Goal: Communication & Community: Answer question/provide support

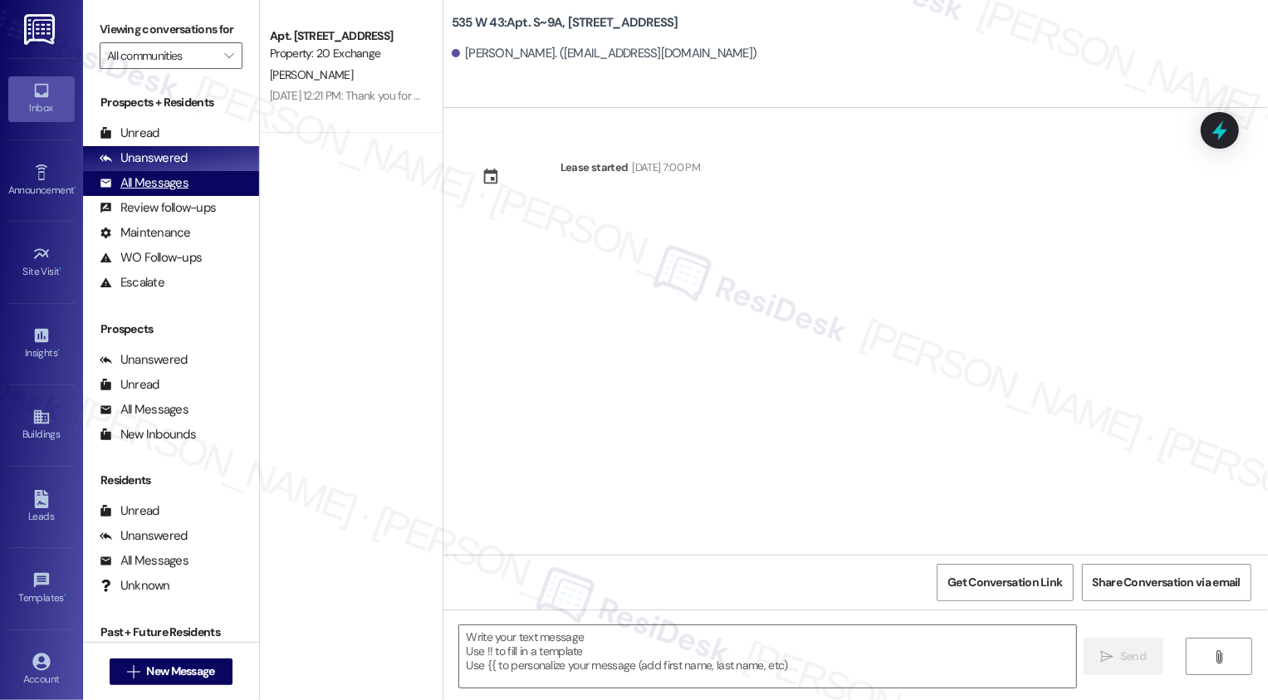
click at [194, 193] on div "All Messages (undefined)" at bounding box center [171, 183] width 176 height 25
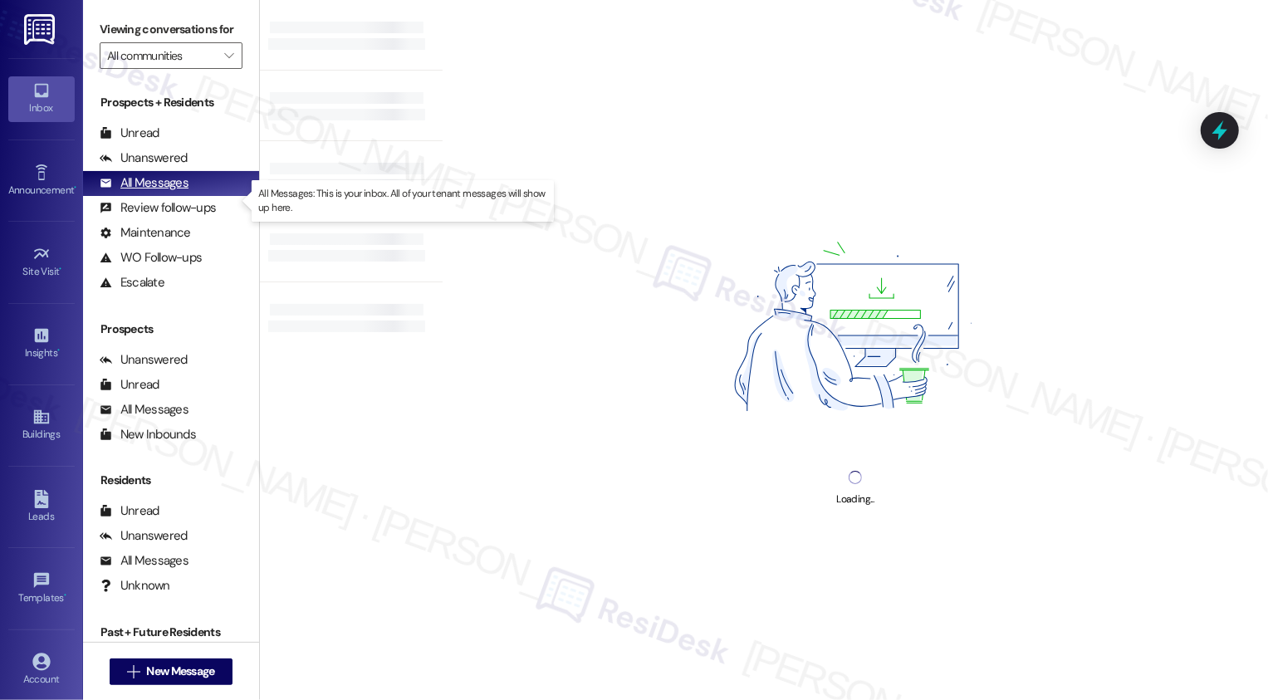
click at [180, 192] on div "All Messages" at bounding box center [144, 182] width 89 height 17
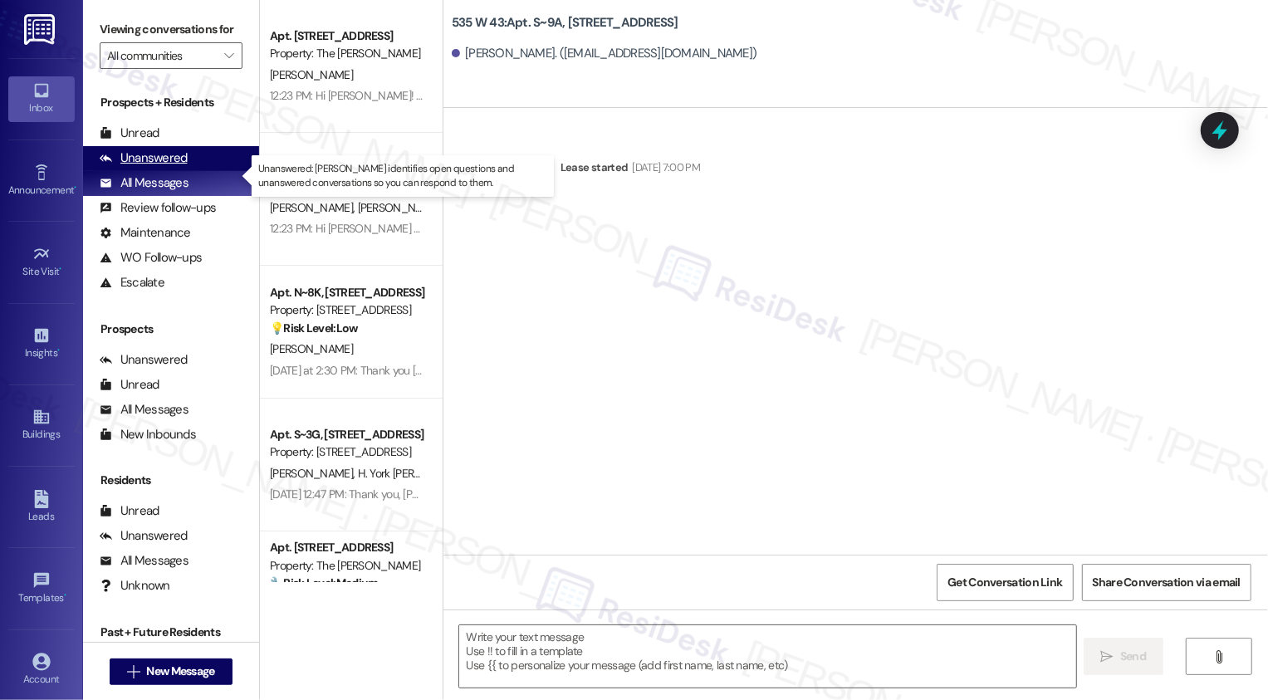
click at [172, 167] on div "Unanswered" at bounding box center [144, 157] width 88 height 17
type textarea "Fetching suggested responses. Please feel free to read through the conversation…"
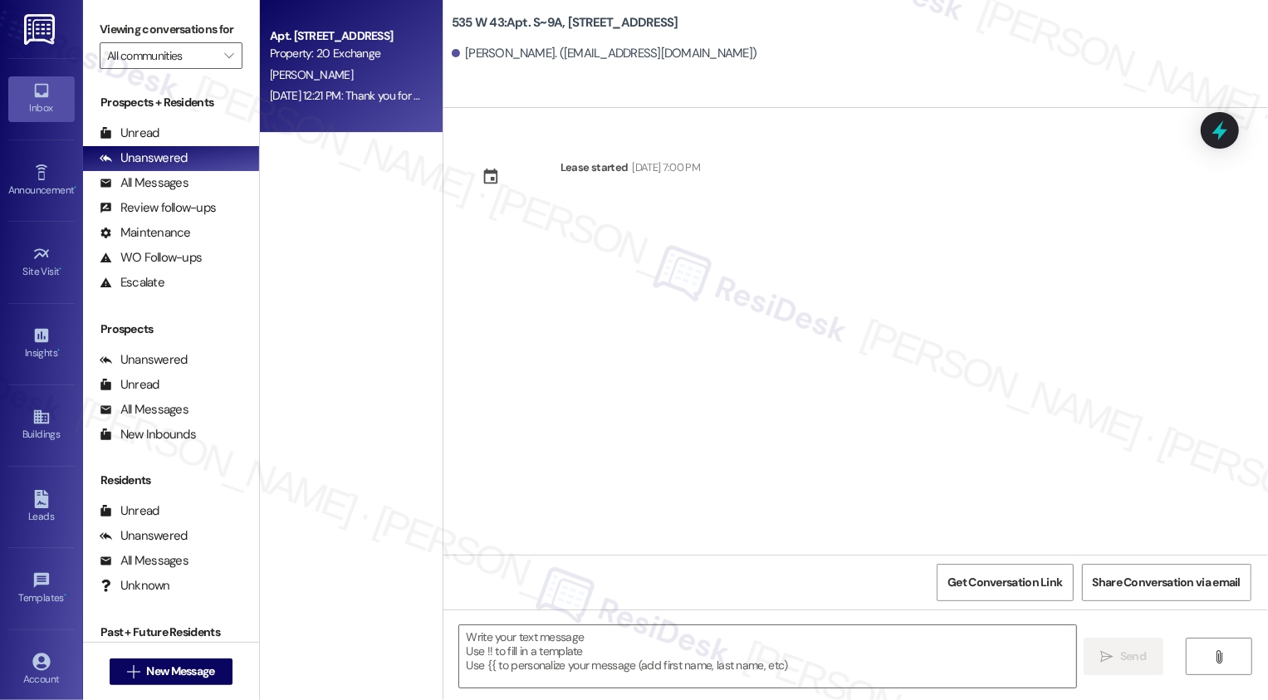
type textarea "Fetching suggested responses. Please feel free to read through the conversation…"
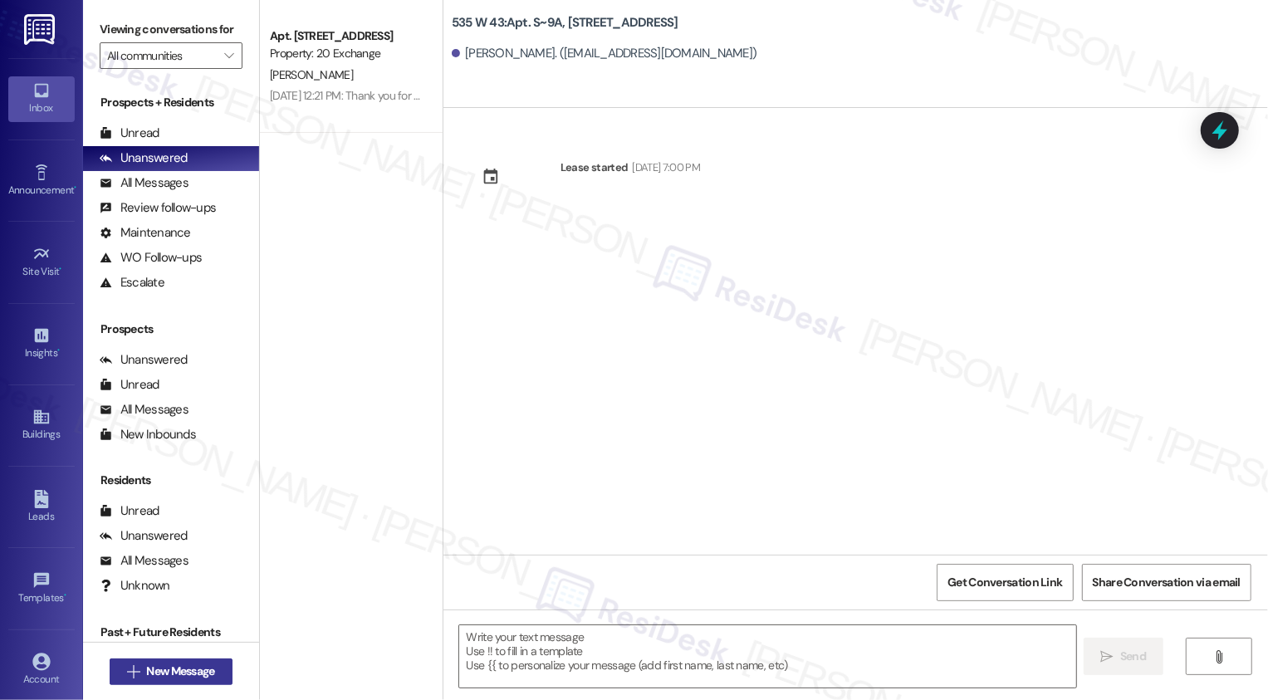
click at [208, 667] on span "New Message" at bounding box center [180, 670] width 68 height 17
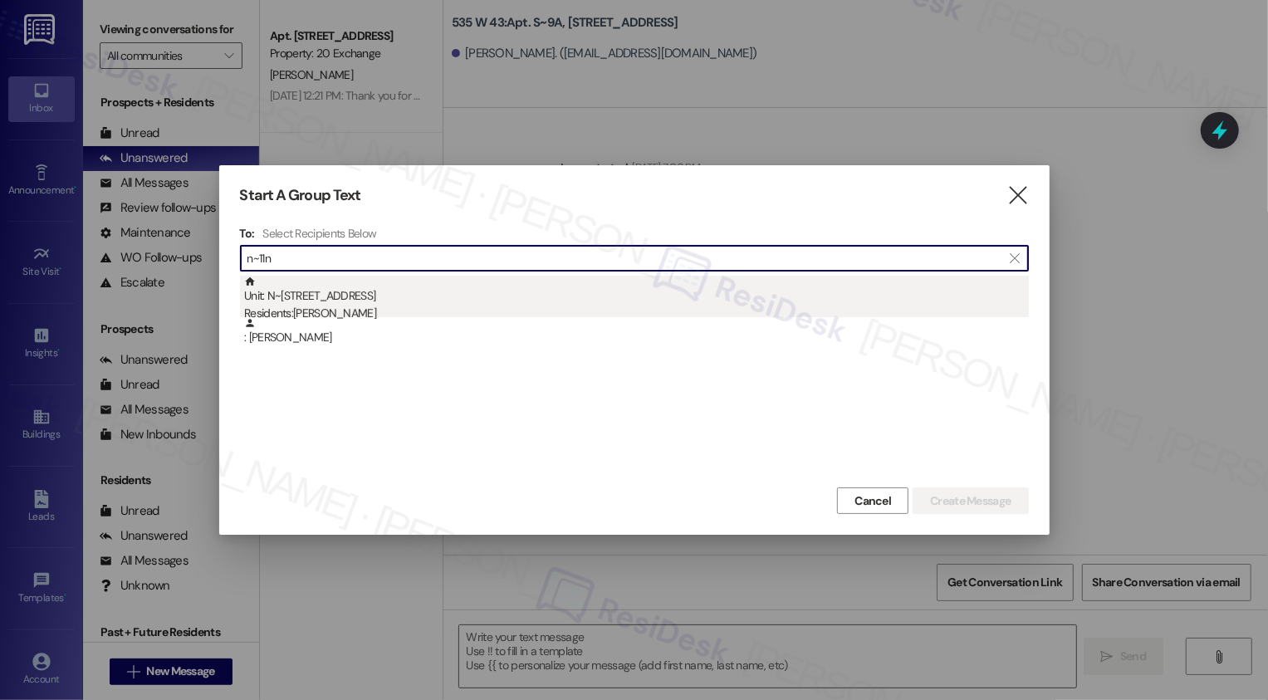
type input "n~11n"
click at [351, 305] on div "Residents: [PERSON_NAME]" at bounding box center [636, 313] width 785 height 17
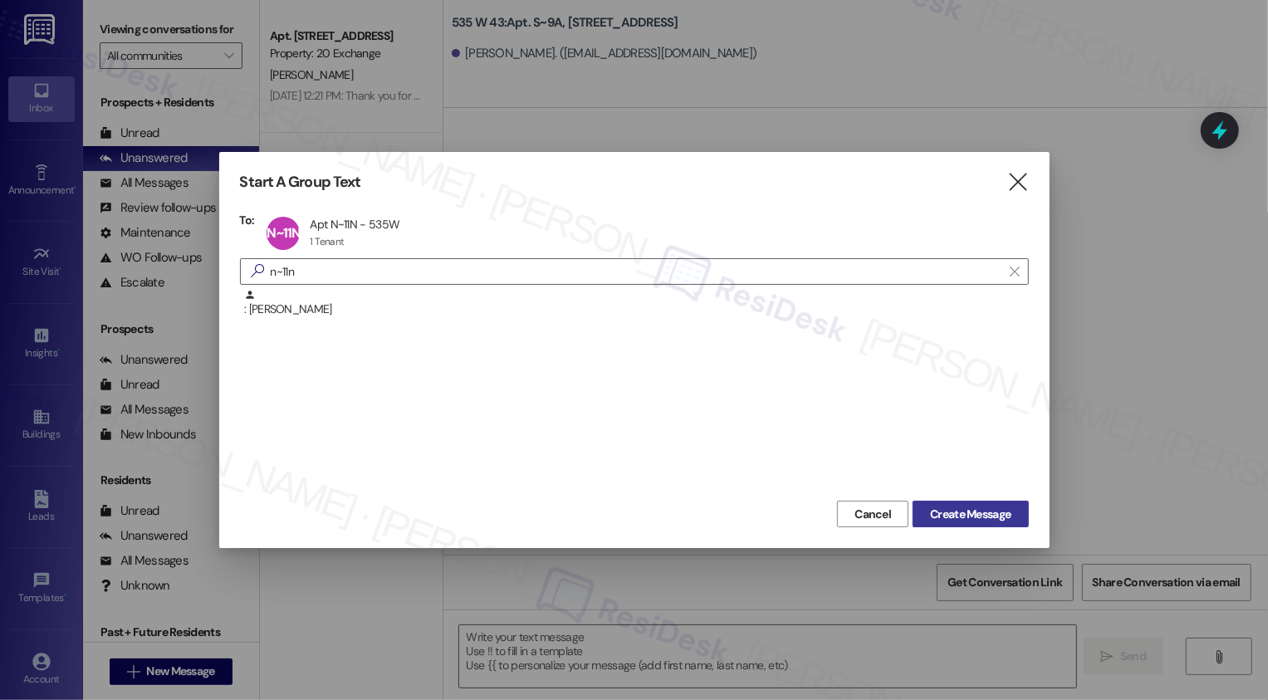
click at [988, 507] on span "Create Message" at bounding box center [970, 514] width 81 height 17
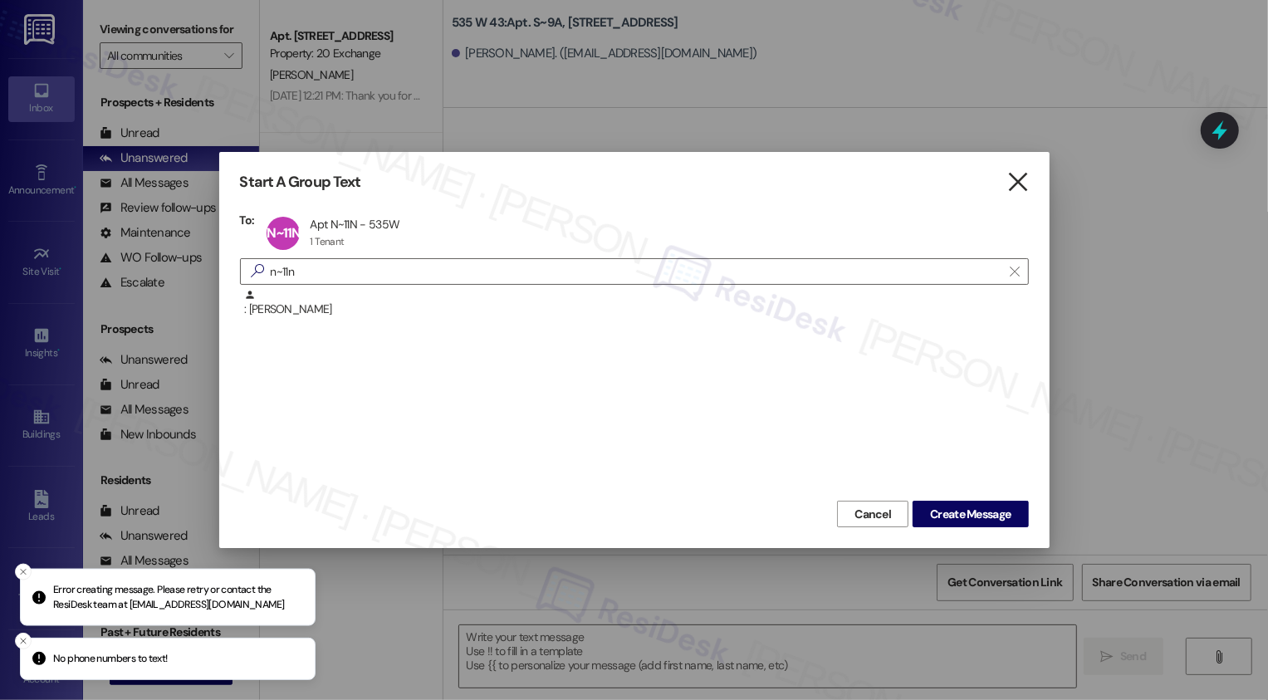
click at [1019, 185] on icon "" at bounding box center [1017, 182] width 22 height 17
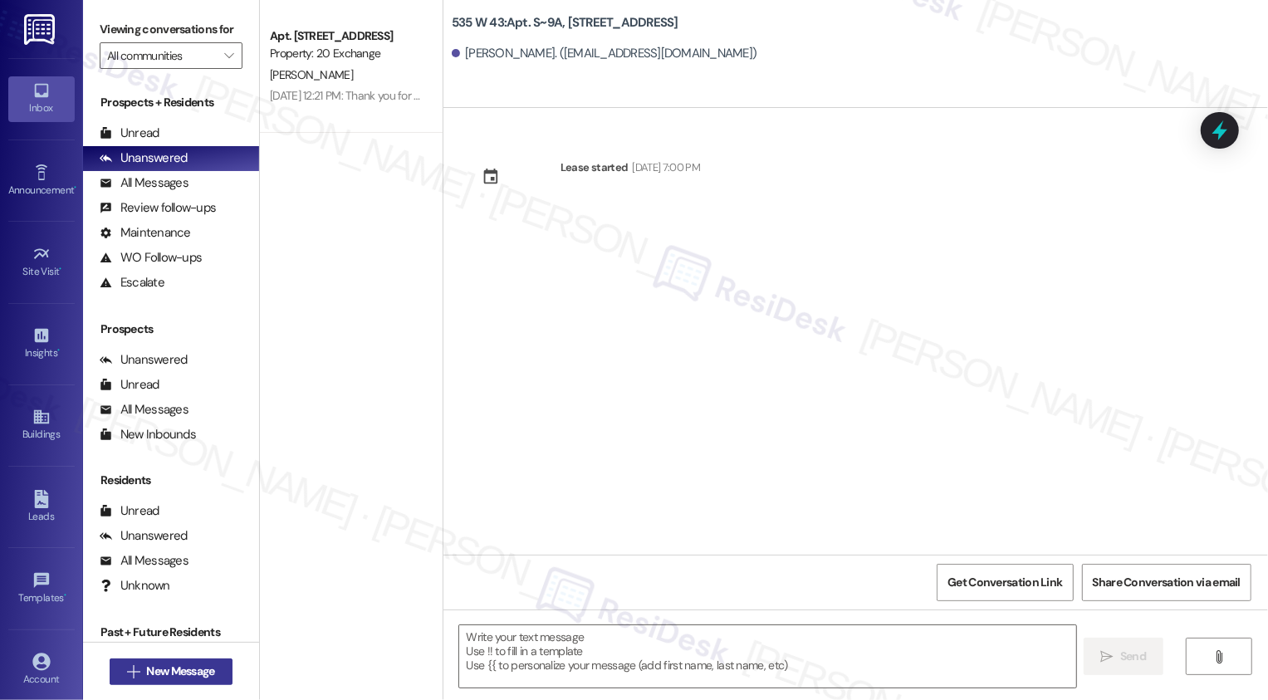
click at [195, 676] on span "New Message" at bounding box center [180, 670] width 68 height 17
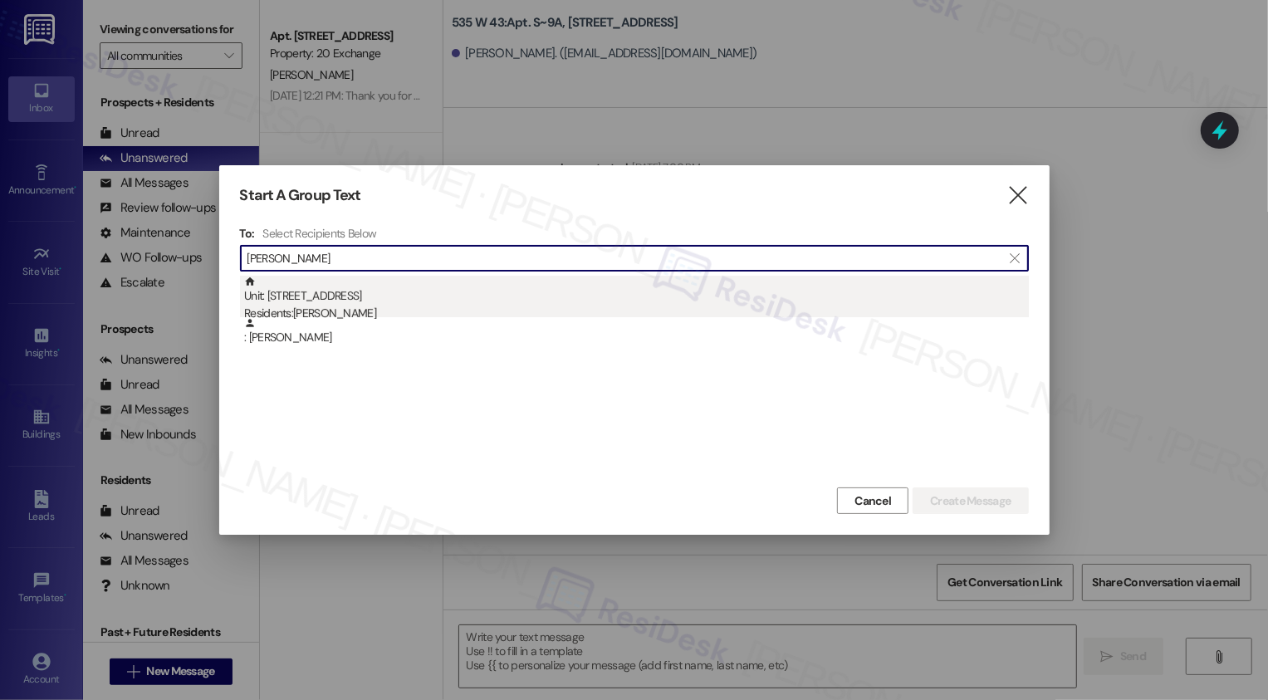
type input "[PERSON_NAME]"
click at [325, 306] on div "Residents: [PERSON_NAME]" at bounding box center [636, 313] width 785 height 17
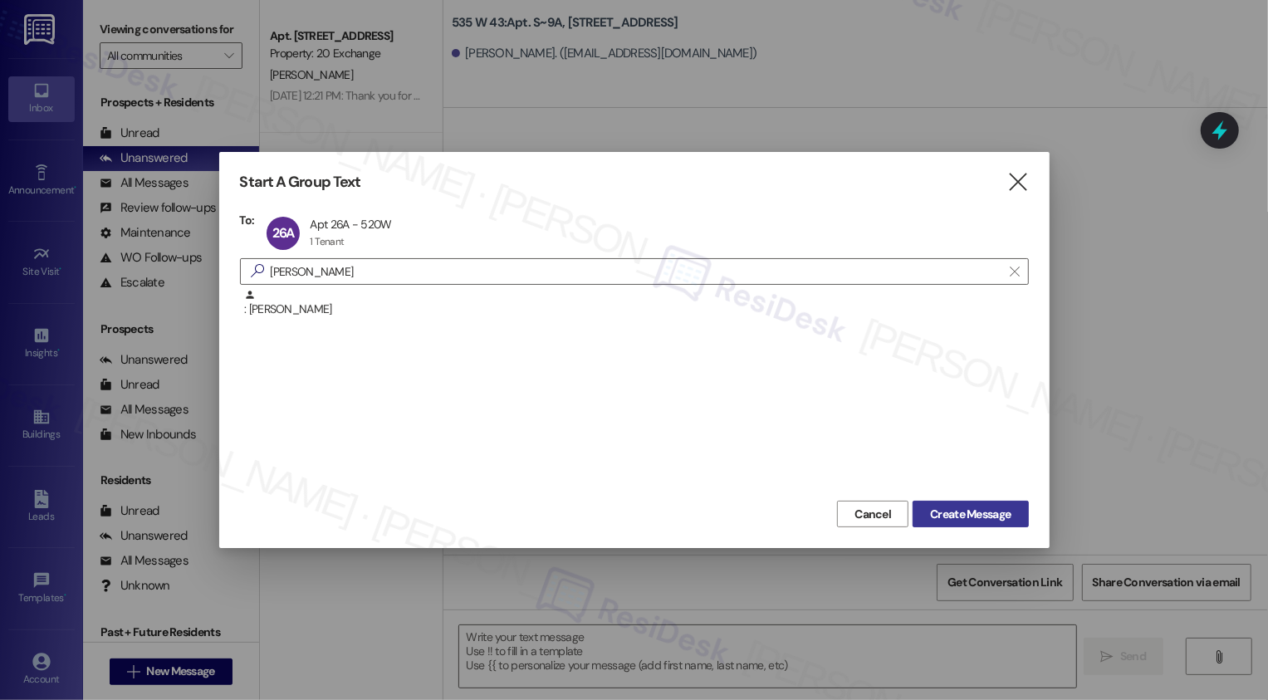
click at [971, 514] on span "Create Message" at bounding box center [970, 514] width 81 height 17
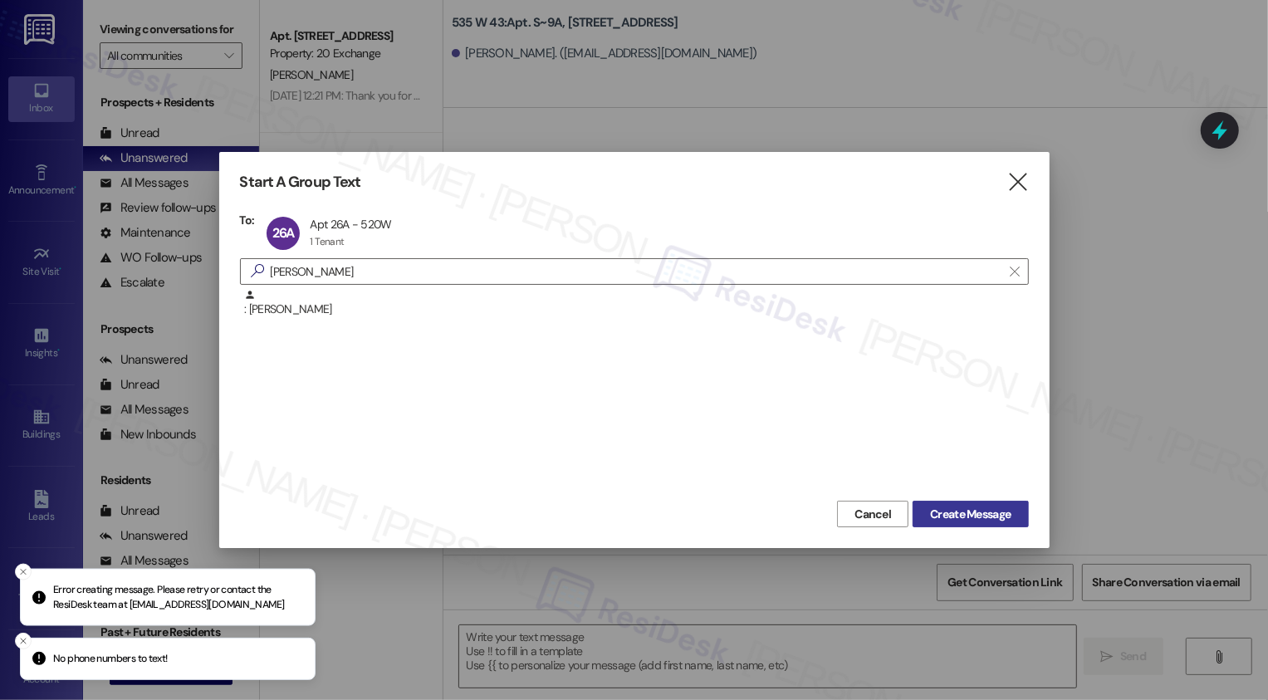
click at [971, 514] on span "Create Message" at bounding box center [970, 514] width 81 height 17
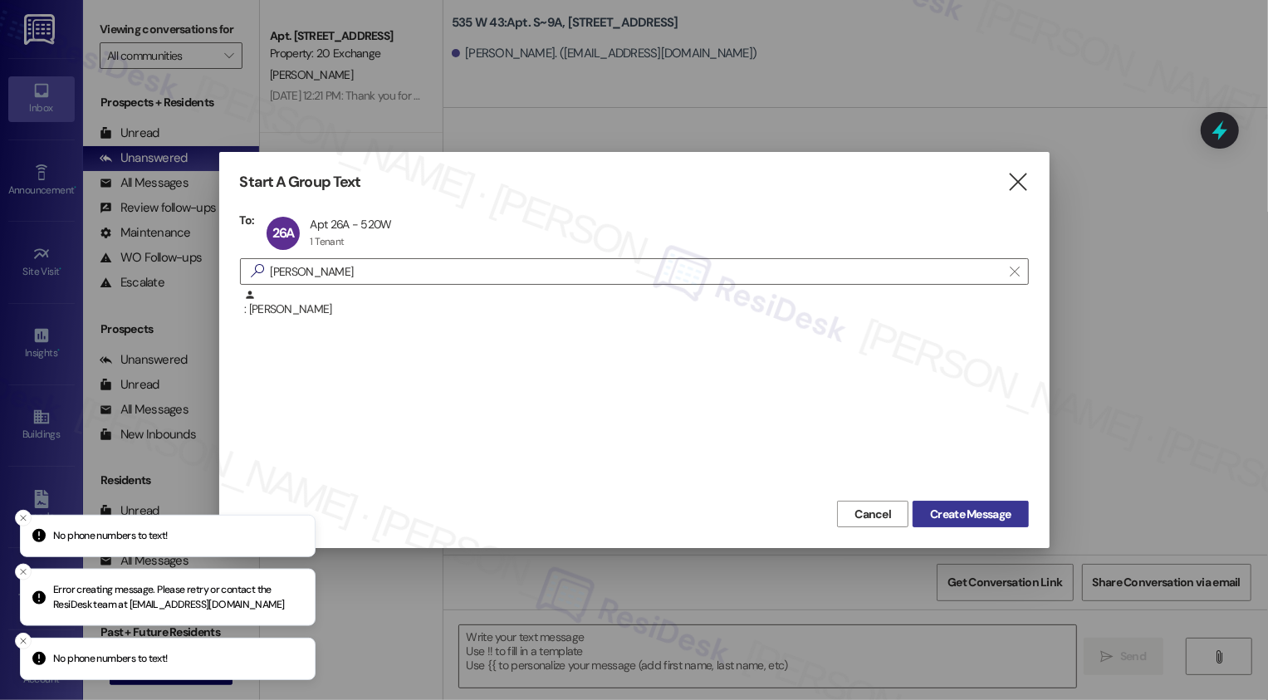
click at [971, 514] on span "Create Message" at bounding box center [970, 514] width 81 height 17
click at [1024, 174] on icon "" at bounding box center [1017, 182] width 22 height 17
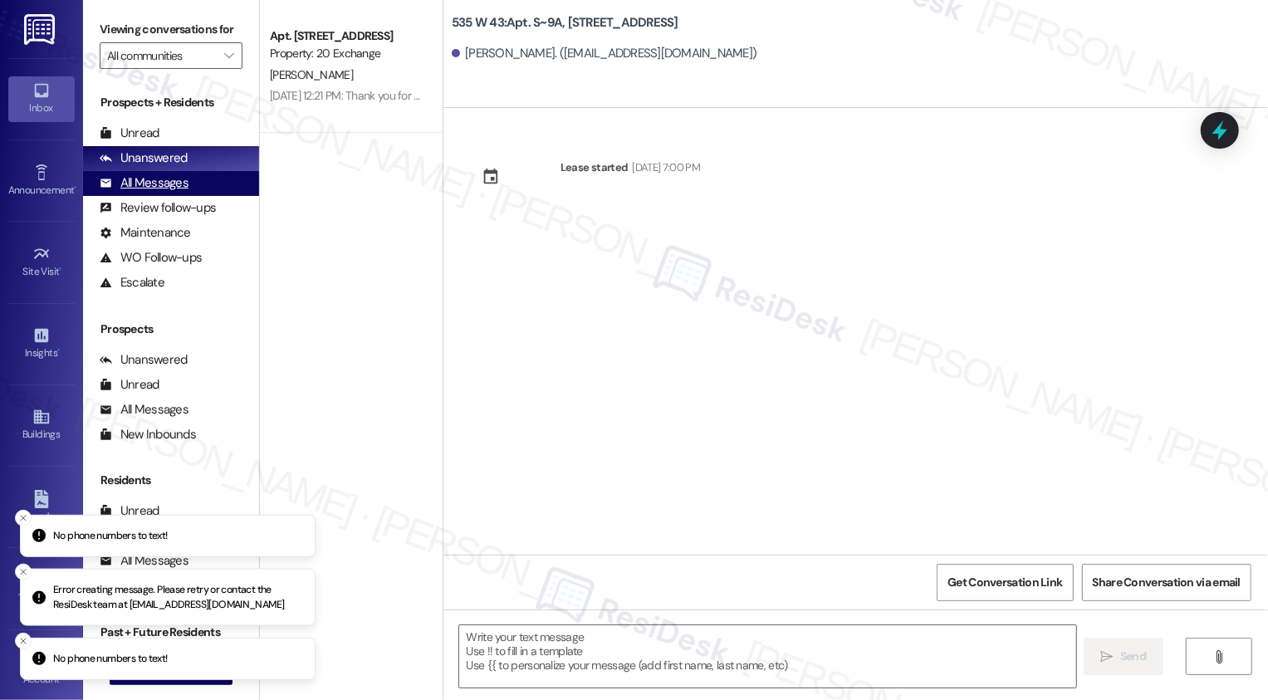
click at [196, 196] on div "All Messages (undefined)" at bounding box center [171, 183] width 176 height 25
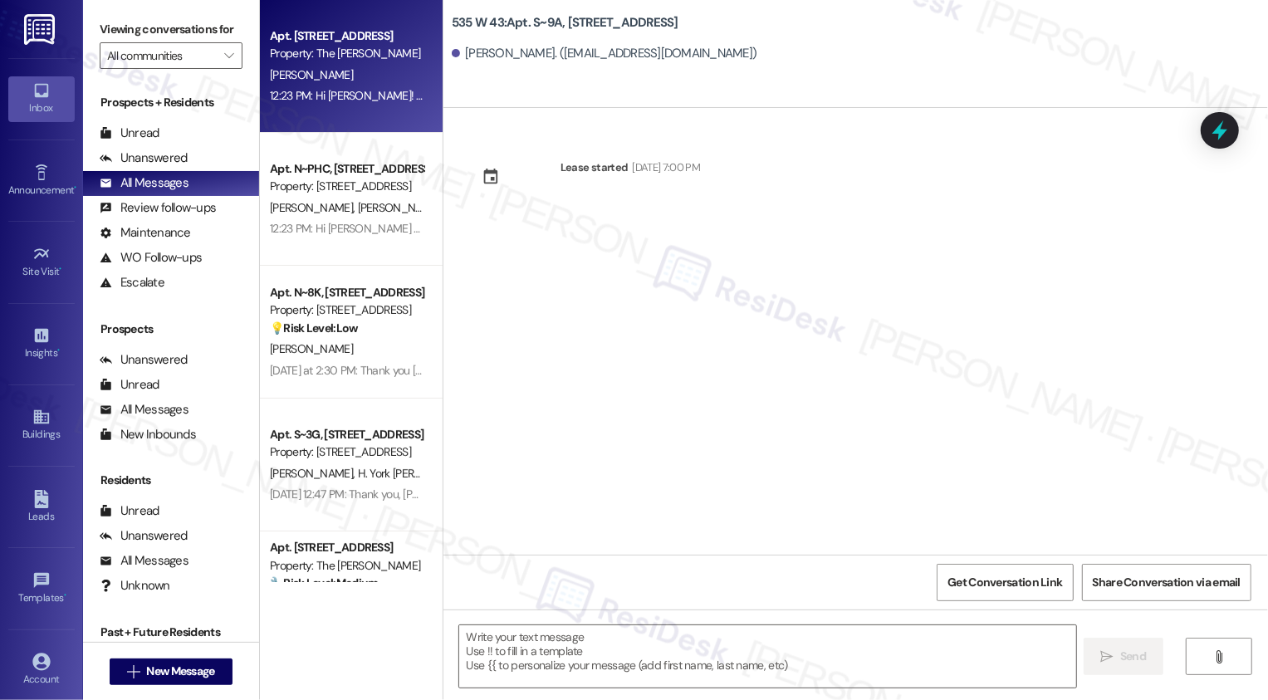
type textarea "Fetching suggested responses. Please feel free to read through the conversation…"
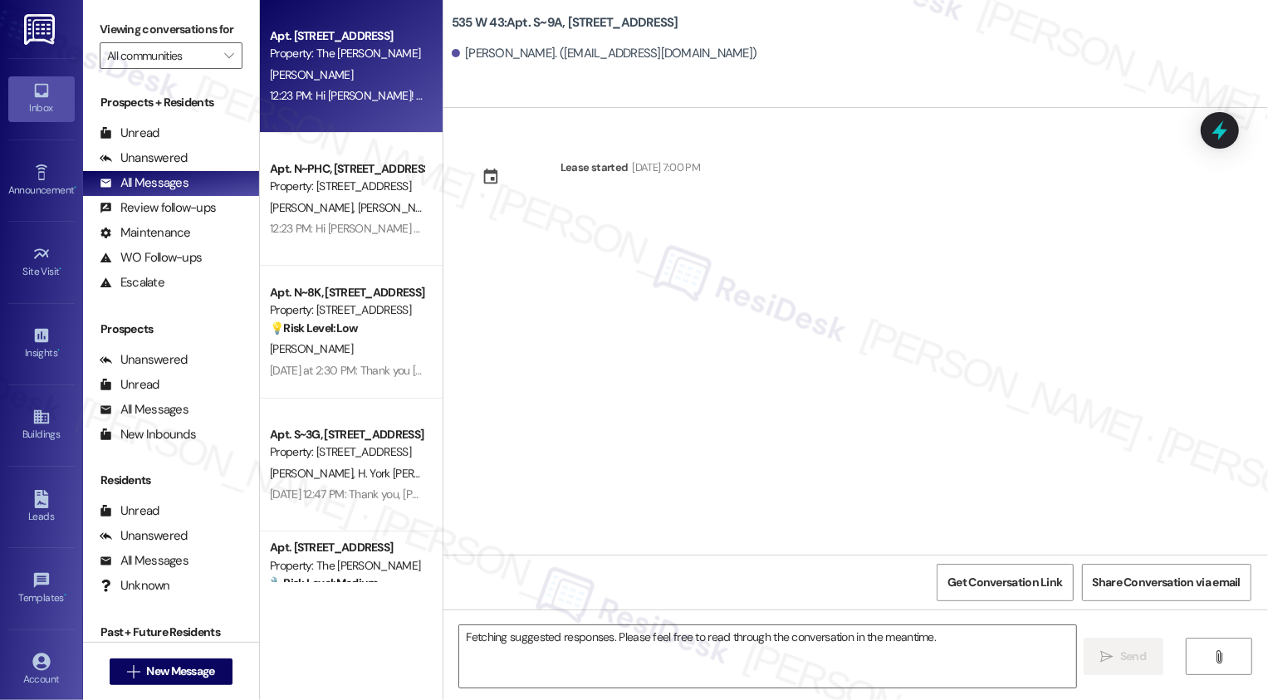
click at [321, 91] on div "12:23 PM: Hi [PERSON_NAME]! We're so glad you chose The [PERSON_NAME]! We would…" at bounding box center [960, 95] width 1381 height 15
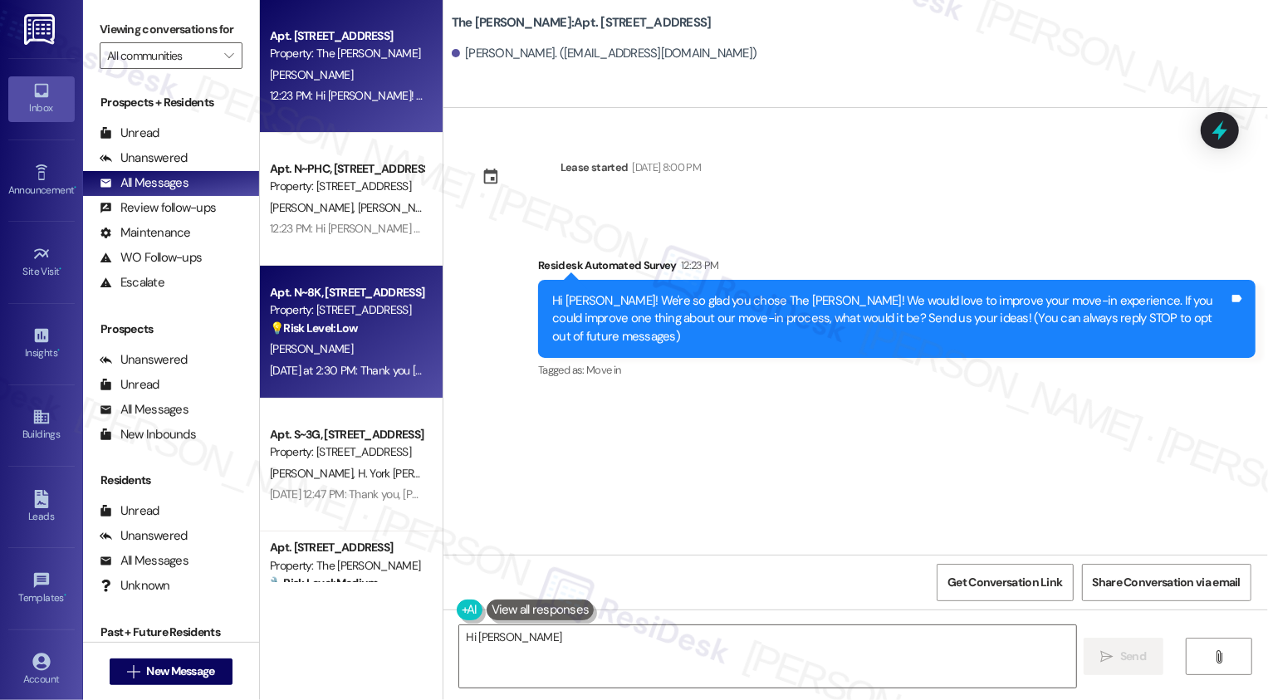
type textarea "Hi [PERSON_NAME],"
click at [349, 359] on div "[PERSON_NAME]" at bounding box center [346, 349] width 157 height 21
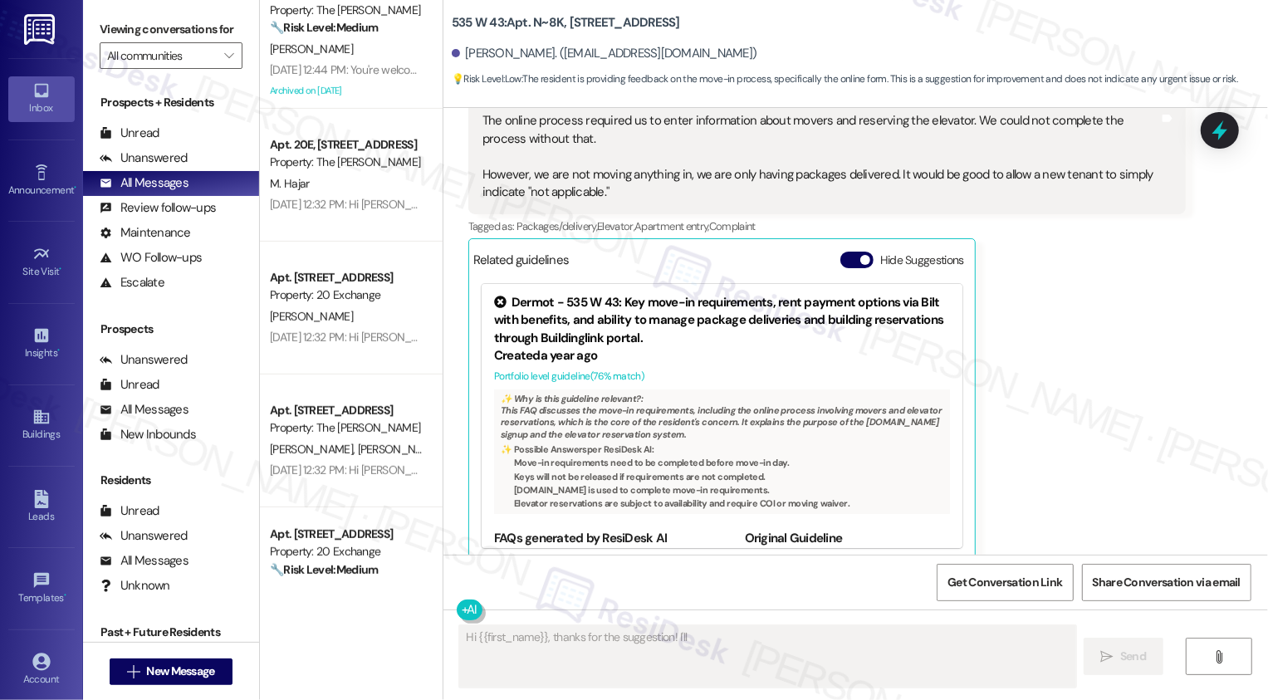
scroll to position [599, 0]
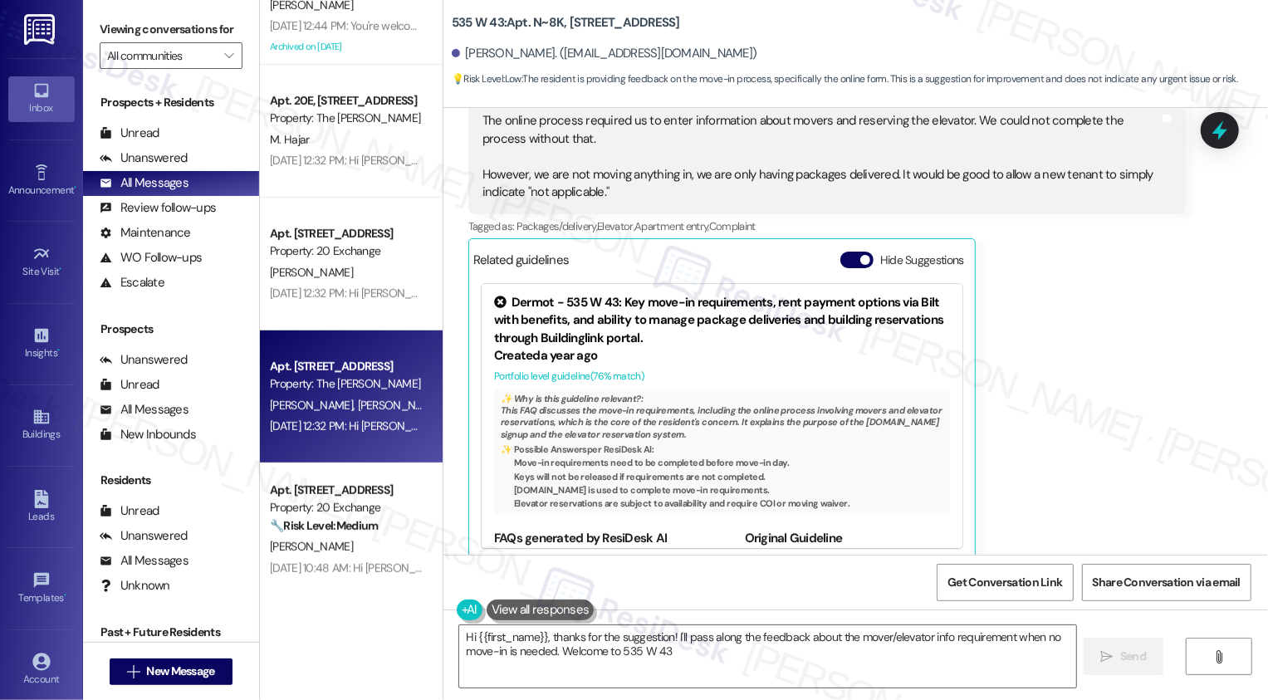
type textarea "Hi {{first_name}}, thanks for the suggestion! I'll pass along the feedback abou…"
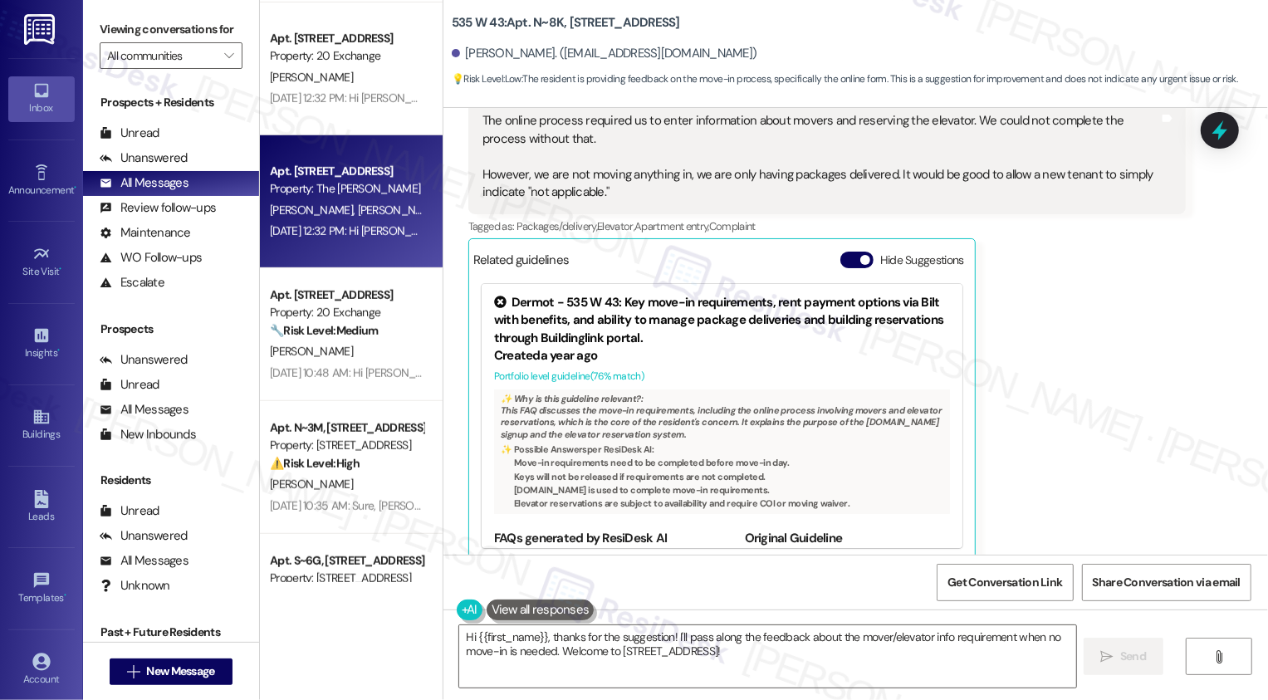
scroll to position [843, 0]
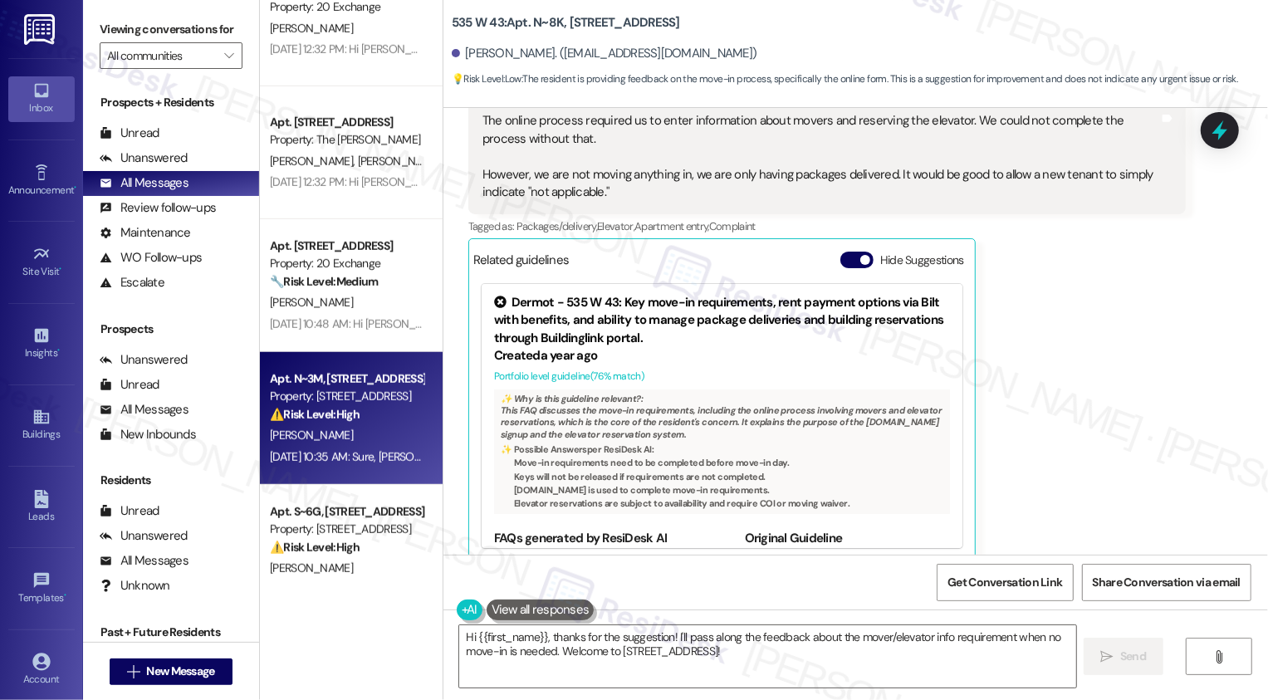
click at [359, 428] on div "[PERSON_NAME]" at bounding box center [346, 435] width 157 height 21
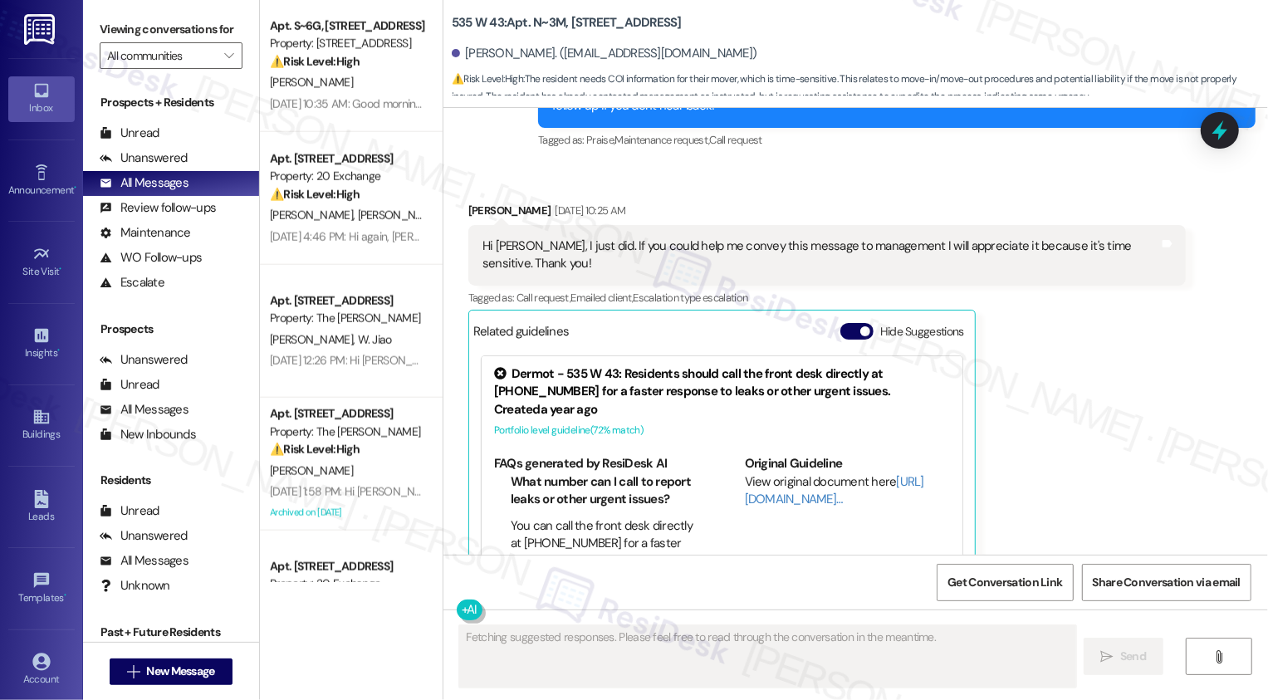
scroll to position [1421, 0]
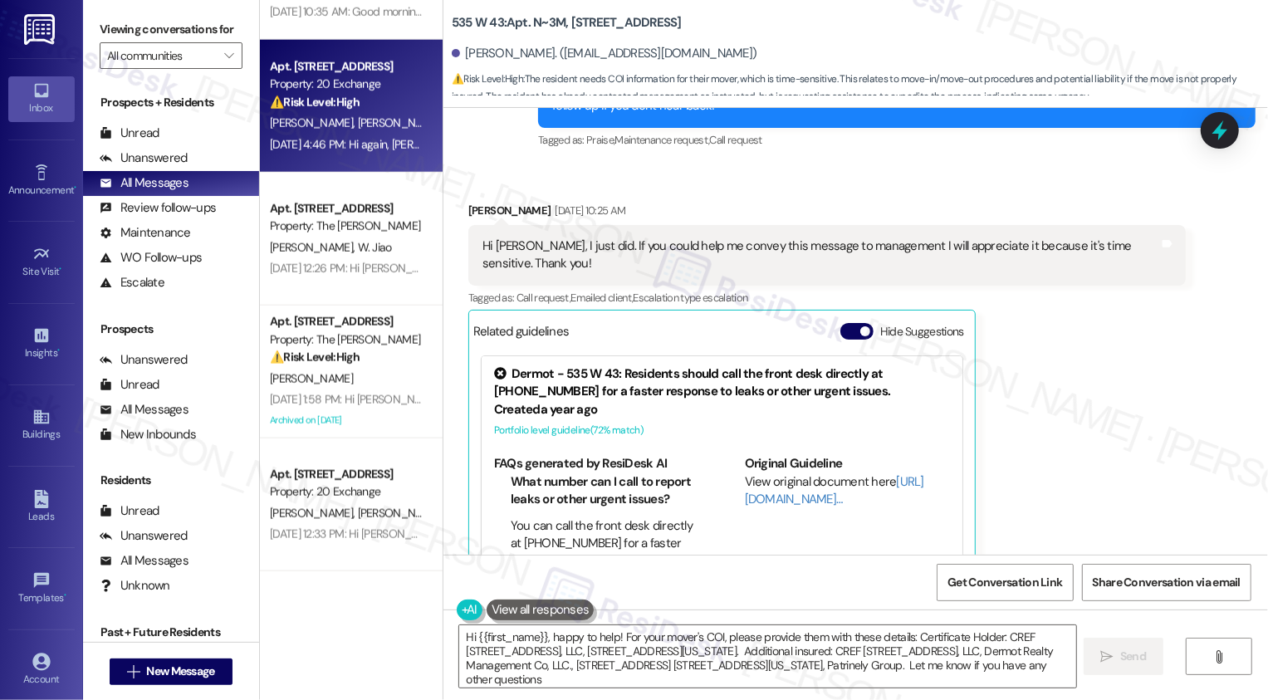
type textarea "Hi {{first_name}}, happy to help! For your mover's COI, please provide them wit…"
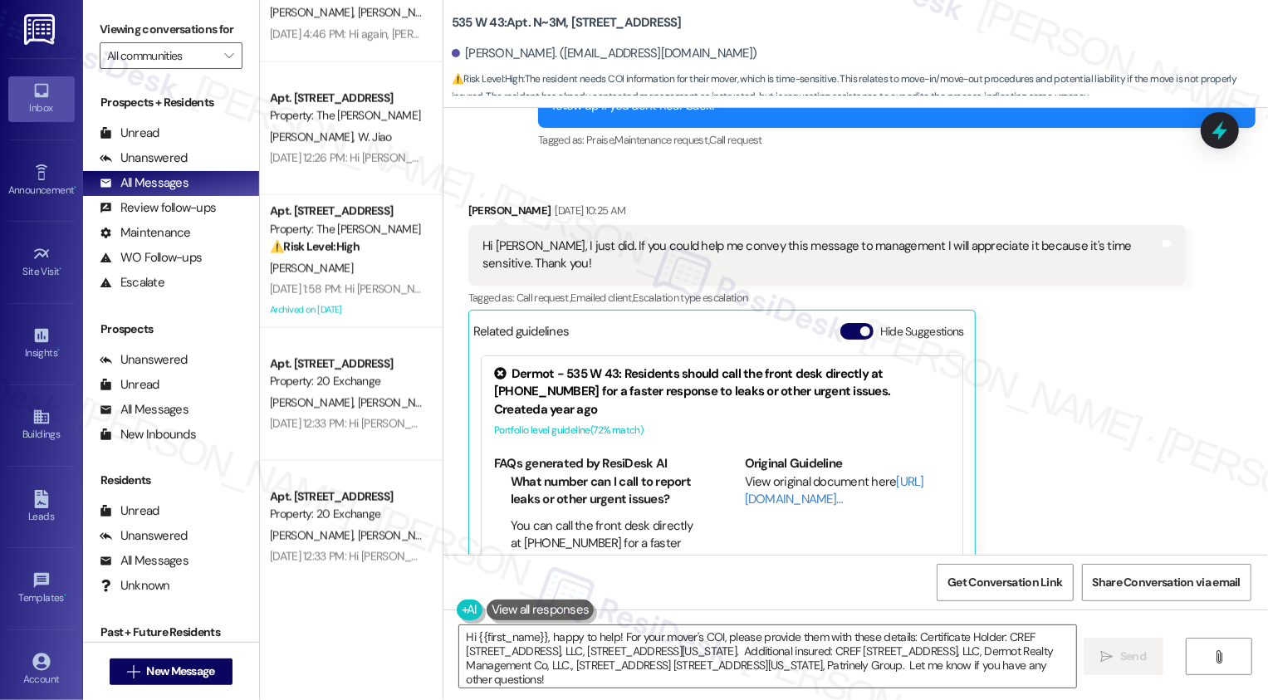
scroll to position [1521, 0]
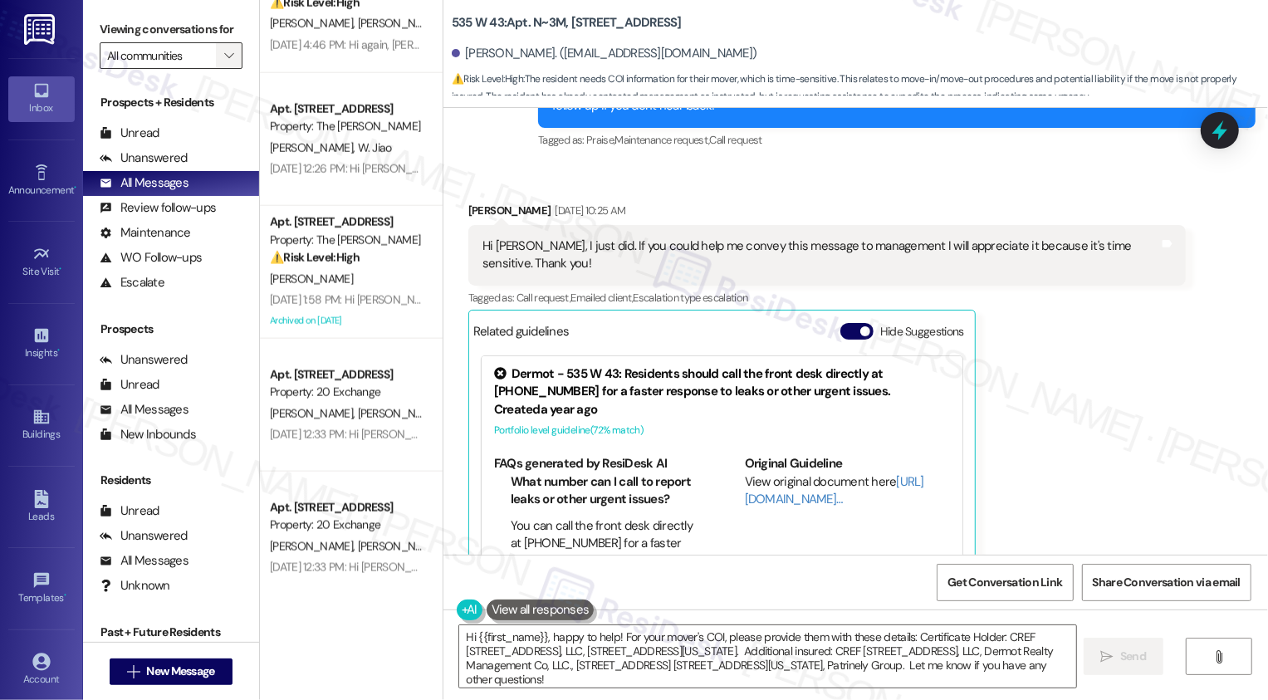
click at [224, 62] on icon "" at bounding box center [228, 55] width 9 height 13
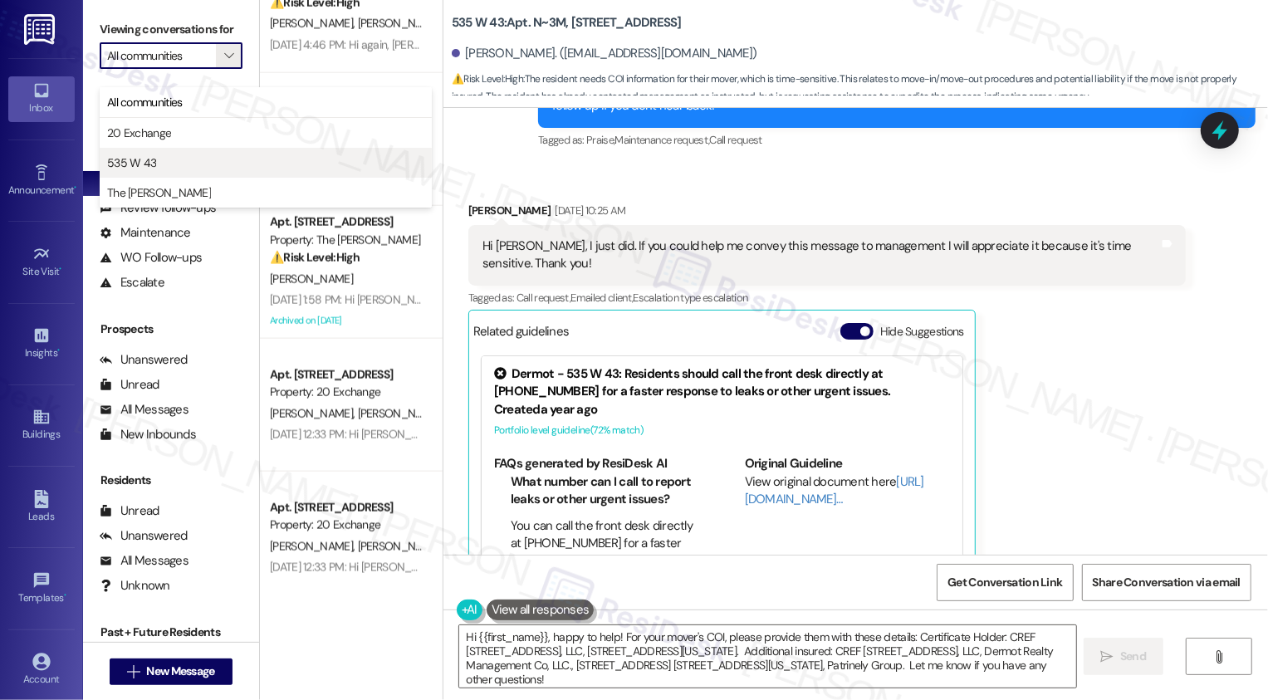
click at [188, 159] on span "535 W 43" at bounding box center [265, 162] width 317 height 17
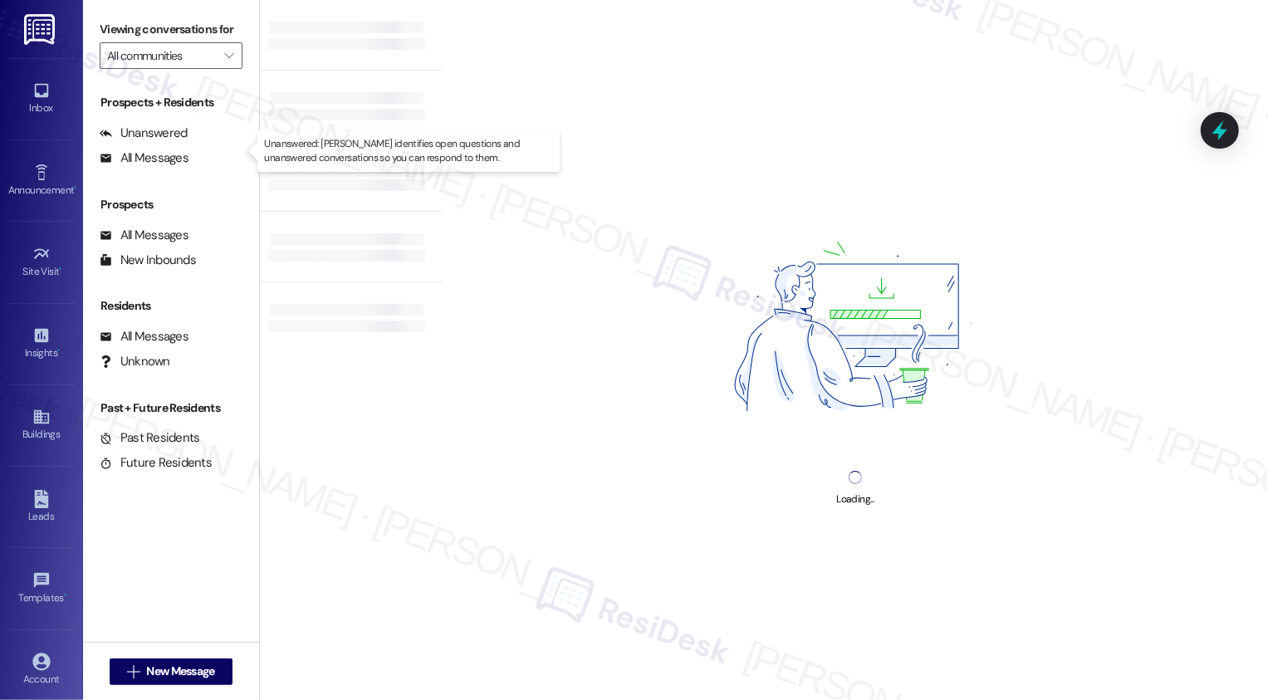
type input "535 W 43"
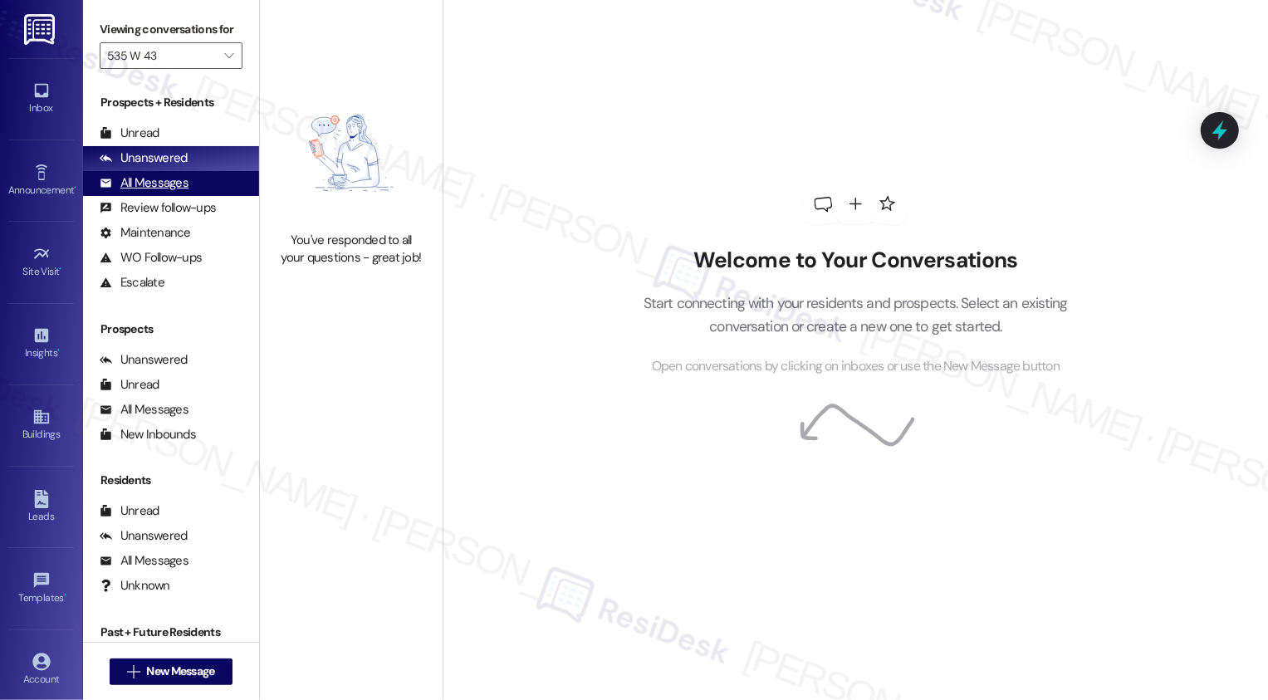
click at [186, 192] on div "All Messages" at bounding box center [144, 182] width 89 height 17
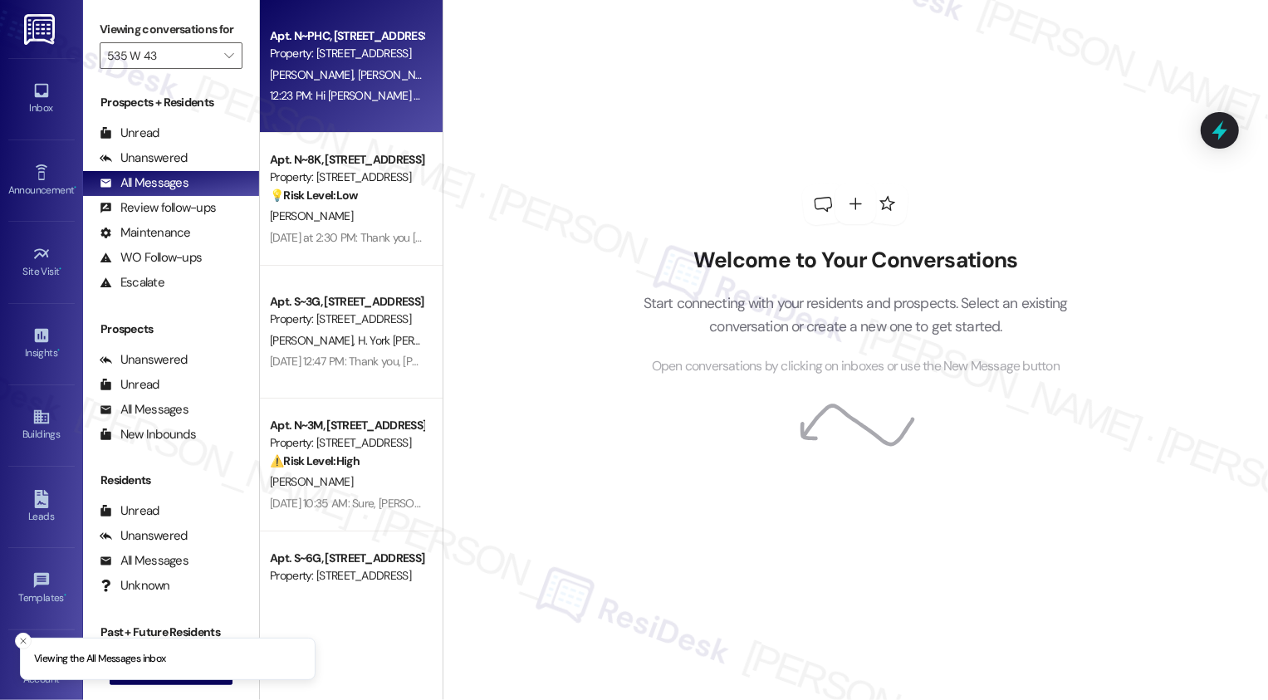
click at [374, 96] on div "12:23 PM: Hi [PERSON_NAME] and [PERSON_NAME]! We're so glad you chose 535 W 43!…" at bounding box center [987, 95] width 1435 height 15
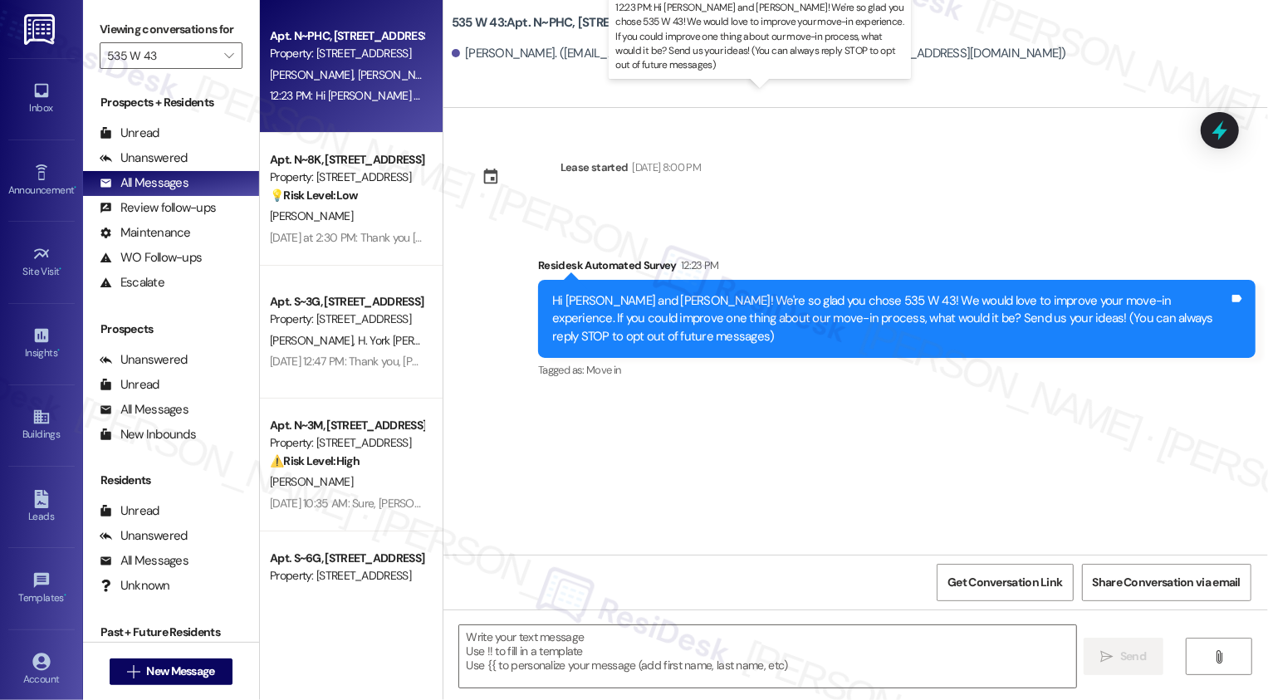
type textarea "Fetching suggested responses. Please feel free to read through the conversation…"
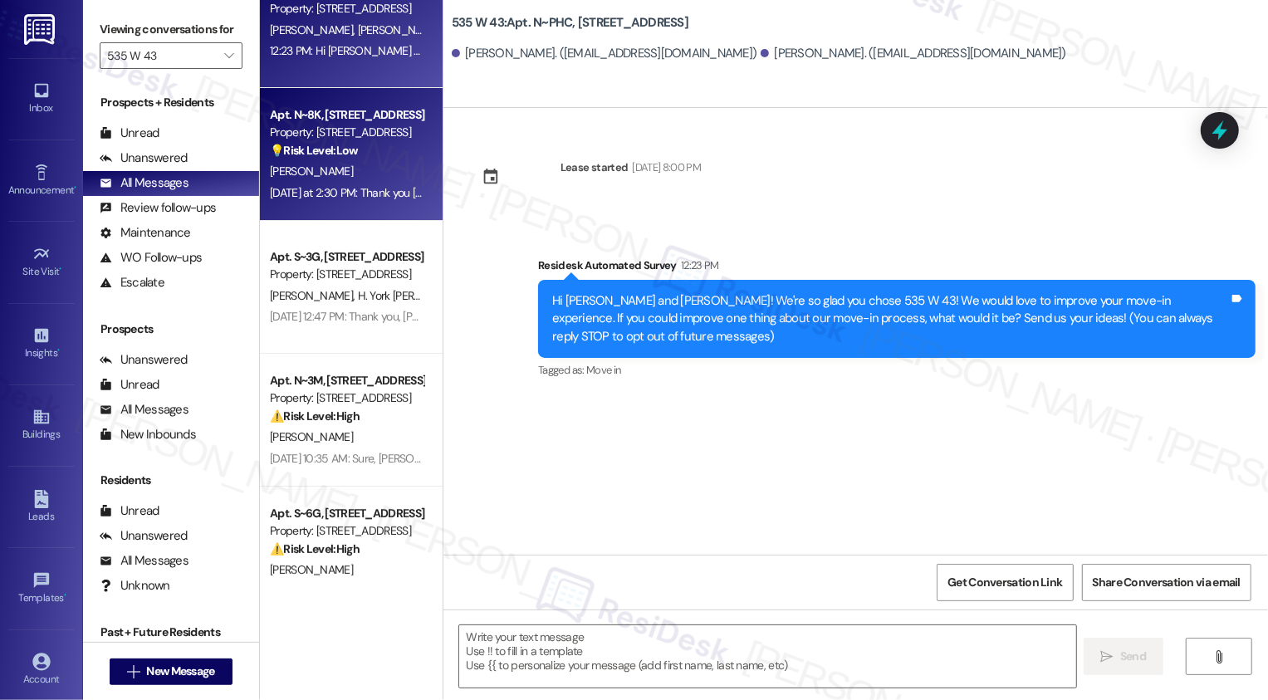
scroll to position [81, 0]
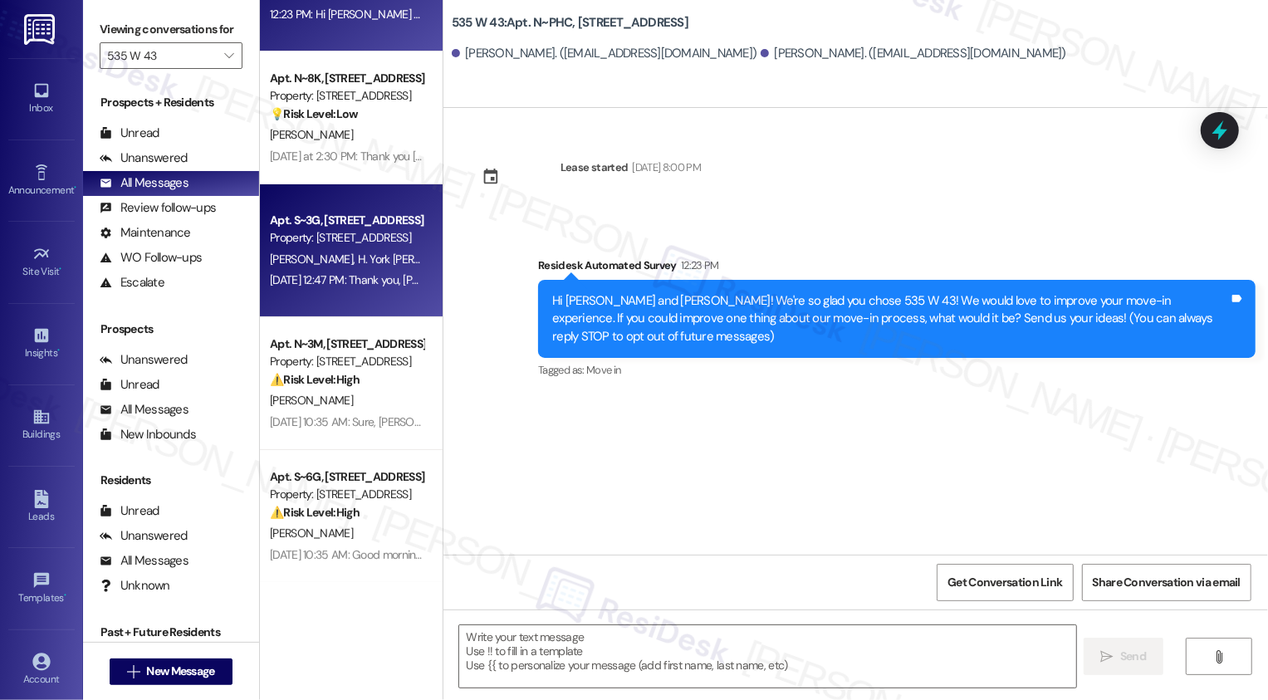
click at [389, 262] on div "[PERSON_NAME] H. York [PERSON_NAME]" at bounding box center [346, 259] width 157 height 21
type textarea "Fetching suggested responses. Please feel free to read through the conversation…"
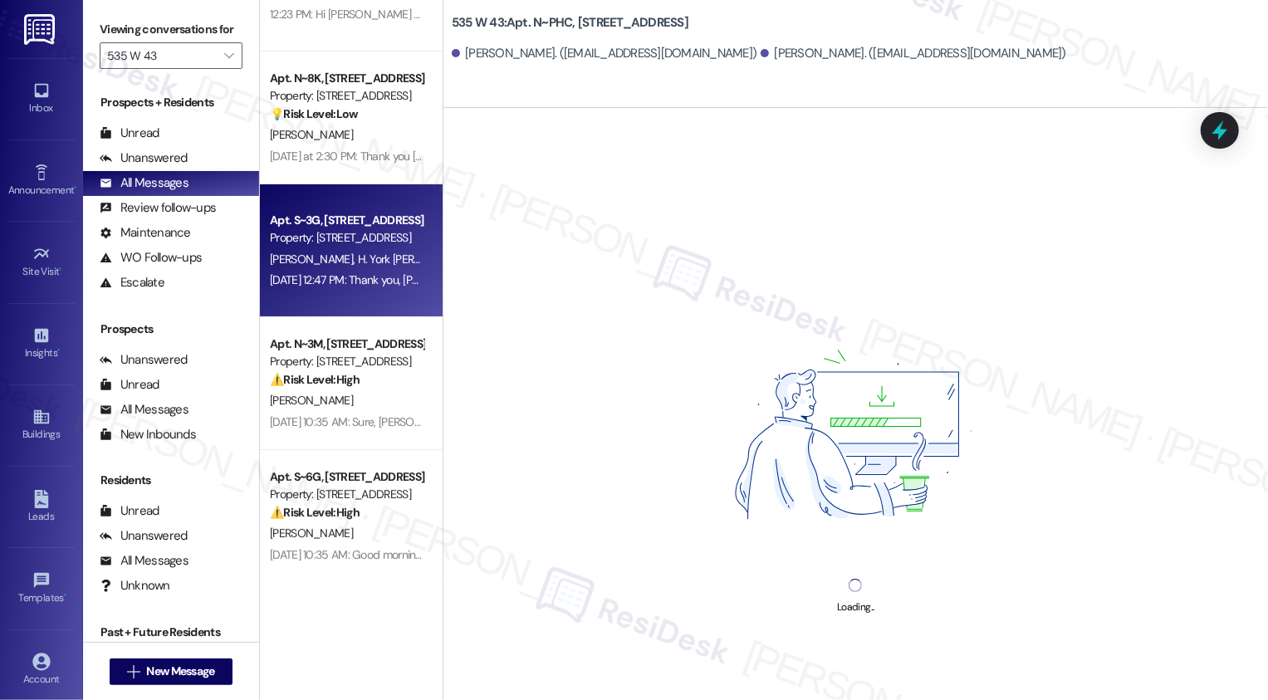
click at [389, 262] on div "[PERSON_NAME] H. York [PERSON_NAME]" at bounding box center [346, 259] width 157 height 21
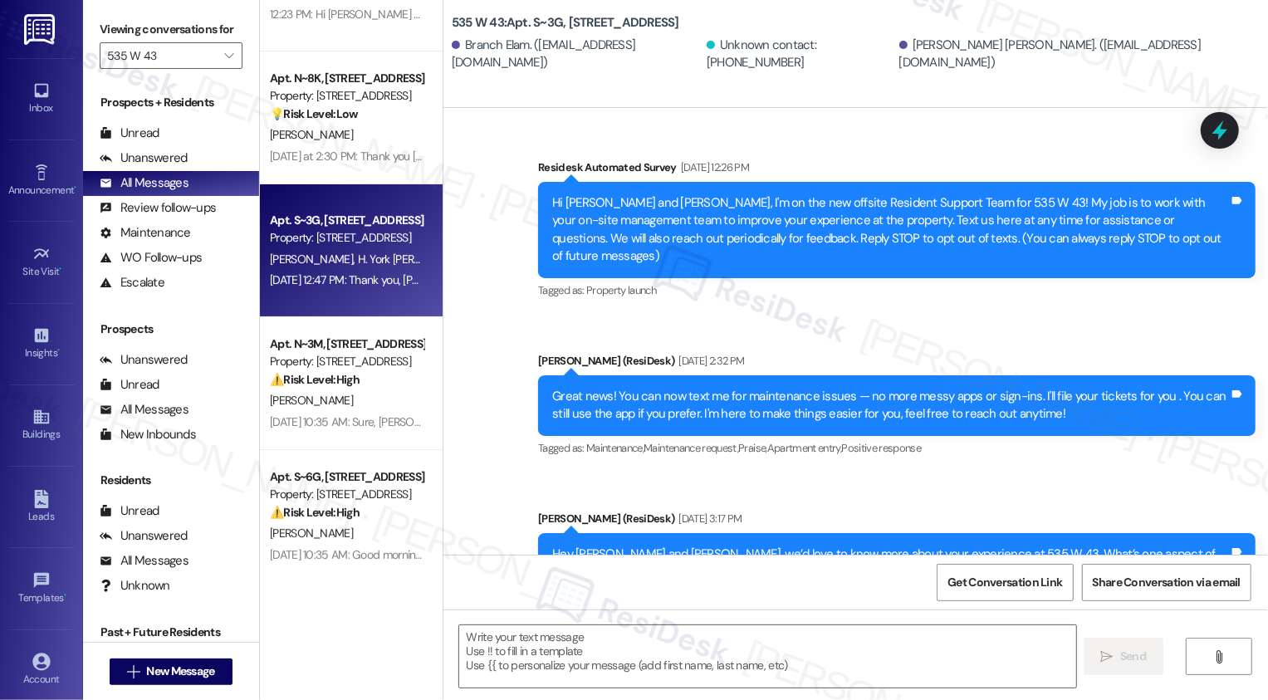
type textarea "Fetching suggested responses. Please feel free to read through the conversation…"
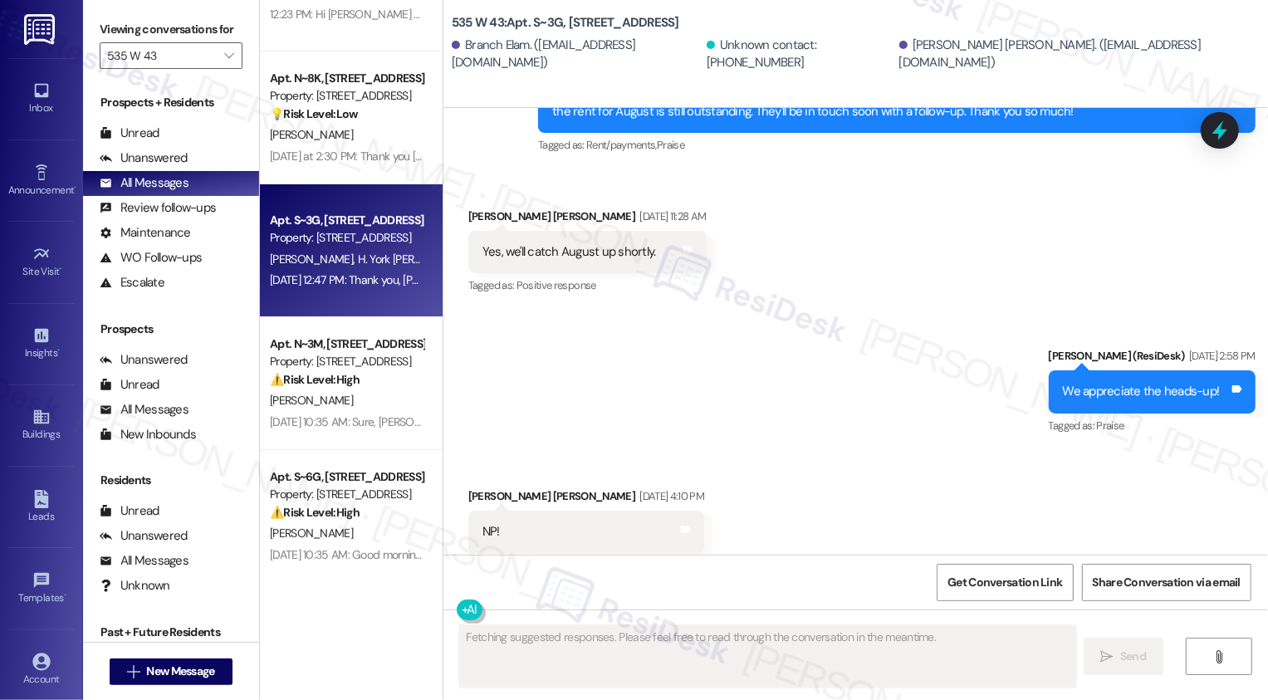
scroll to position [9947, 0]
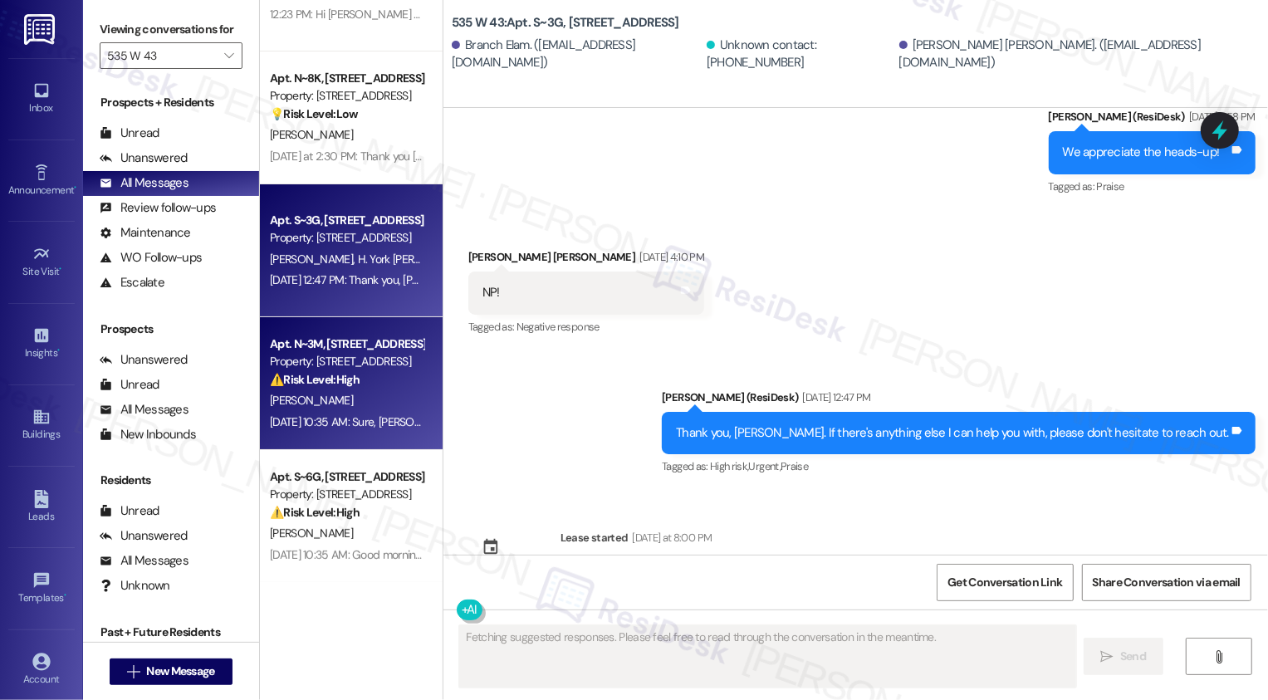
click at [344, 378] on strong "⚠️ Risk Level: High" at bounding box center [315, 379] width 90 height 15
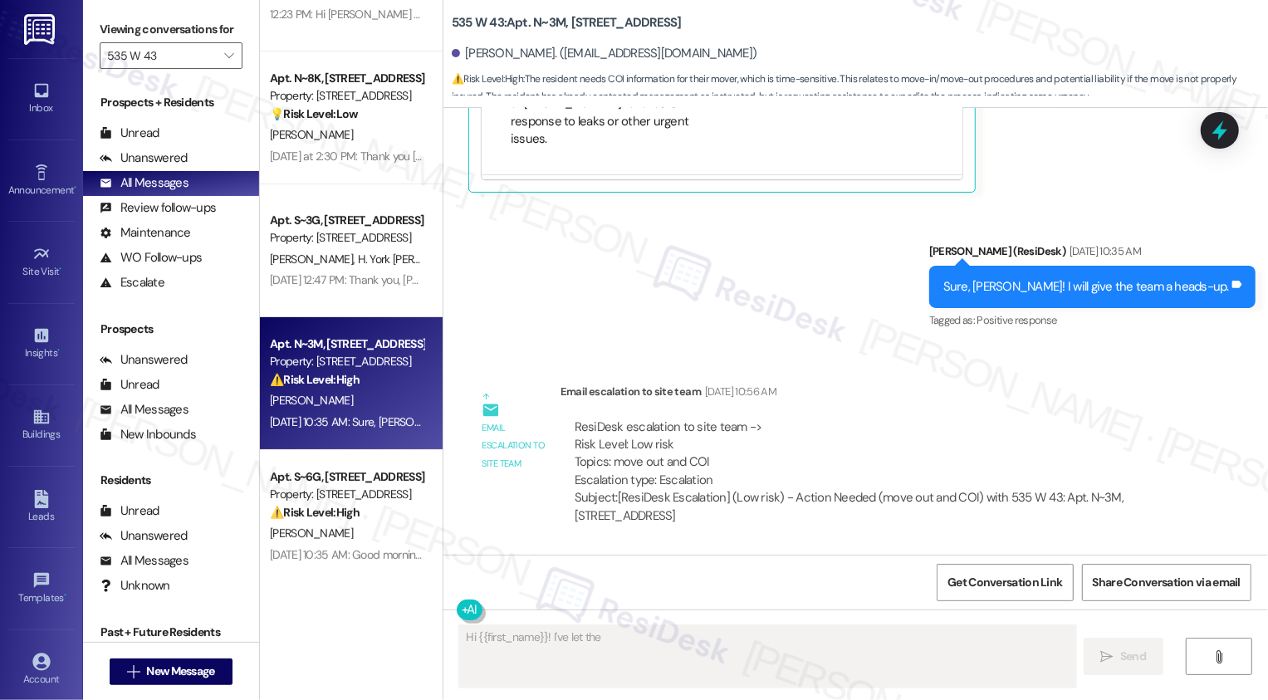
scroll to position [10544, 0]
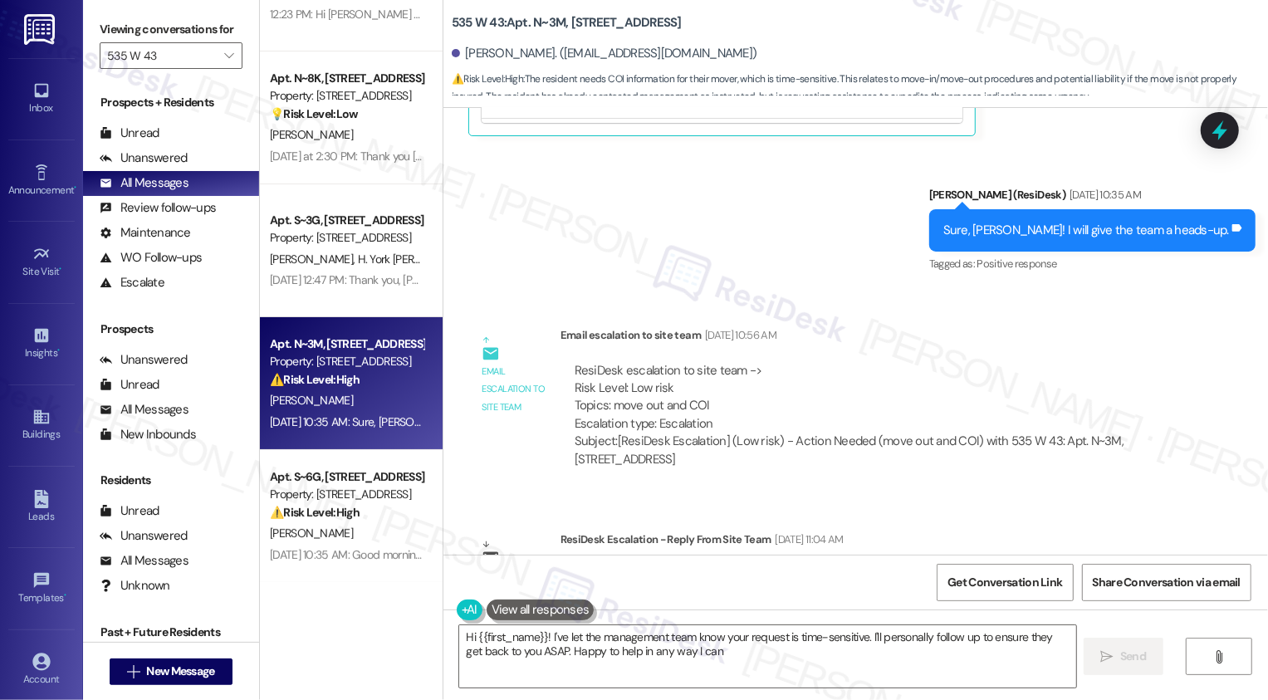
type textarea "Hi {{first_name}}! I've let the management team know your request is time-sensi…"
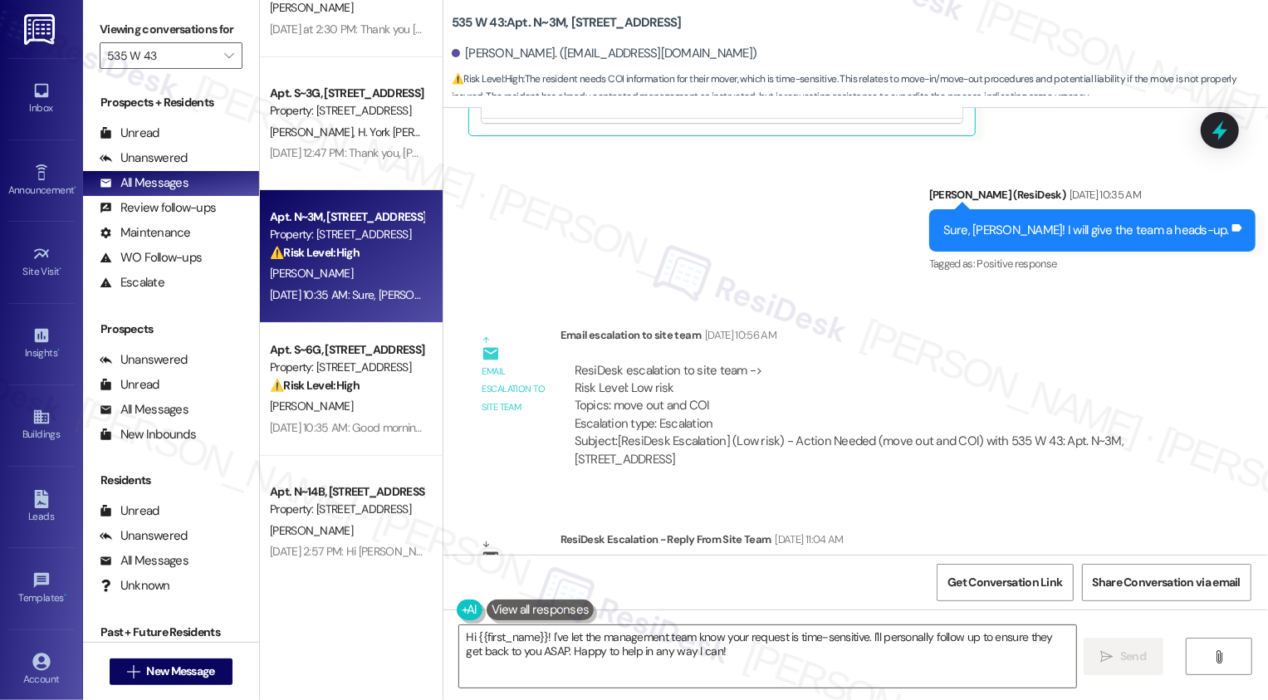
scroll to position [227, 0]
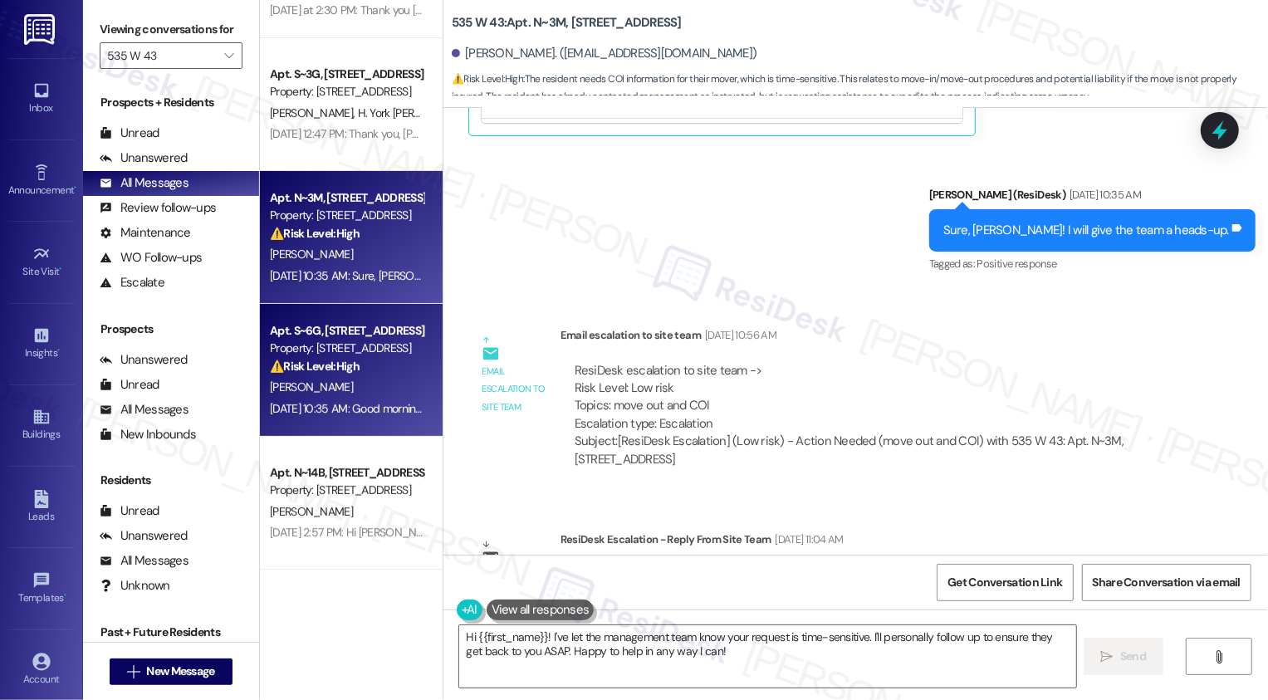
click at [318, 355] on div "Property: [STREET_ADDRESS]" at bounding box center [347, 348] width 154 height 17
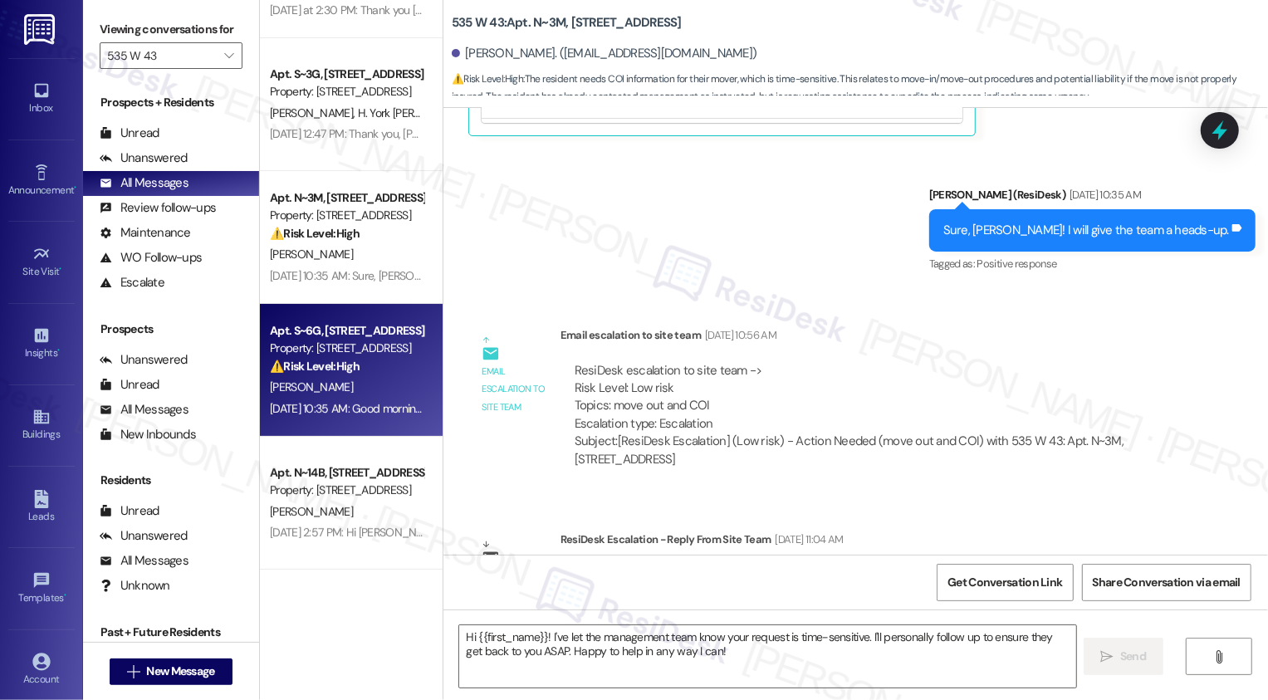
type textarea "Fetching suggested responses. Please feel free to read through the conversation…"
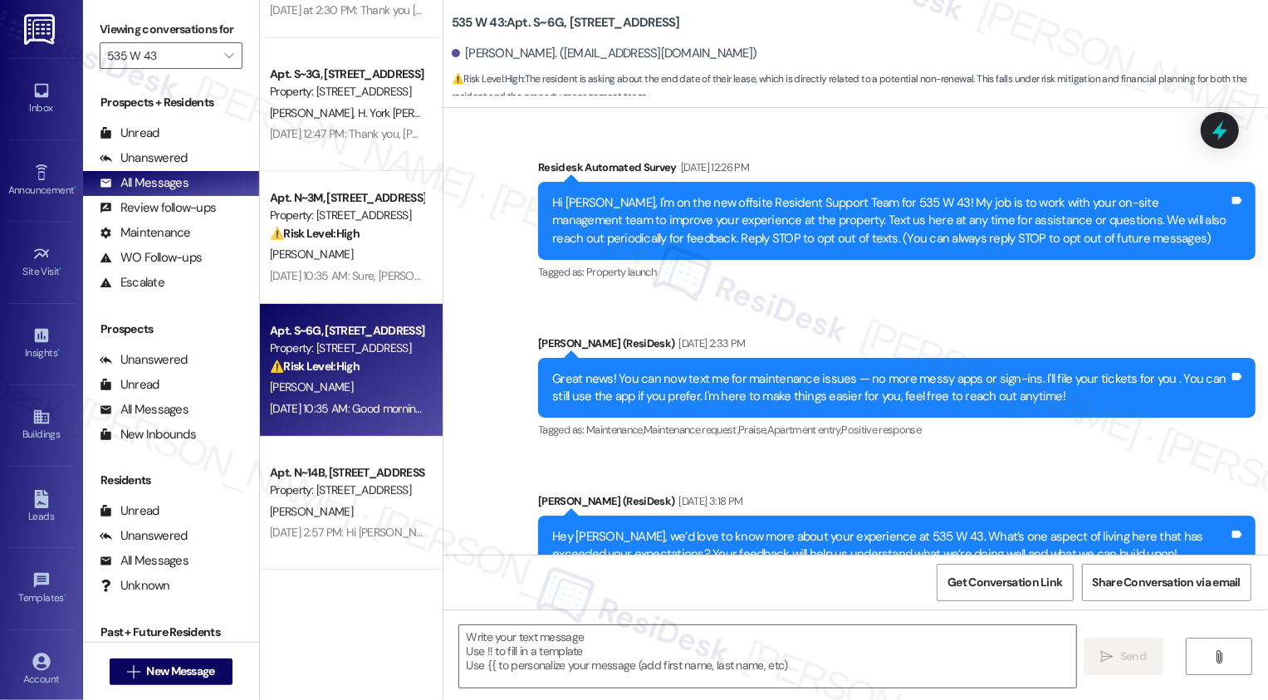
type textarea "Fetching suggested responses. Please feel free to read through the conversation…"
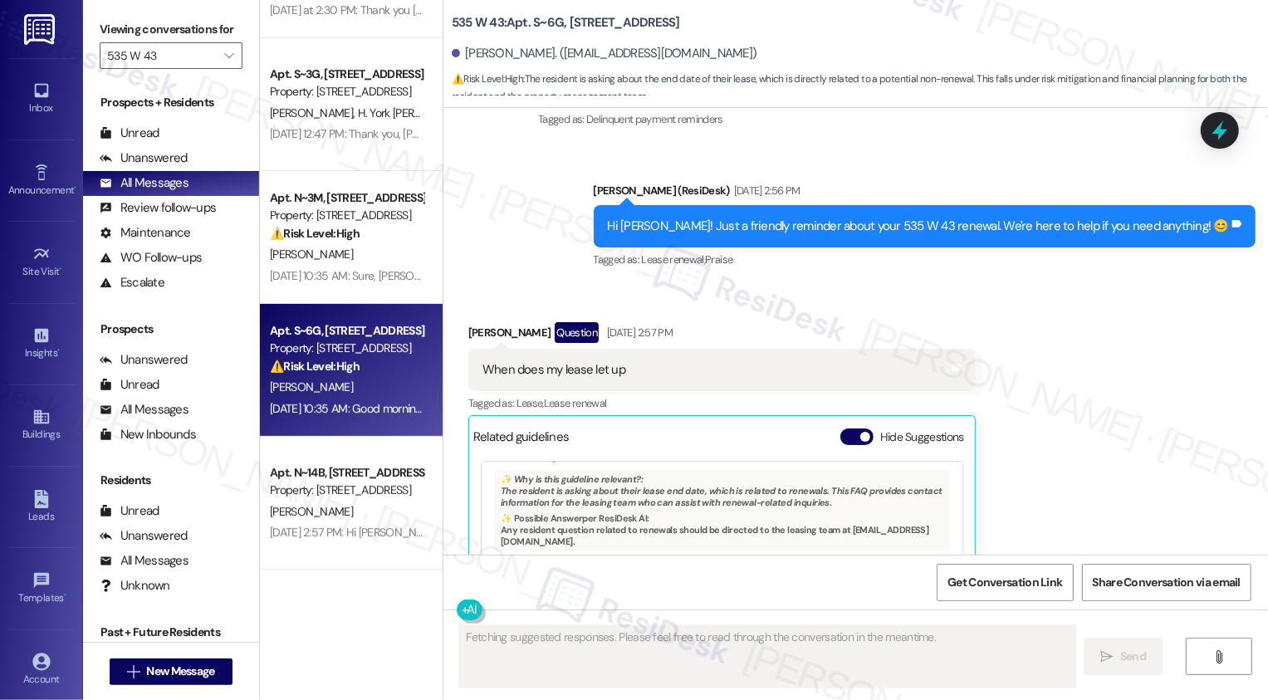
scroll to position [8898, 0]
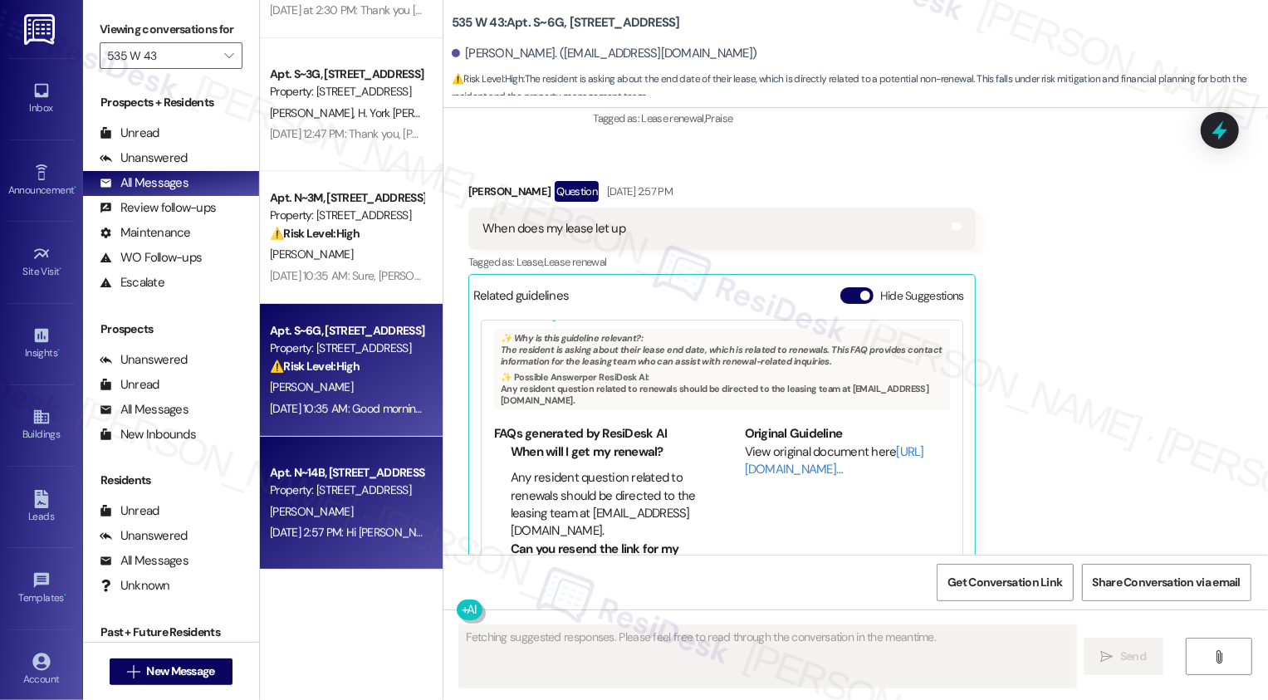
click at [284, 481] on div "Property: [STREET_ADDRESS]" at bounding box center [347, 489] width 154 height 17
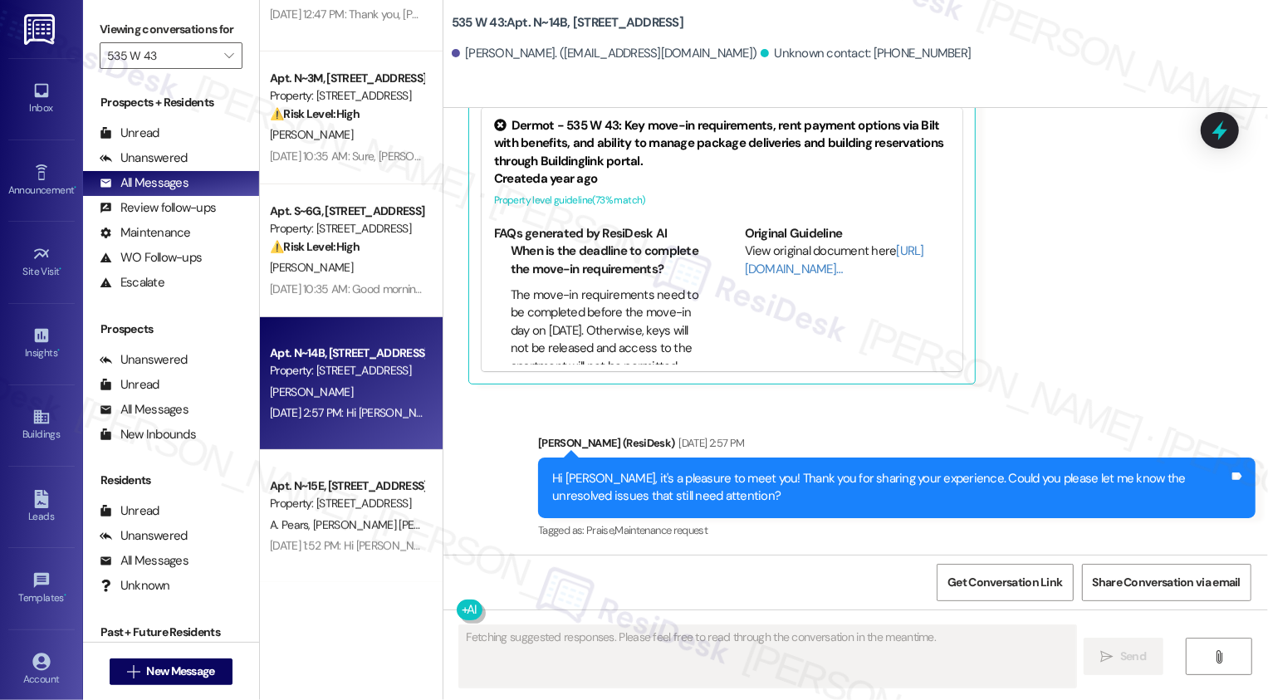
scroll to position [490, 0]
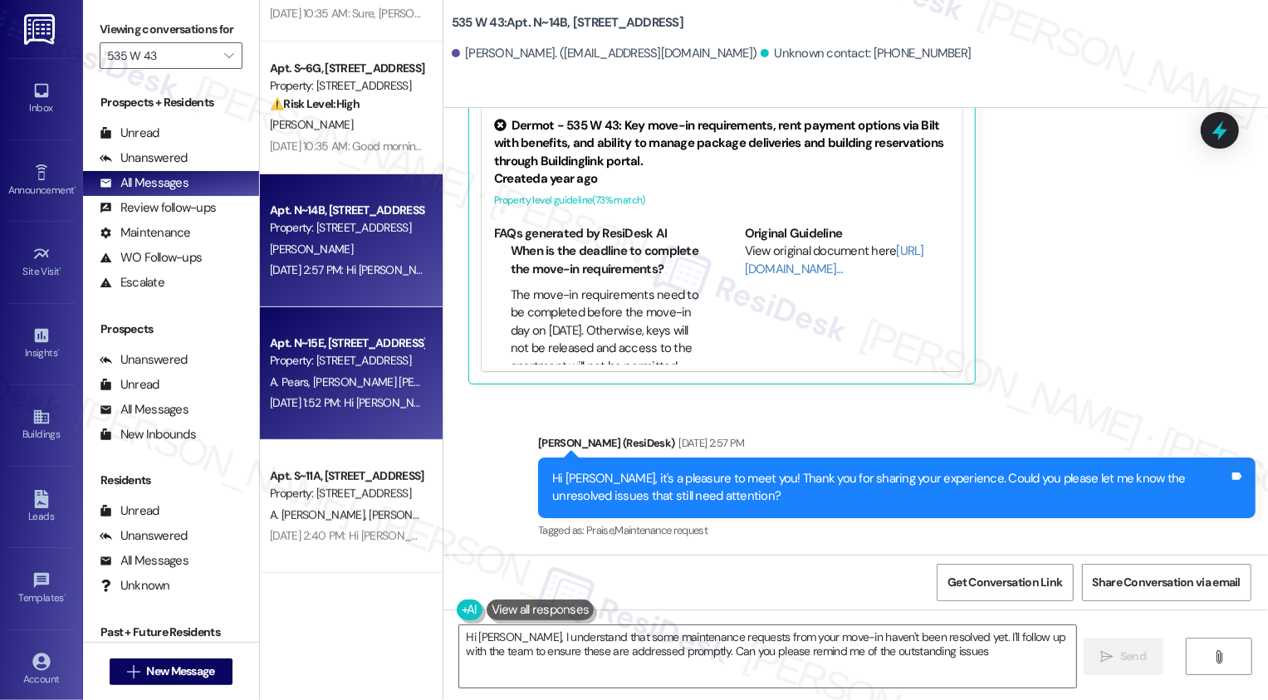
type textarea "Hi [PERSON_NAME], I understand that some maintenance requests from your move-in…"
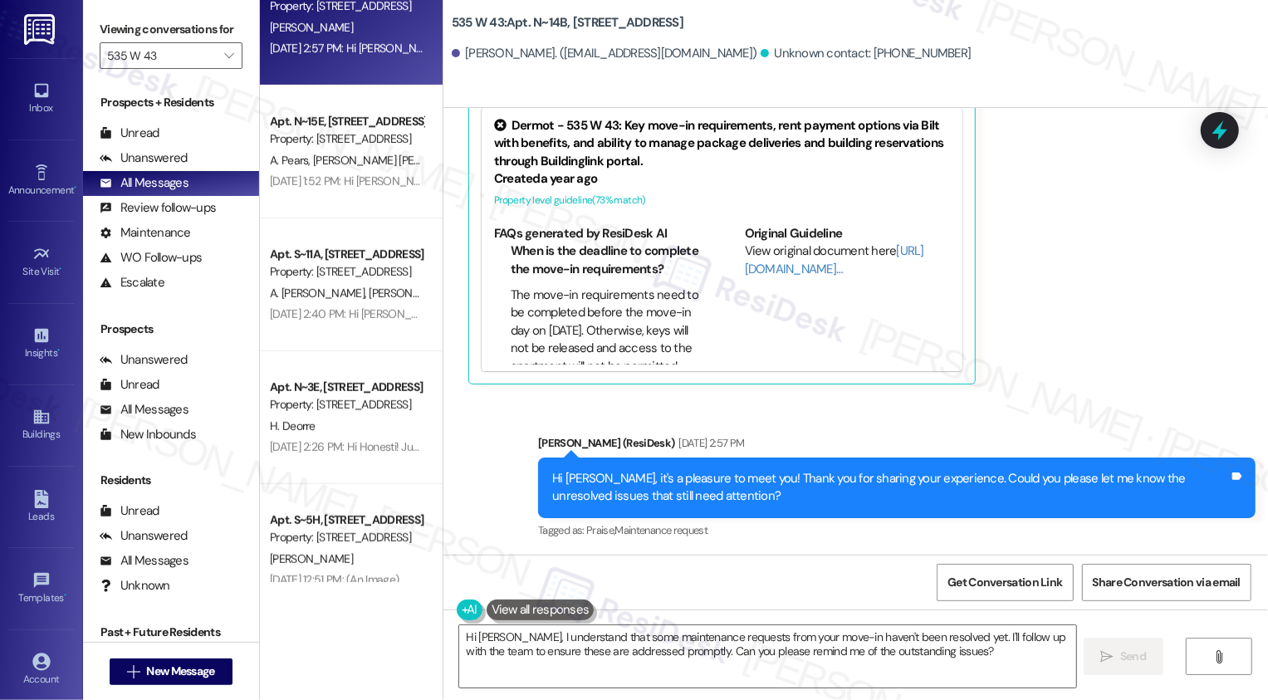
scroll to position [725, 0]
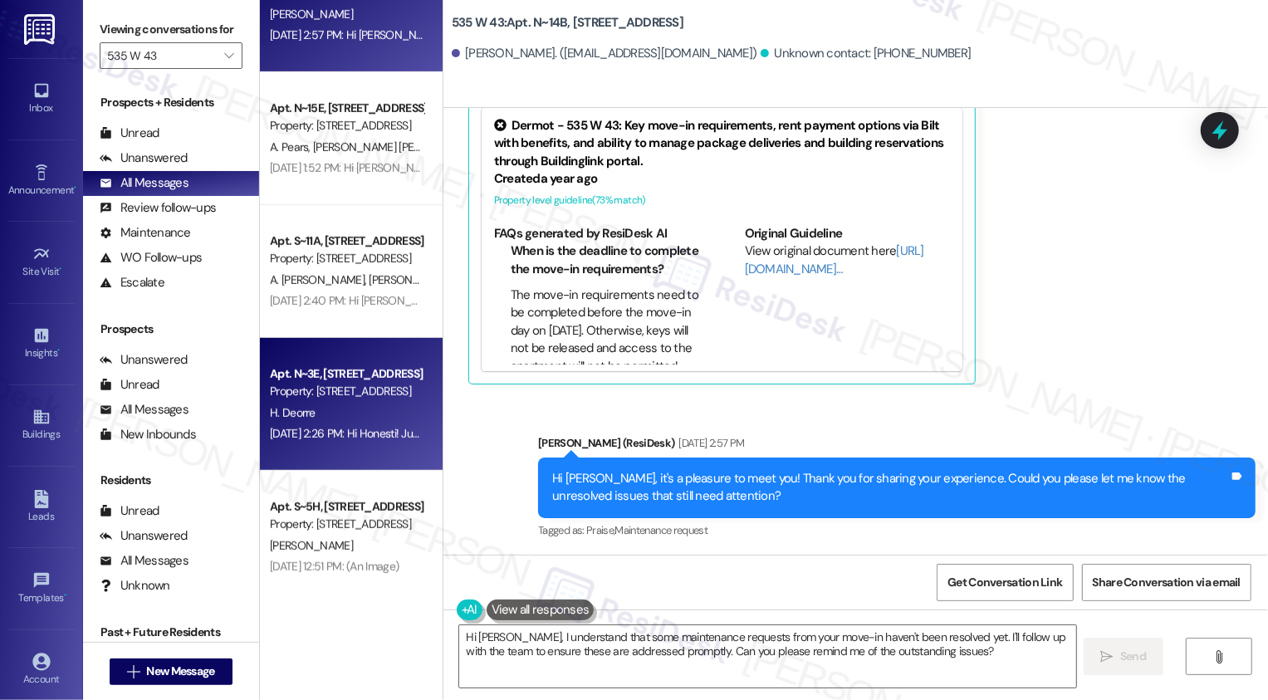
click at [357, 428] on div "[DATE] 2:26 PM: Hi Honesti! Just wanted to check in regarding your lease renewa…" at bounding box center [727, 433] width 915 height 15
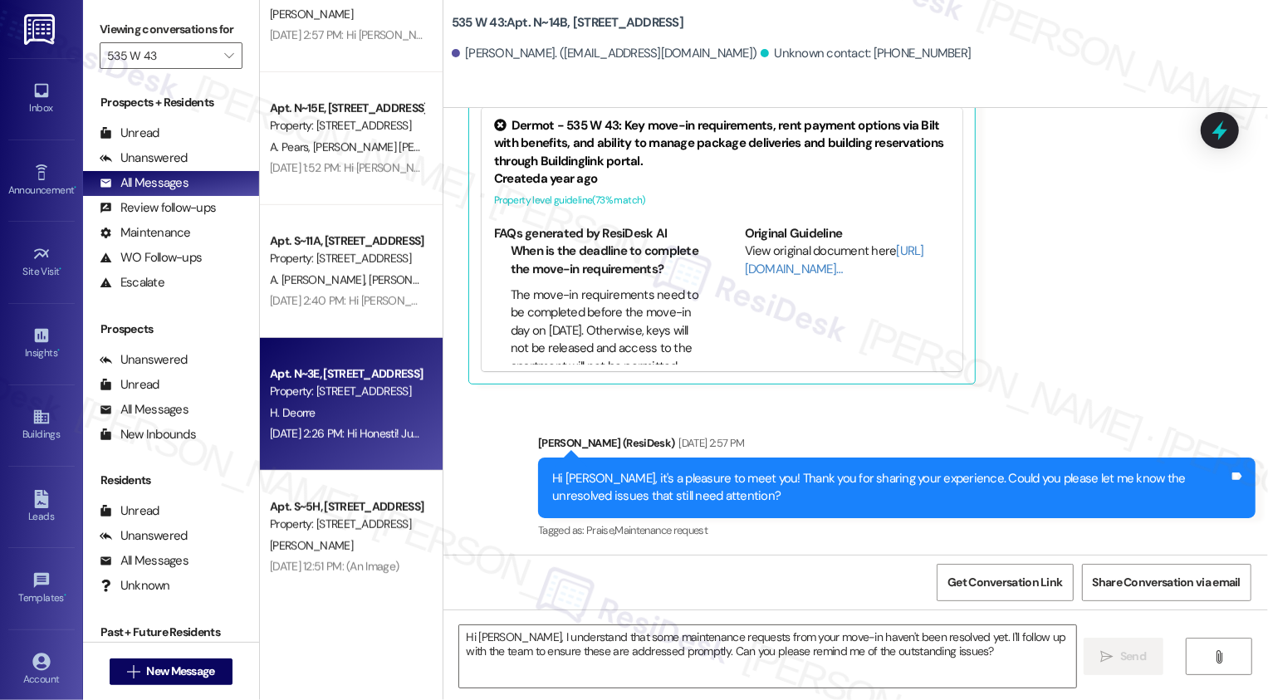
type textarea "Fetching suggested responses. Please feel free to read through the conversation…"
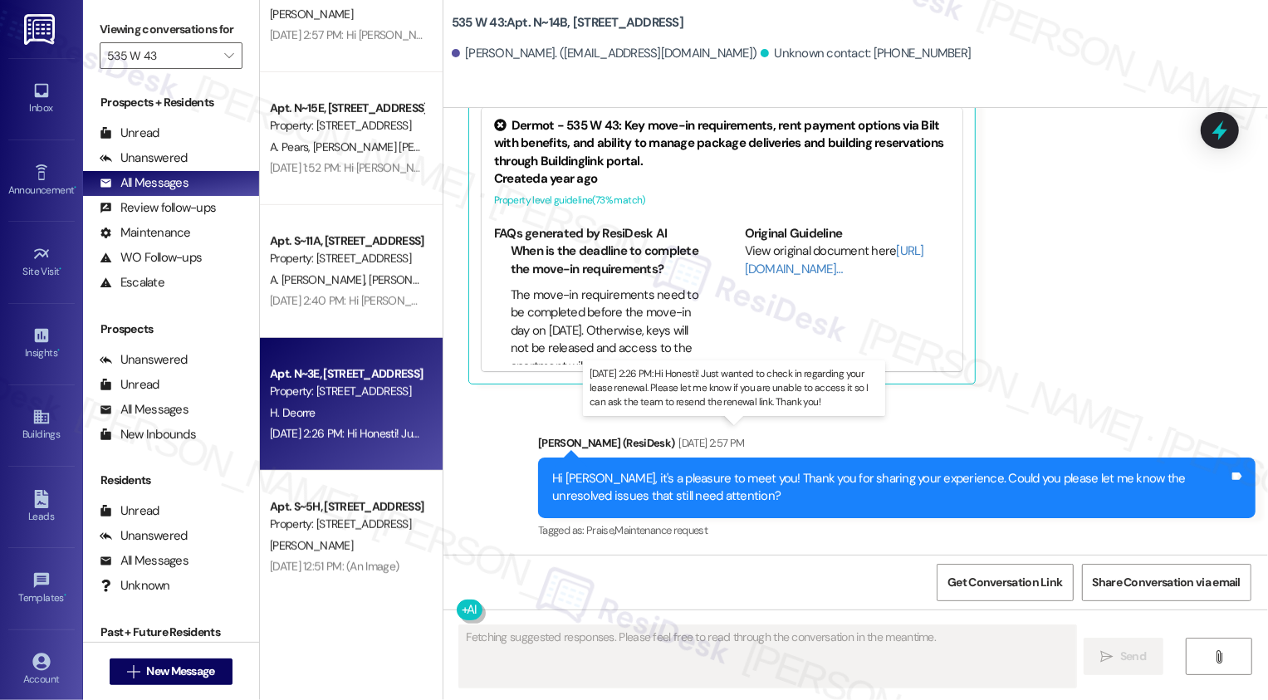
click at [357, 428] on div "[DATE] 2:26 PM: Hi Honesti! Just wanted to check in regarding your lease renewa…" at bounding box center [727, 433] width 915 height 15
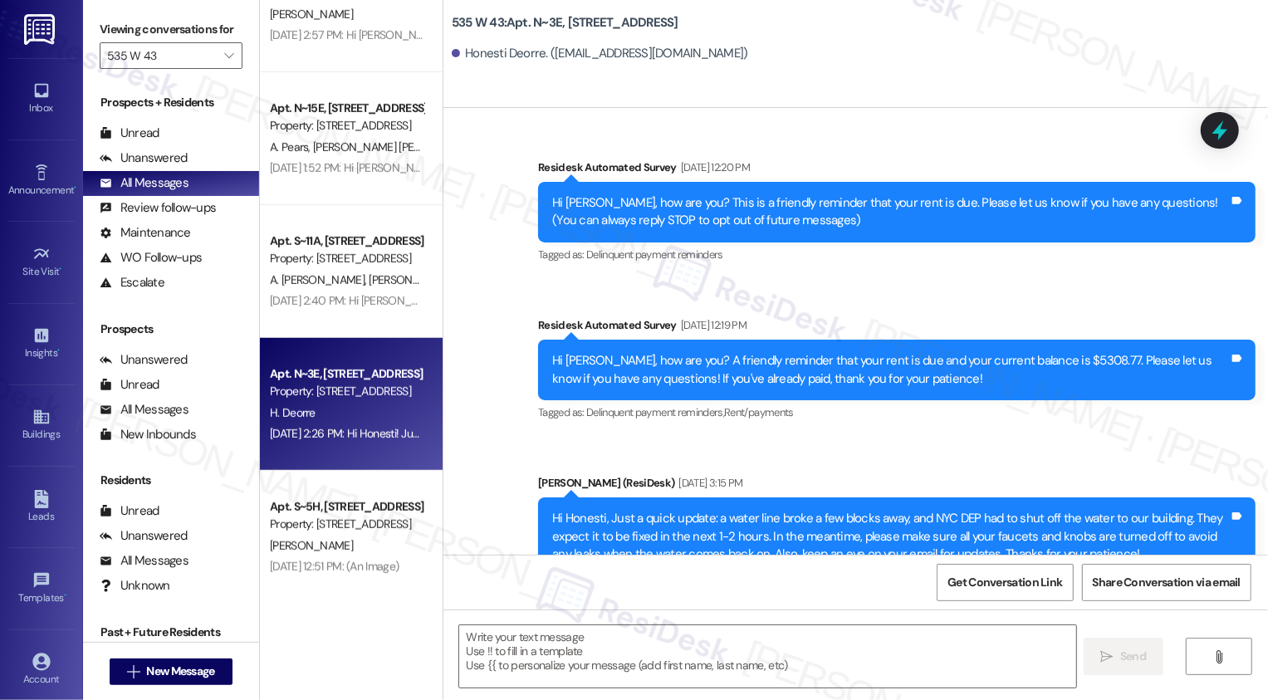
type textarea "Fetching suggested responses. Please feel free to read through the conversation…"
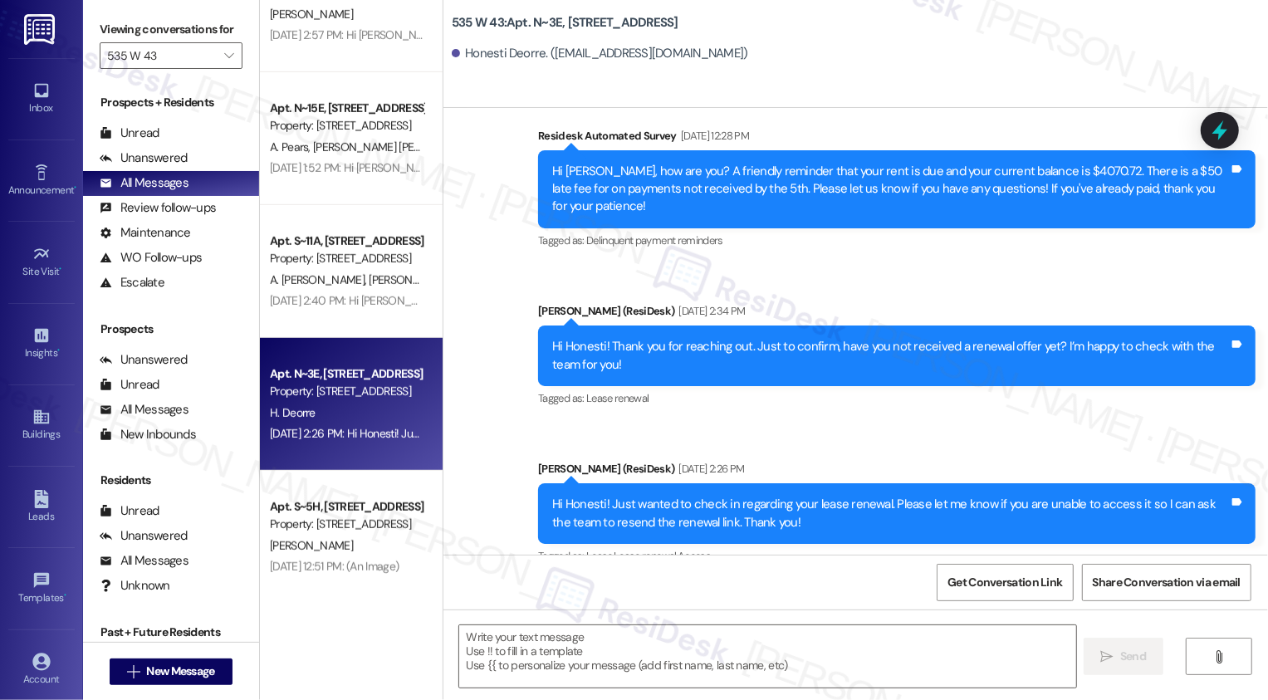
scroll to position [7086, 0]
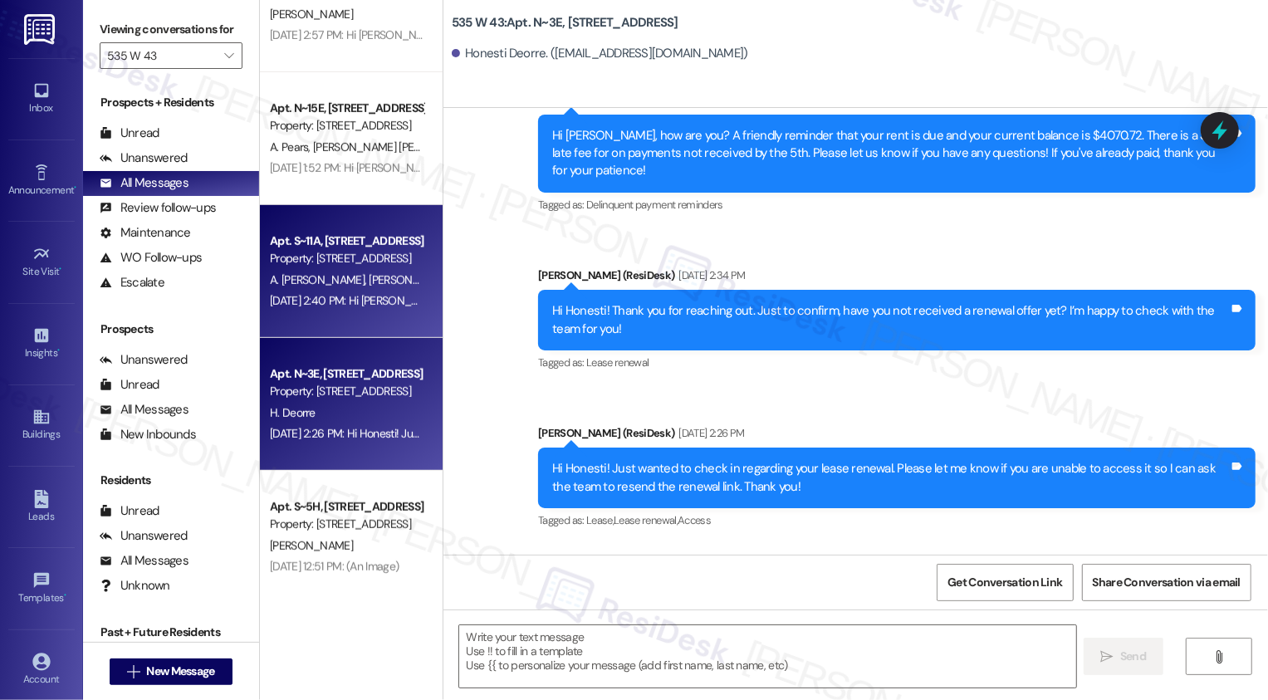
click at [345, 305] on div "[DATE] 2:40 PM: Hi [PERSON_NAME] and [PERSON_NAME]! Quick reminder about your 5…" at bounding box center [821, 300] width 1102 height 15
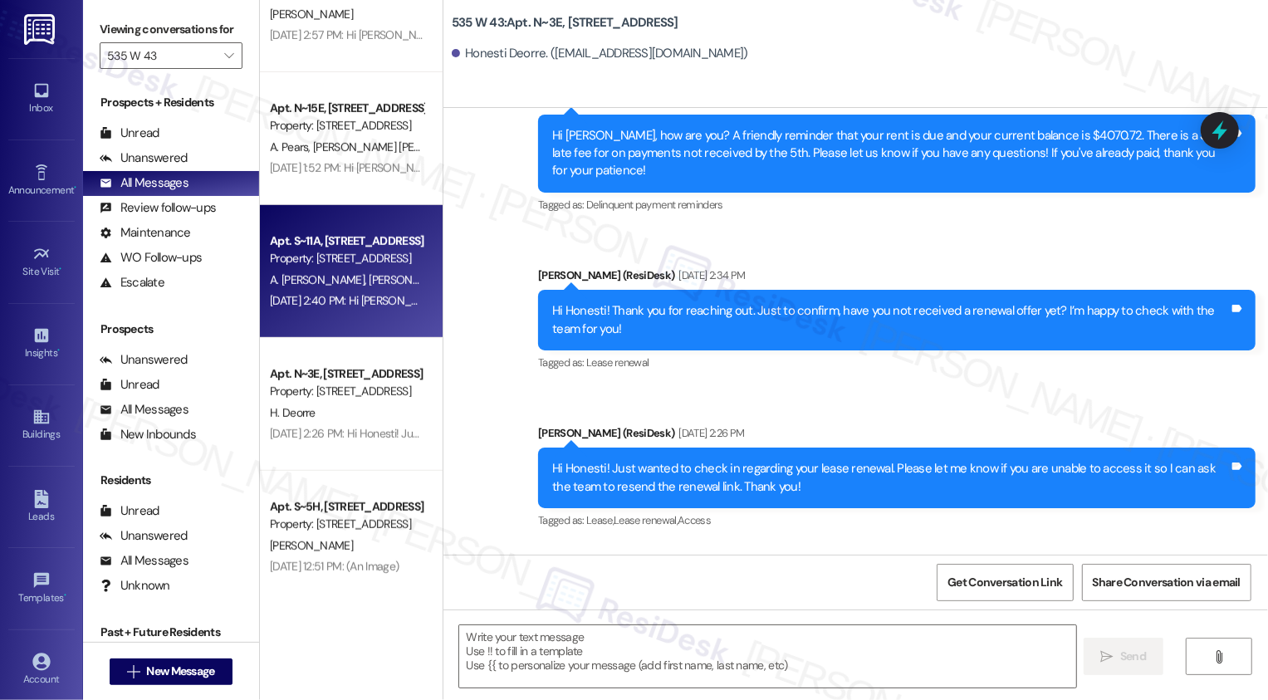
type textarea "Fetching suggested responses. Please feel free to read through the conversation…"
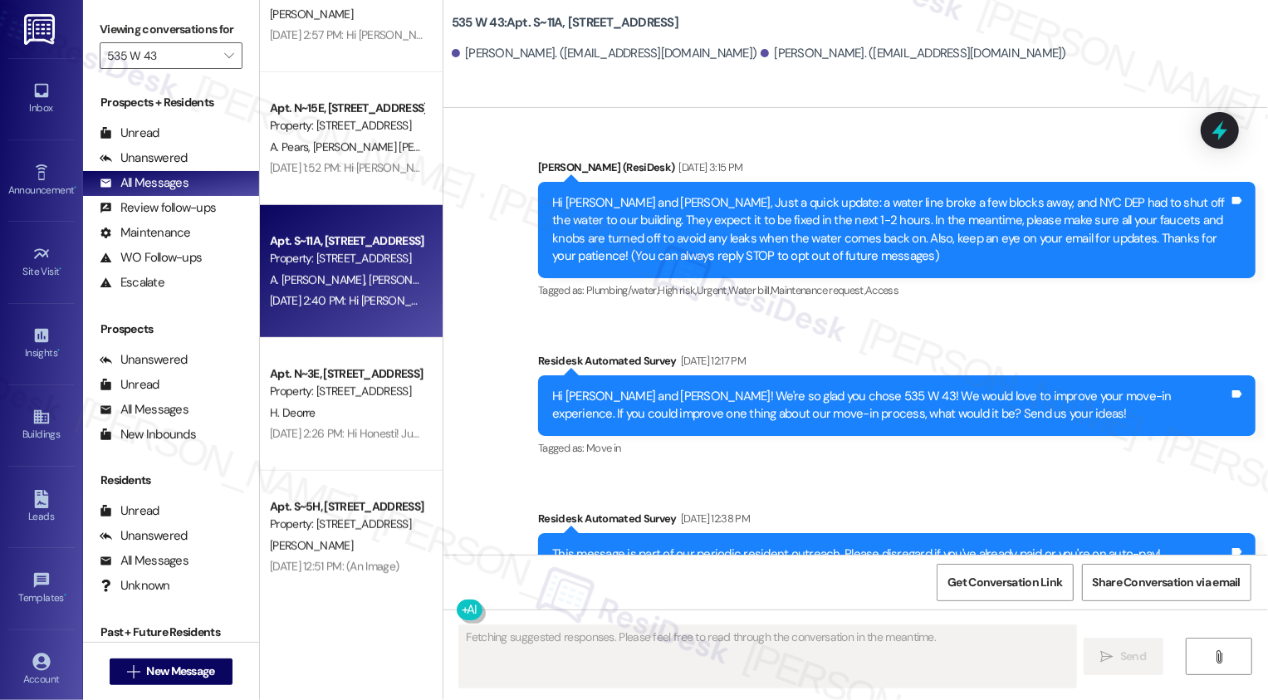
type textarea "Fetching suggested responses. Please feel free to read through the conversation…"
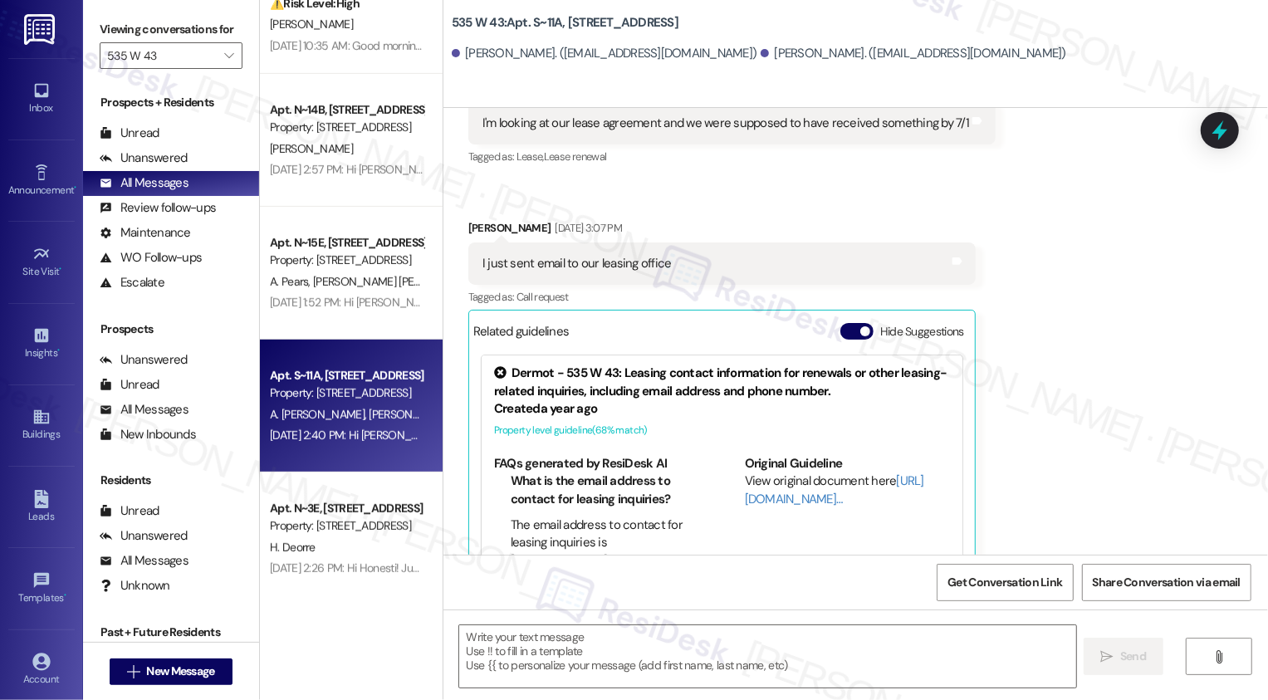
scroll to position [580, 0]
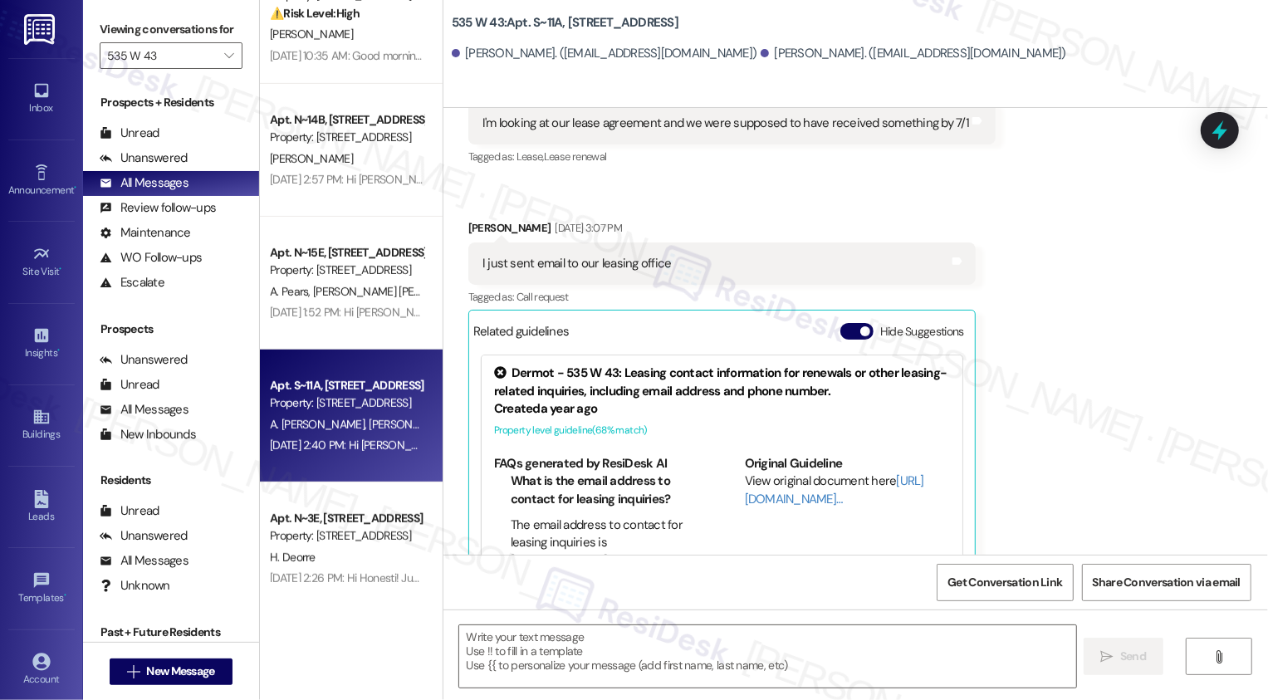
click at [345, 298] on span "[PERSON_NAME] [PERSON_NAME]" at bounding box center [397, 291] width 169 height 15
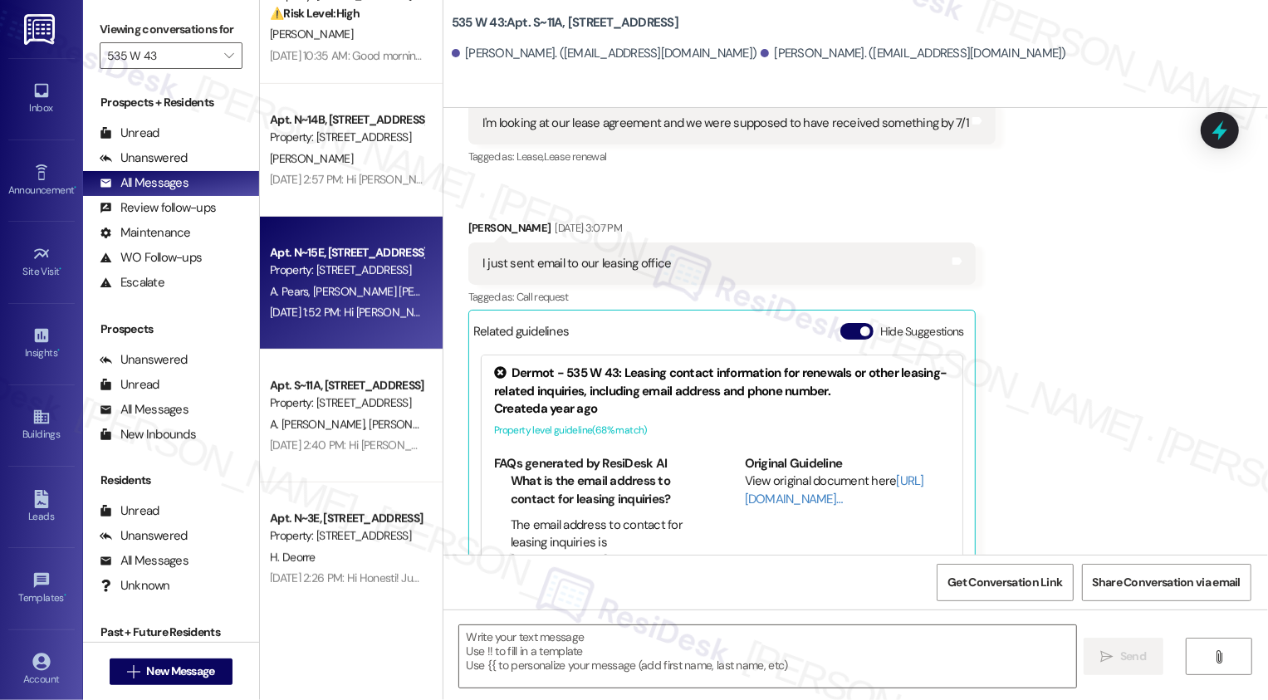
type textarea "Fetching suggested responses. Please feel free to read through the conversation…"
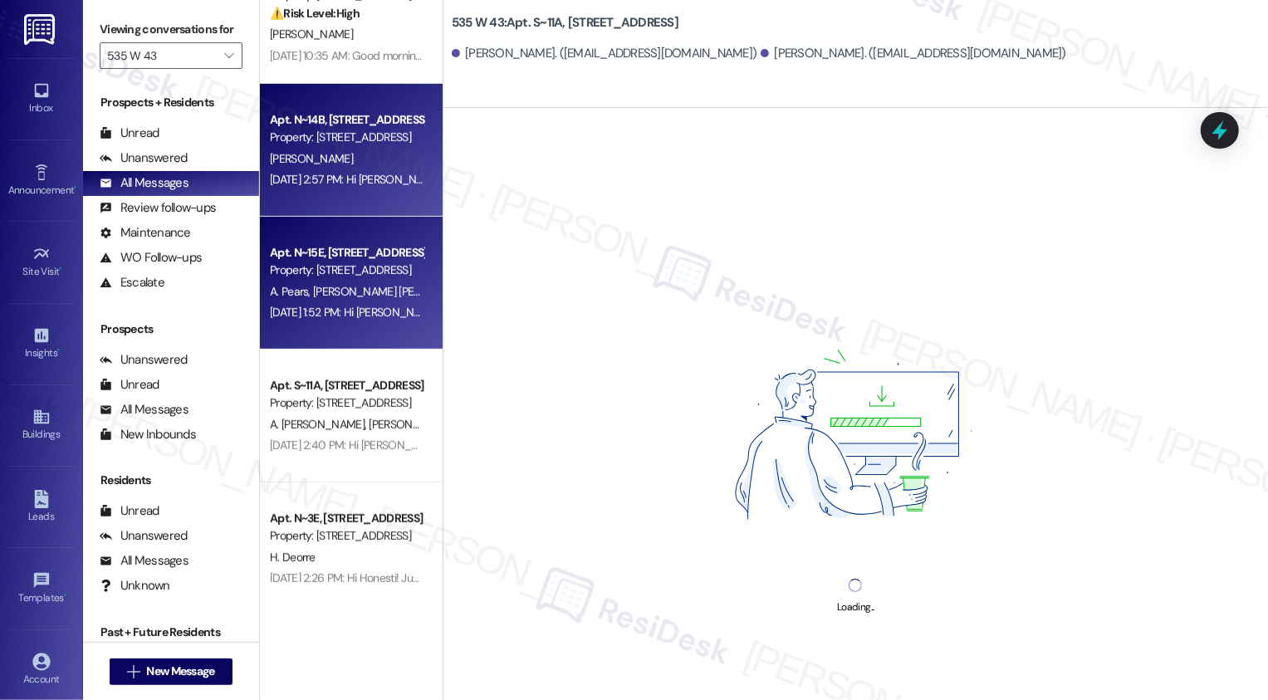
click at [345, 207] on div "Apt. N~14B, [STREET_ADDRESS] Property: [STREET_ADDRESS][PERSON_NAME] [DATE] 2:5…" at bounding box center [351, 150] width 183 height 133
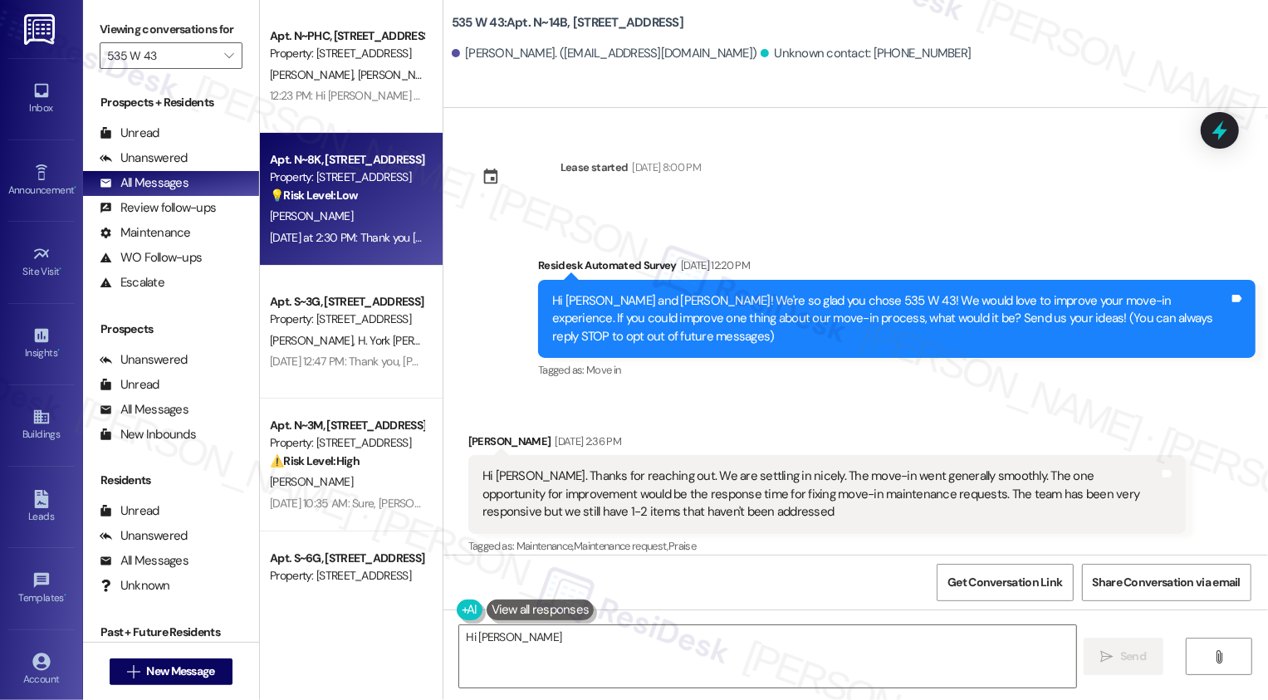
scroll to position [338, 0]
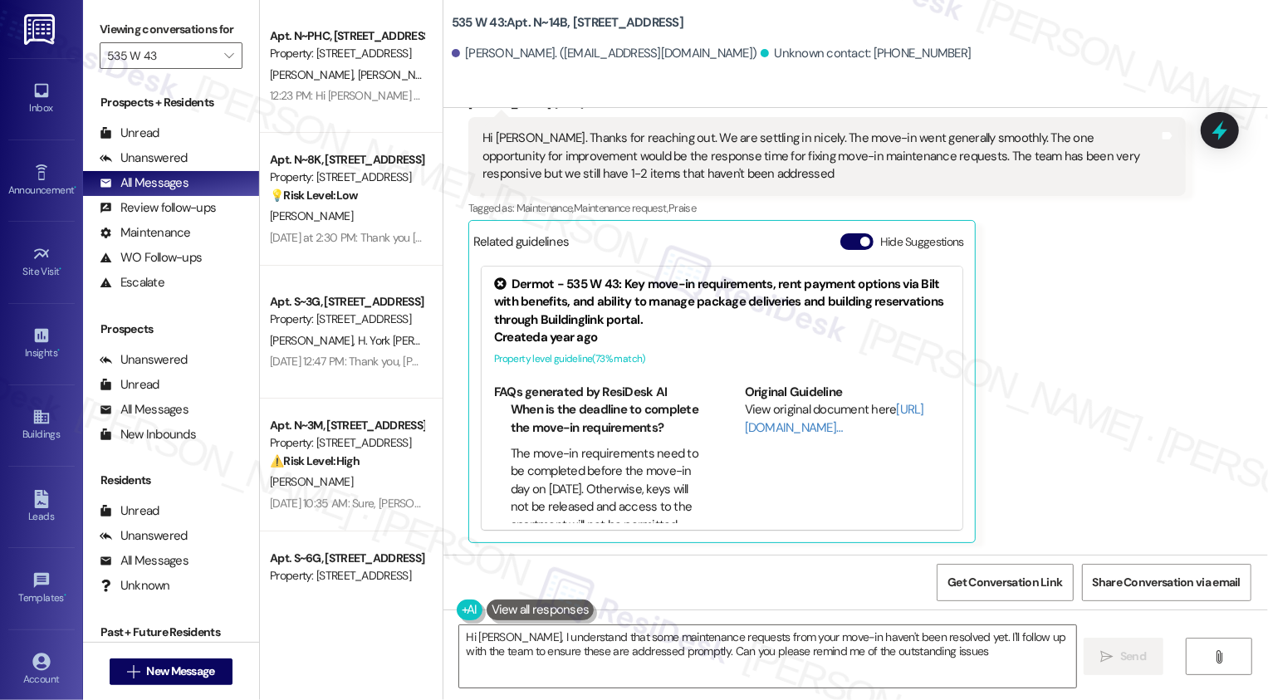
type textarea "Hi [PERSON_NAME], I understand that some maintenance requests from your move-in…"
click at [181, 167] on div "Unanswered" at bounding box center [144, 157] width 88 height 17
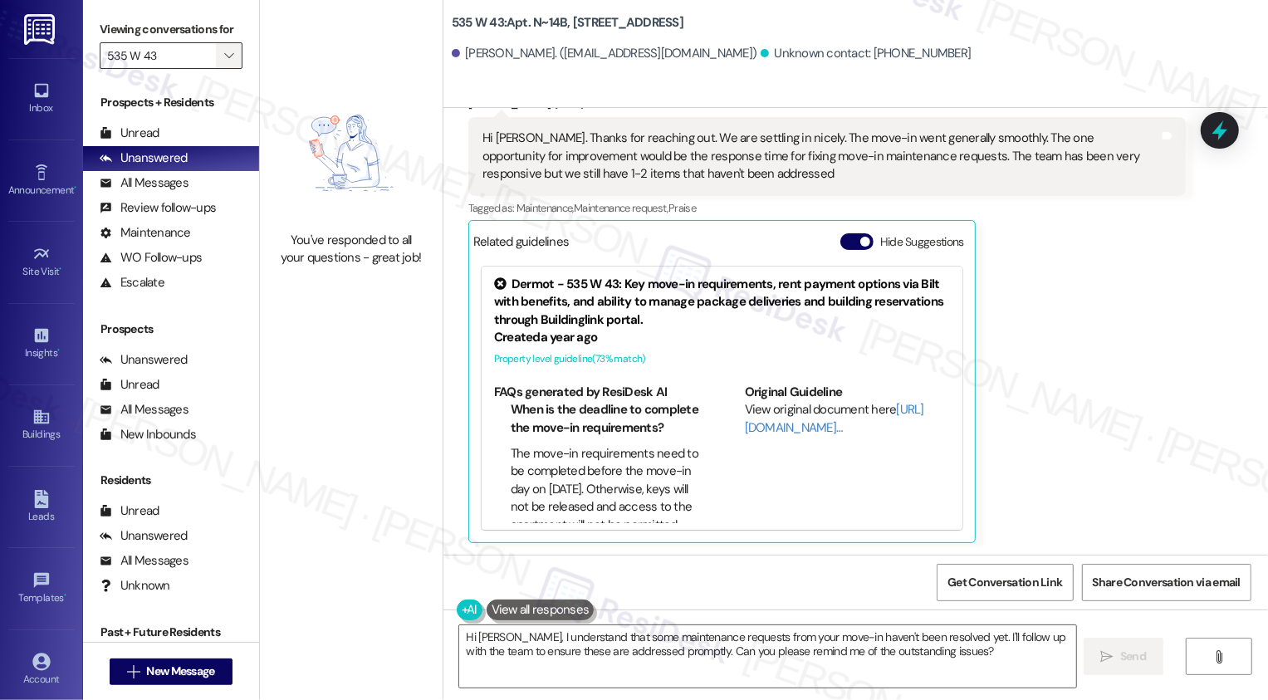
click at [224, 62] on icon "" at bounding box center [228, 55] width 9 height 13
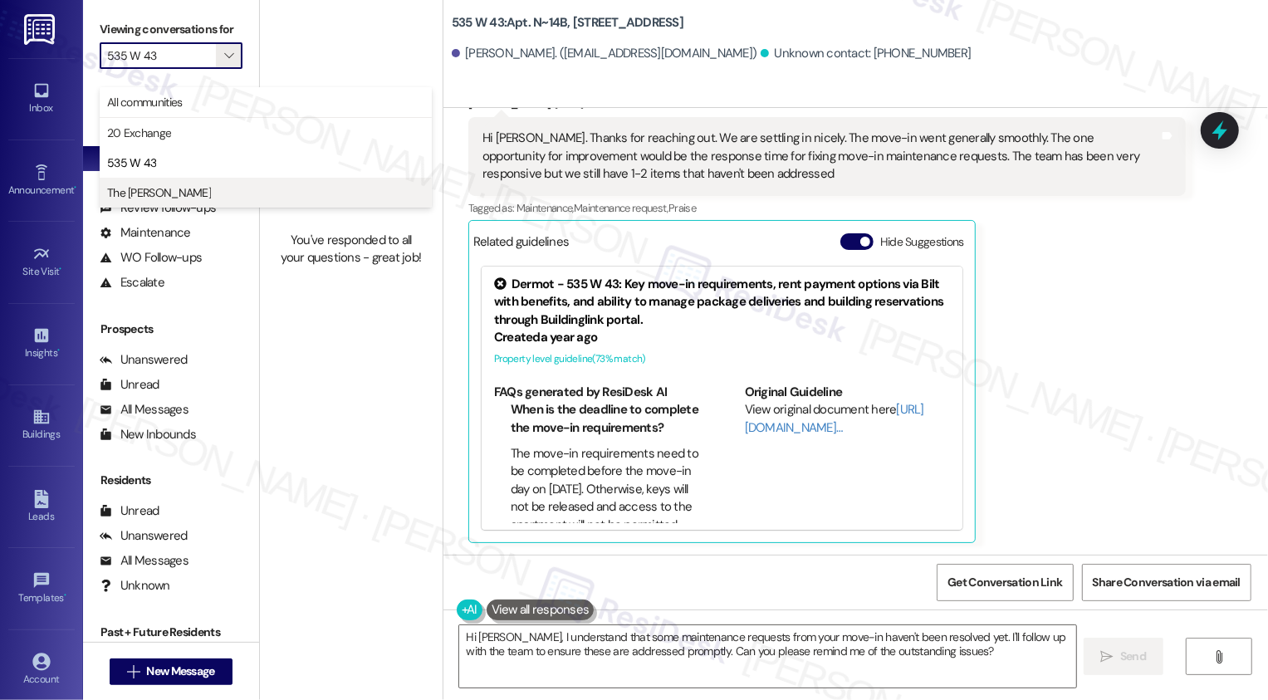
click at [159, 193] on span "The [PERSON_NAME]" at bounding box center [159, 192] width 104 height 17
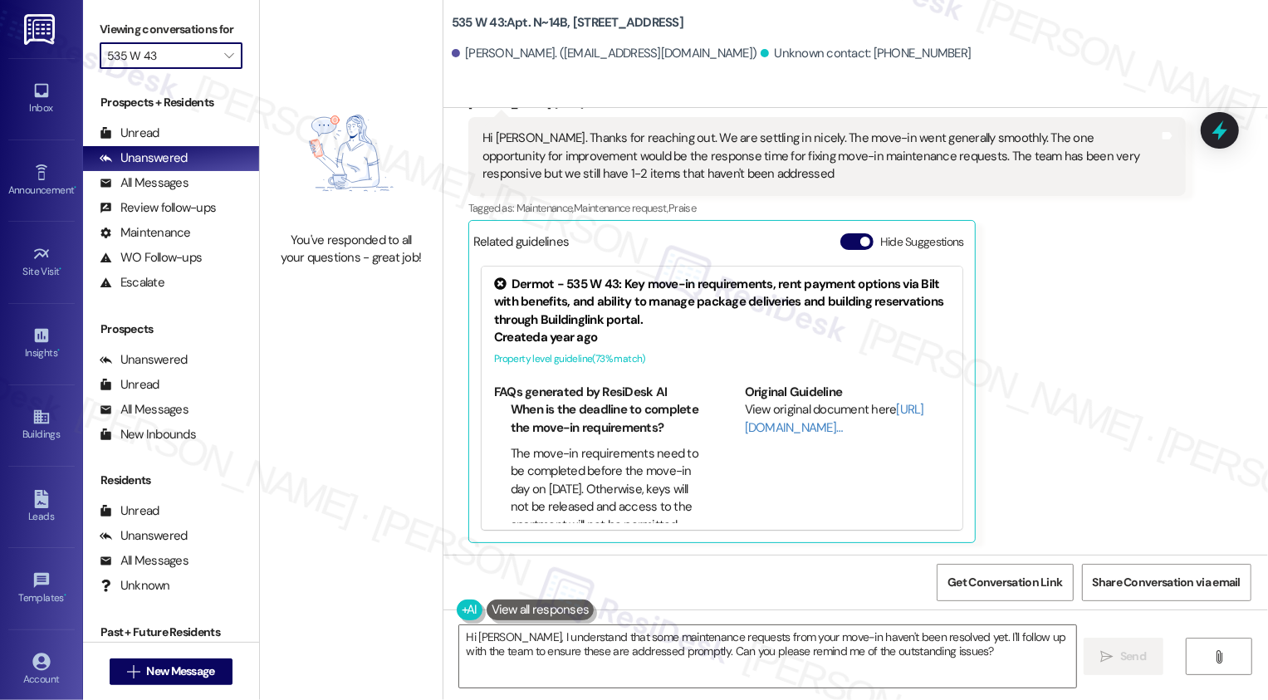
type input "The [PERSON_NAME]"
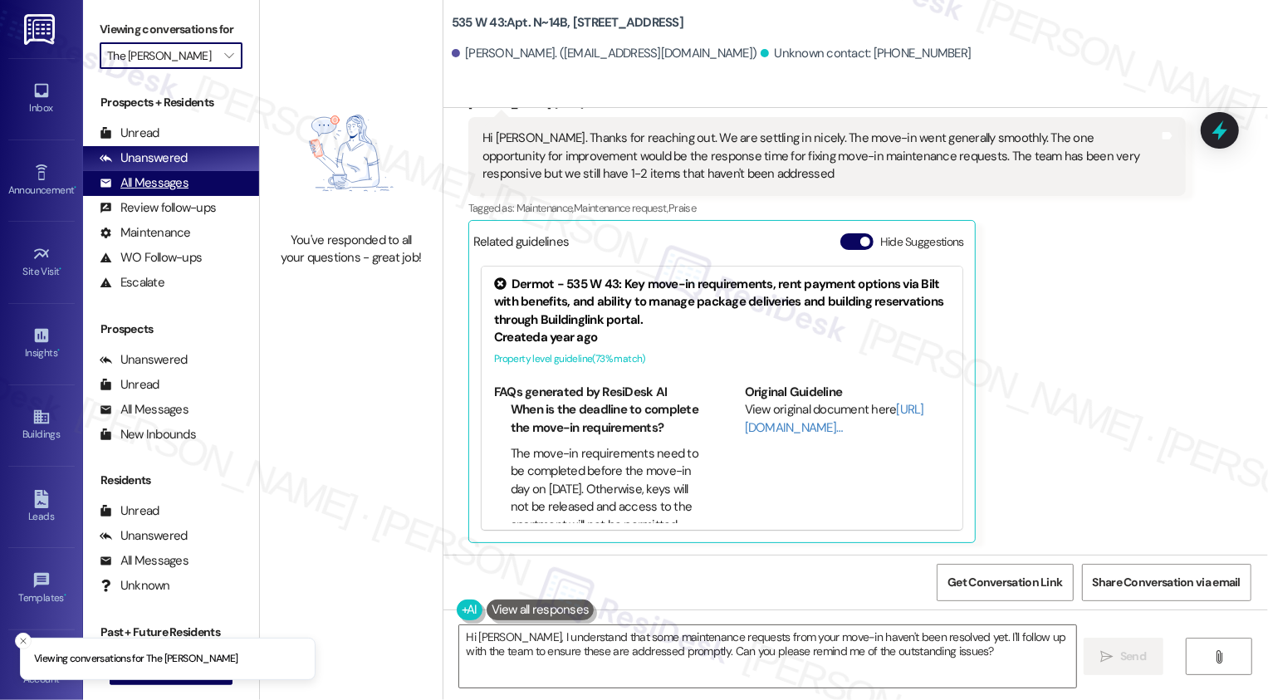
click at [180, 192] on div "All Messages" at bounding box center [144, 182] width 89 height 17
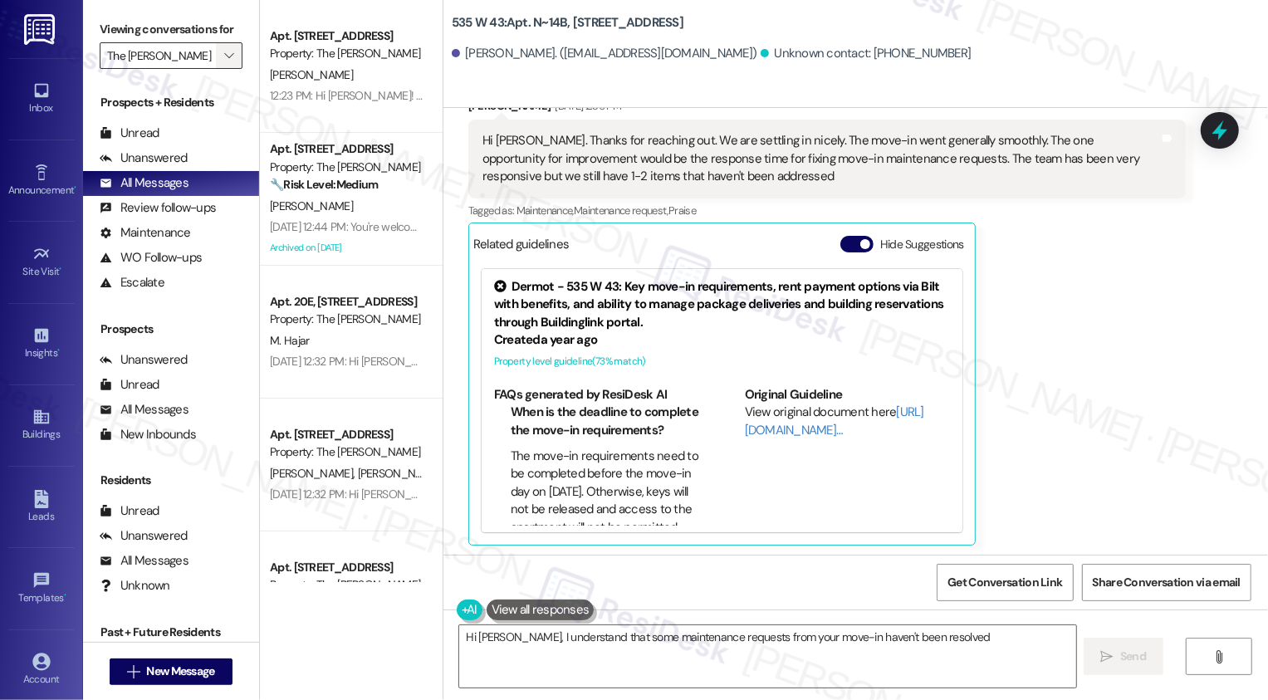
scroll to position [338, 0]
click at [224, 62] on icon "" at bounding box center [228, 55] width 9 height 13
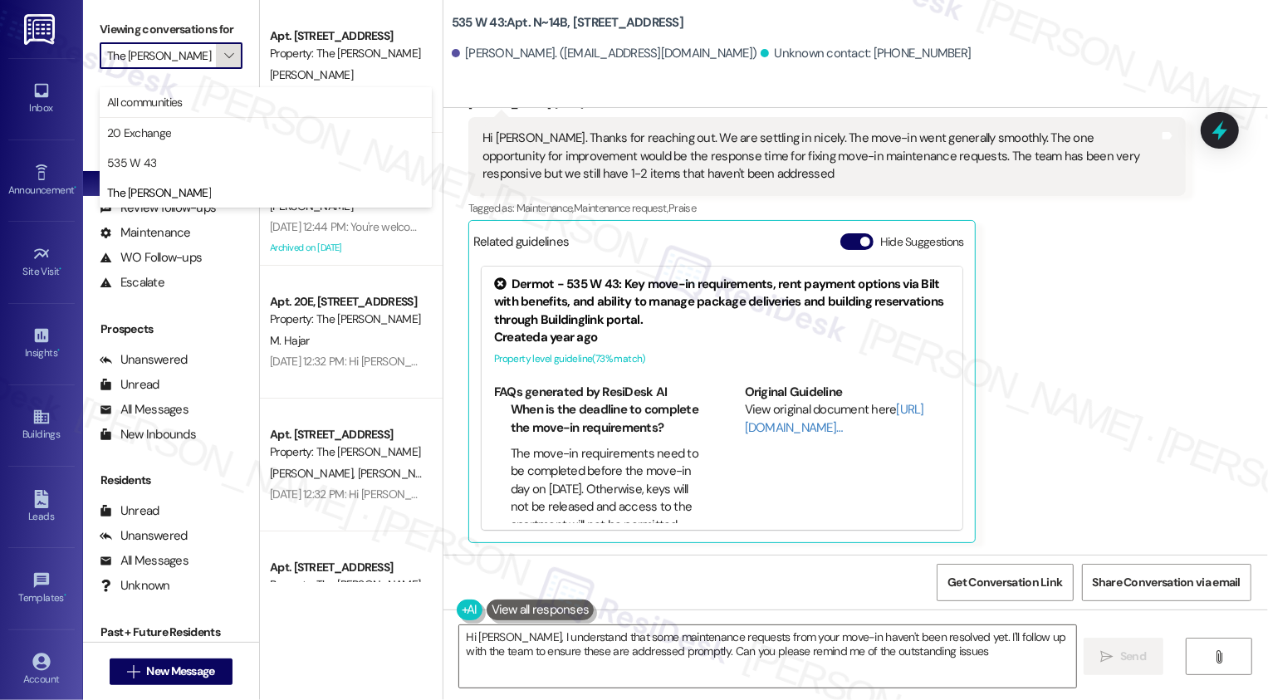
type textarea "Hi [PERSON_NAME], I understand that some maintenance requests from your move-in…"
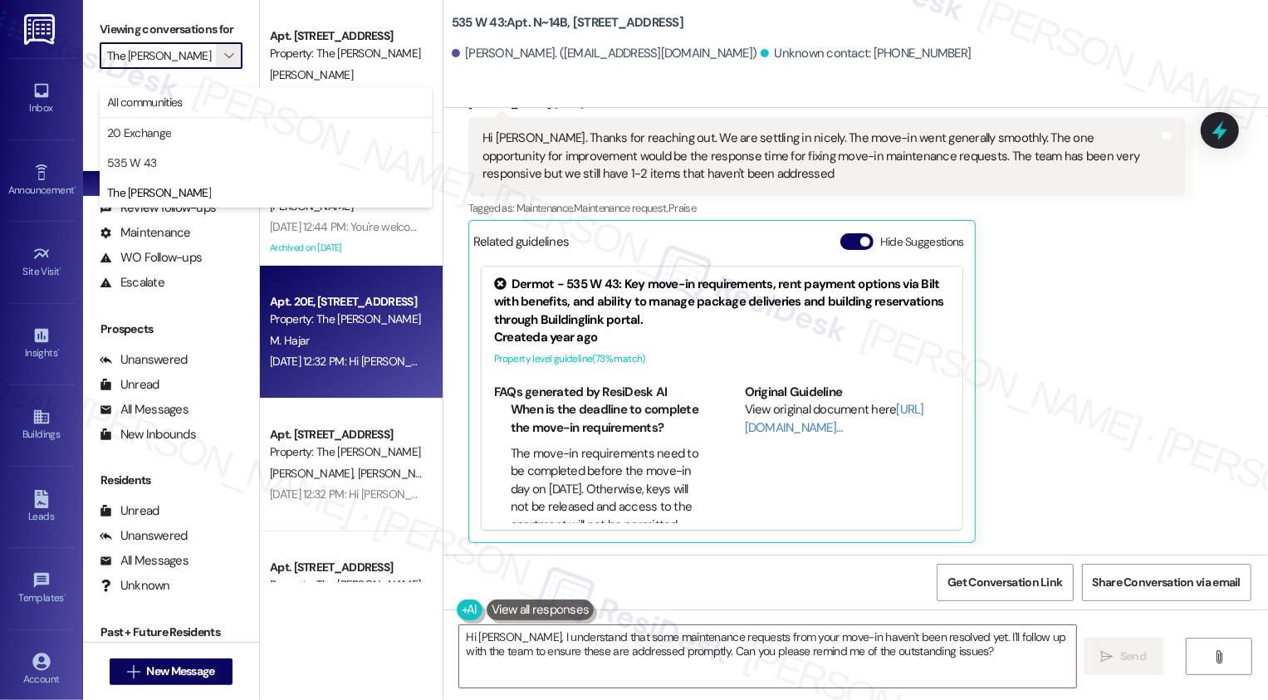
click at [340, 351] on div "[DATE] 12:32 PM: Hi [PERSON_NAME]! We're so glad you chose The [PERSON_NAME]! W…" at bounding box center [346, 361] width 157 height 21
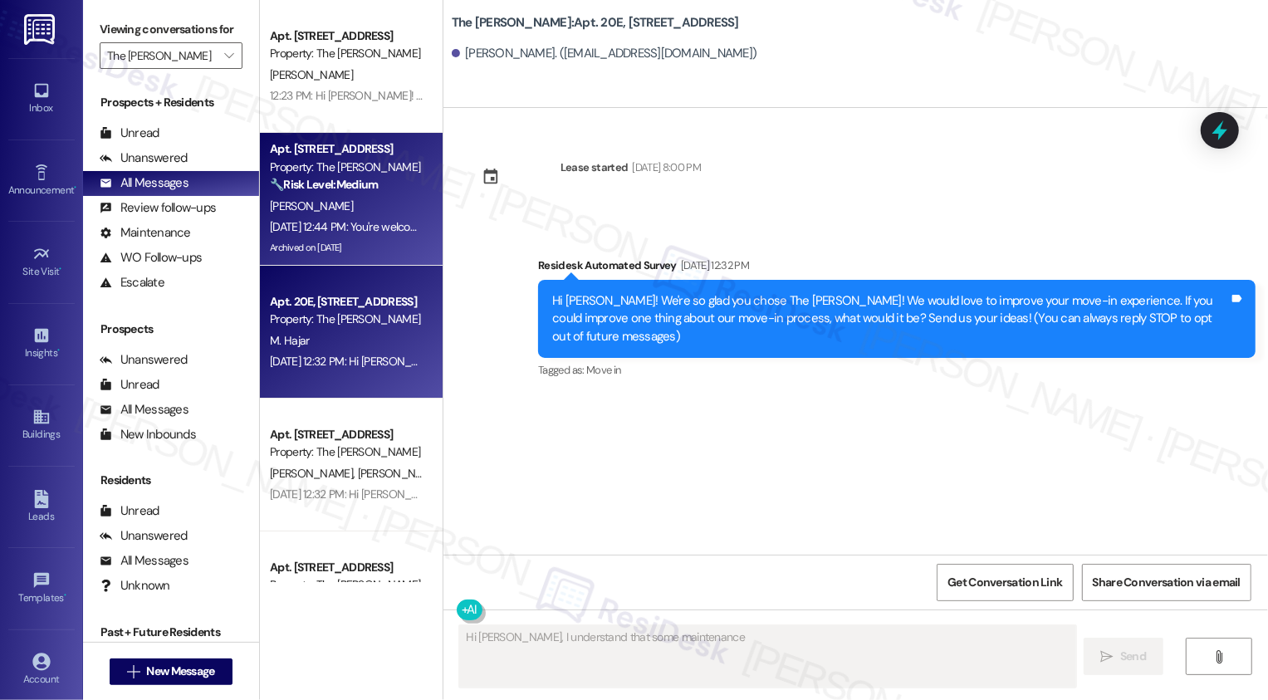
type textarea "Fetching suggested responses. Please feel free to read through the conversation…"
click at [330, 237] on div "[DATE] 12:44 PM: You're welcome, [PERSON_NAME]! If there's anything else I can …" at bounding box center [346, 227] width 157 height 21
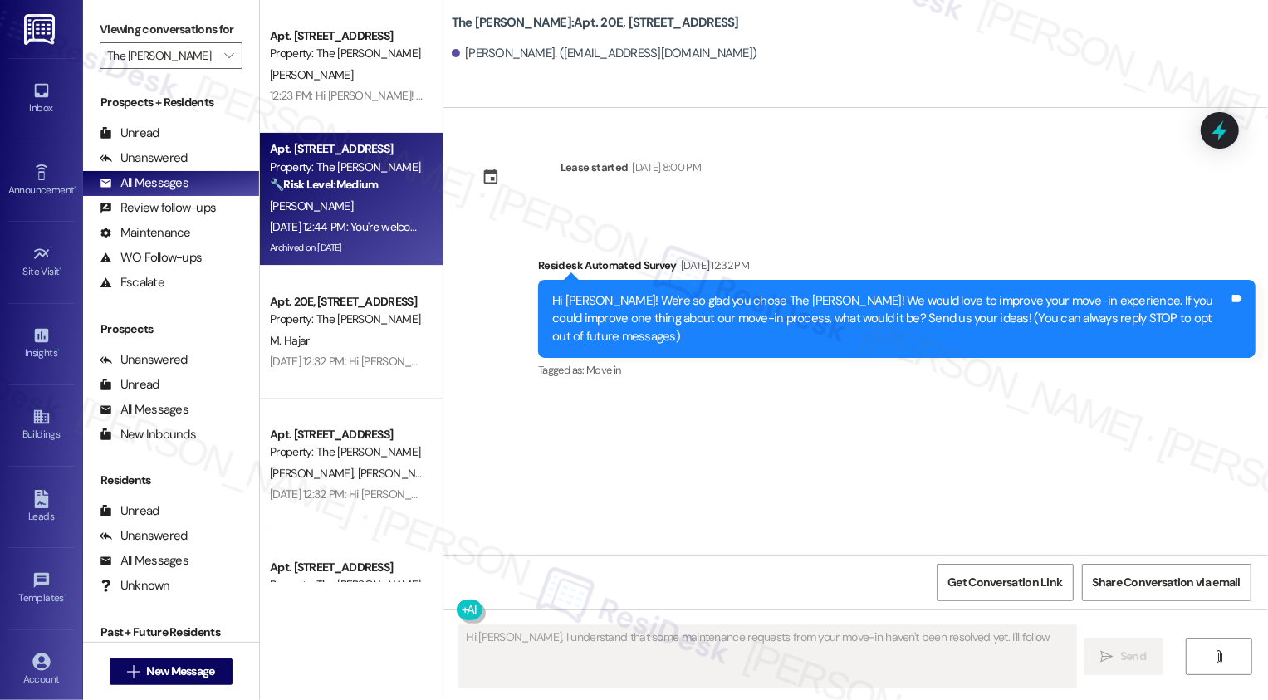
type textarea "Hi [PERSON_NAME], I understand that some maintenance requests from your move-in…"
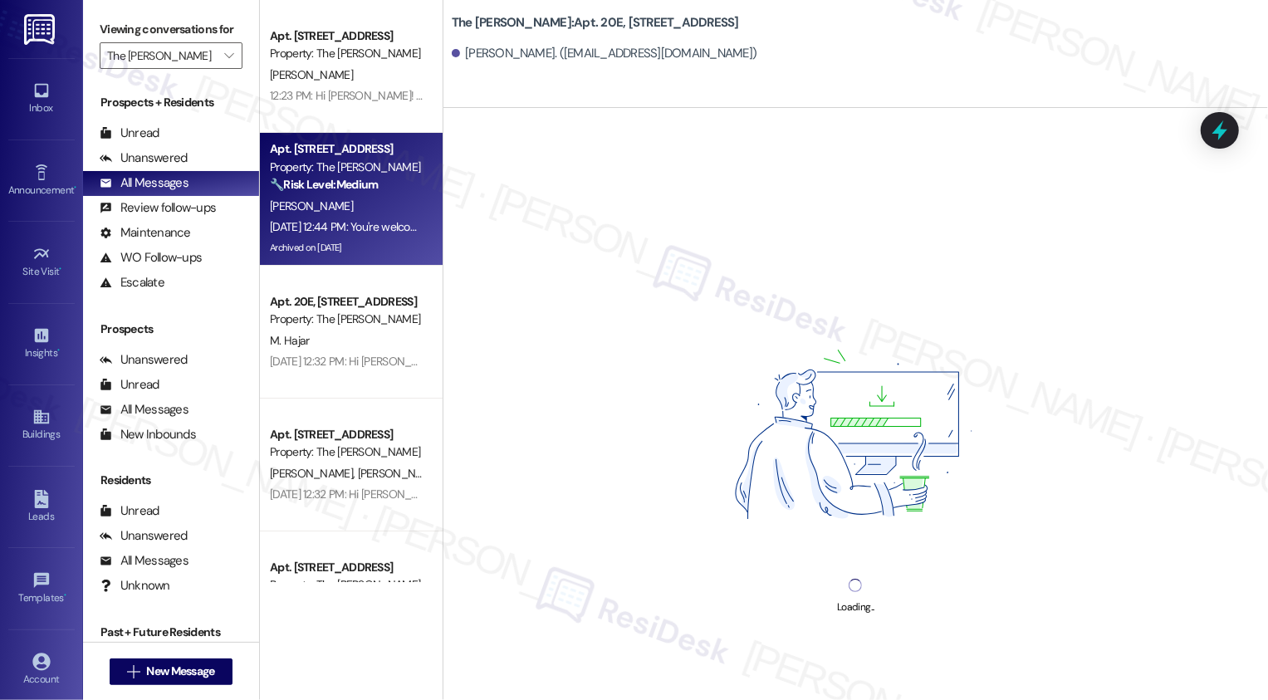
click at [330, 237] on div "[DATE] 12:44 PM: You're welcome, [PERSON_NAME]! If there's anything else I can …" at bounding box center [346, 227] width 157 height 21
click at [354, 204] on div "[PERSON_NAME]" at bounding box center [346, 206] width 157 height 21
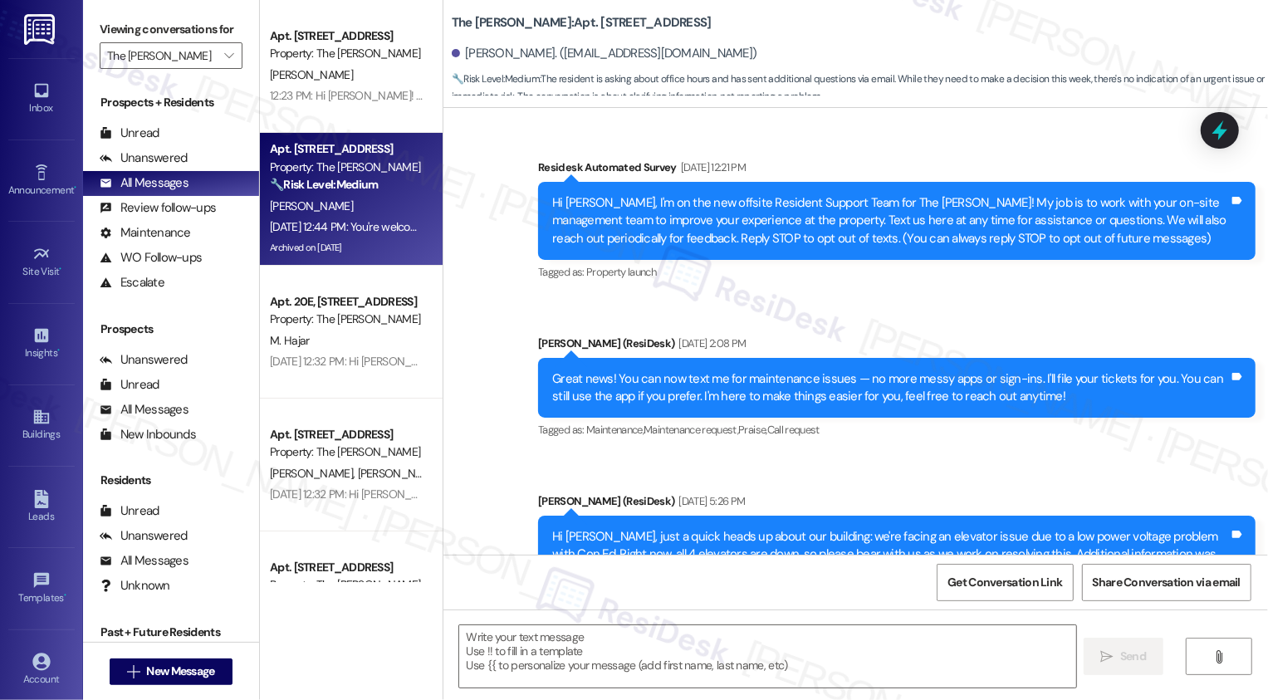
type textarea "Fetching suggested responses. Please feel free to read through the conversation…"
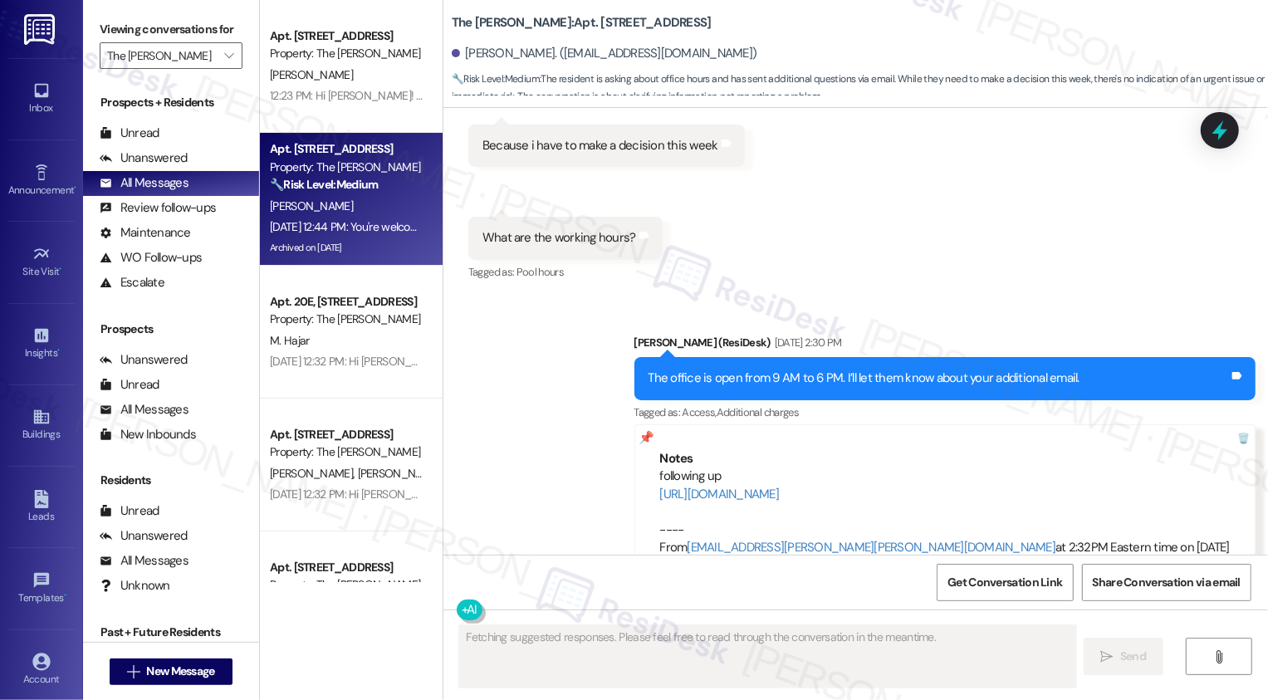
scroll to position [15062, 0]
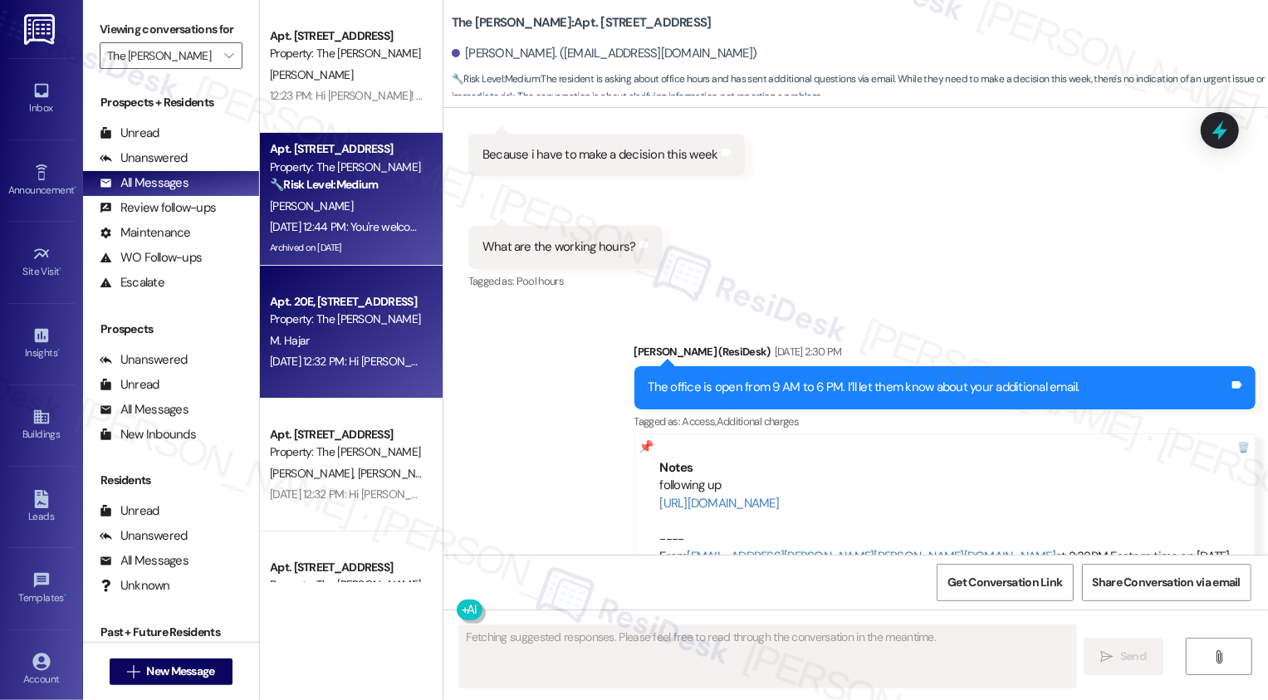
click at [276, 338] on span "M. Hajar" at bounding box center [289, 340] width 39 height 15
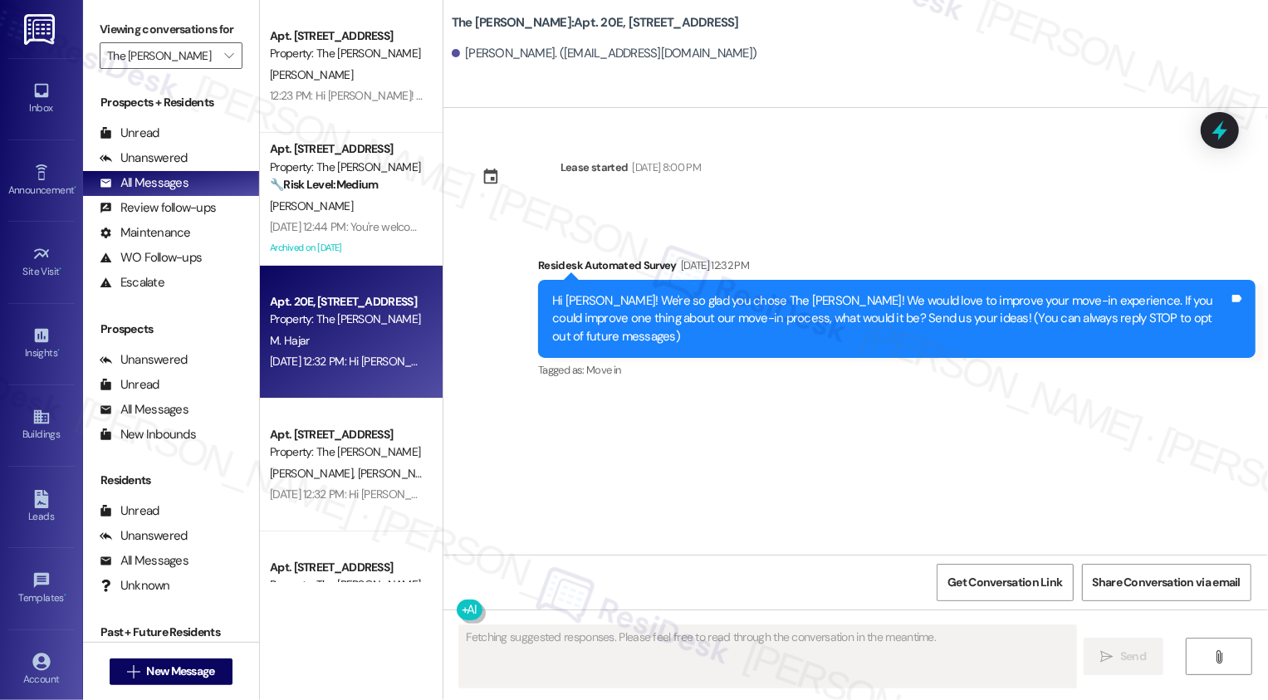
scroll to position [0, 0]
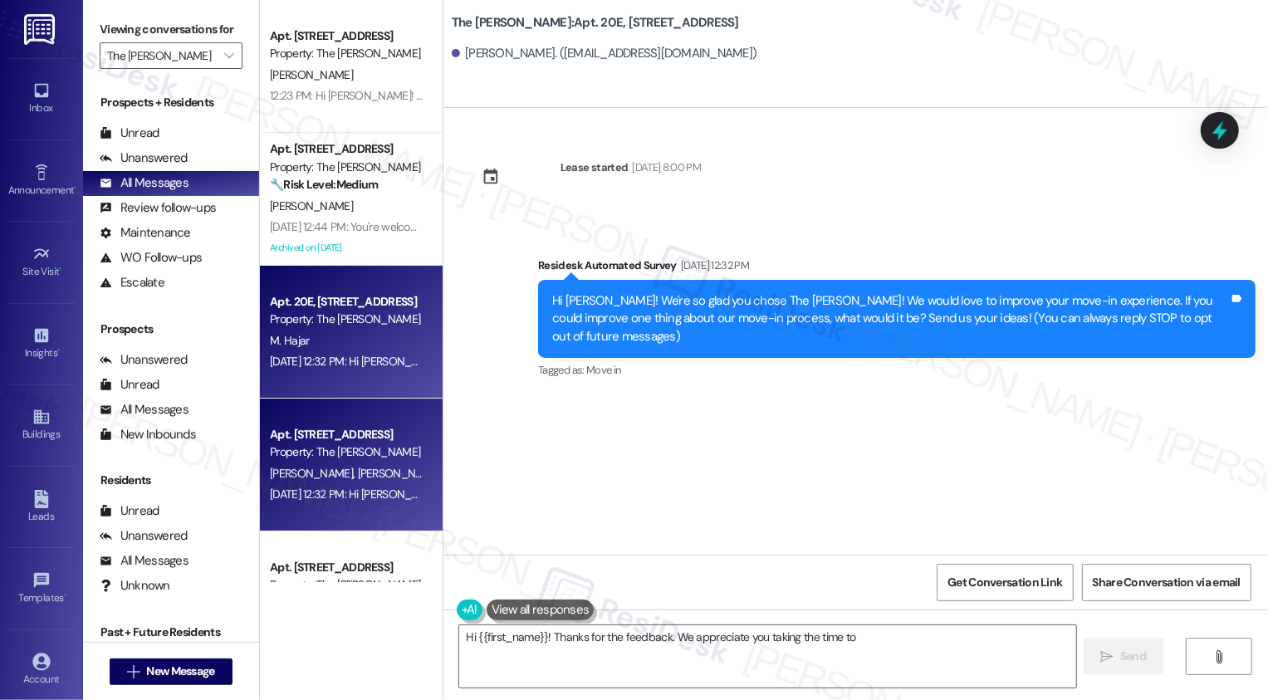
type textarea "Hi {{first_name}}! Thanks for the feedback. We appreciate you taking the time t…"
click at [343, 447] on div "Property: The [PERSON_NAME]" at bounding box center [347, 451] width 154 height 17
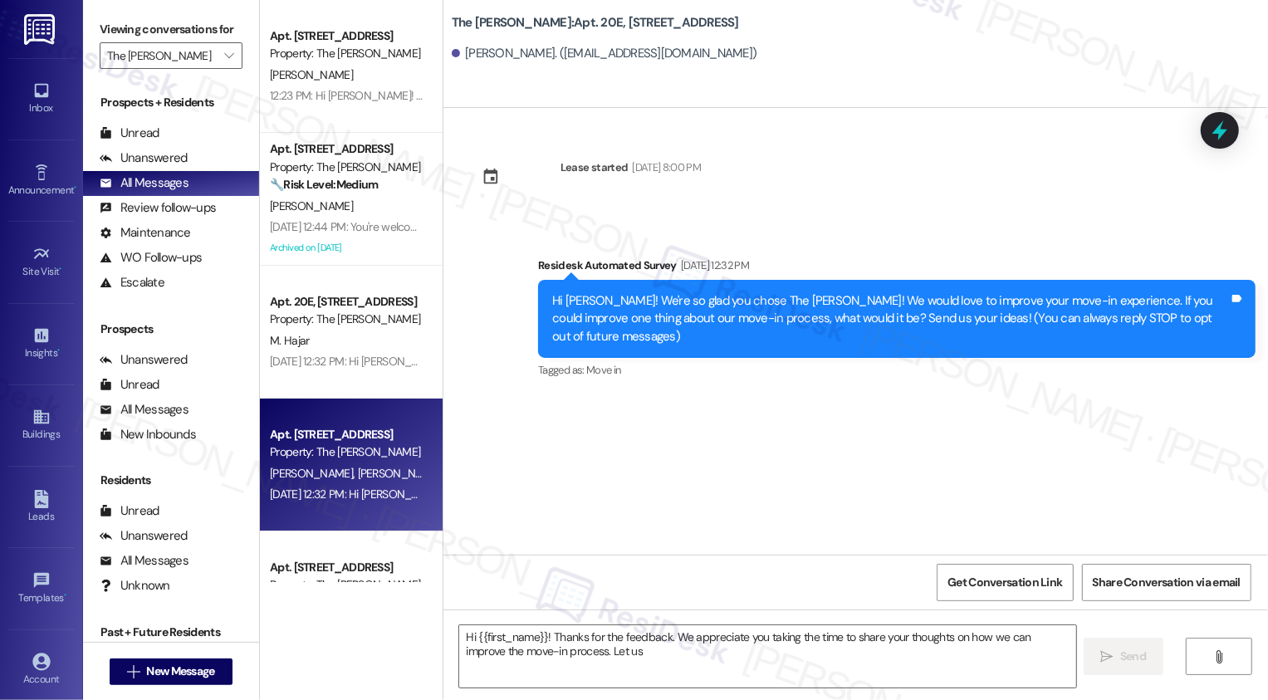
type textarea "Hi {{first_name}}! Thanks for the feedback. We appreciate you taking the time t…"
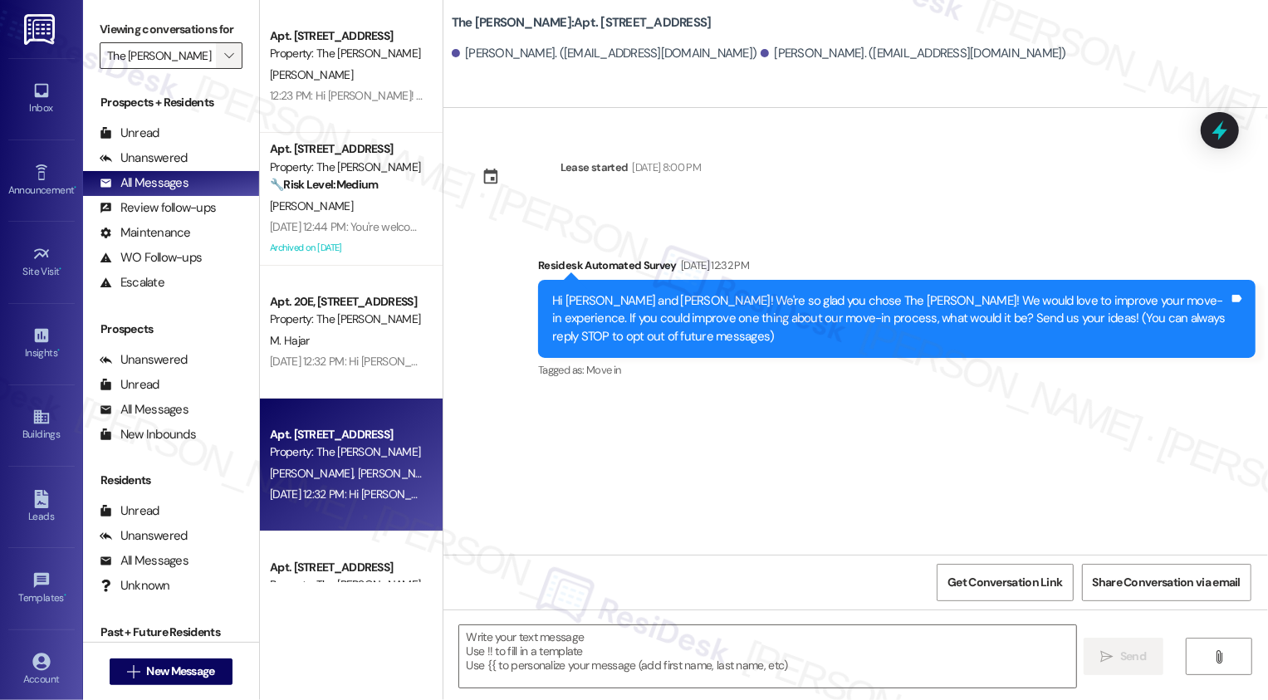
type textarea "Fetching suggested responses. Please feel free to read through the conversation…"
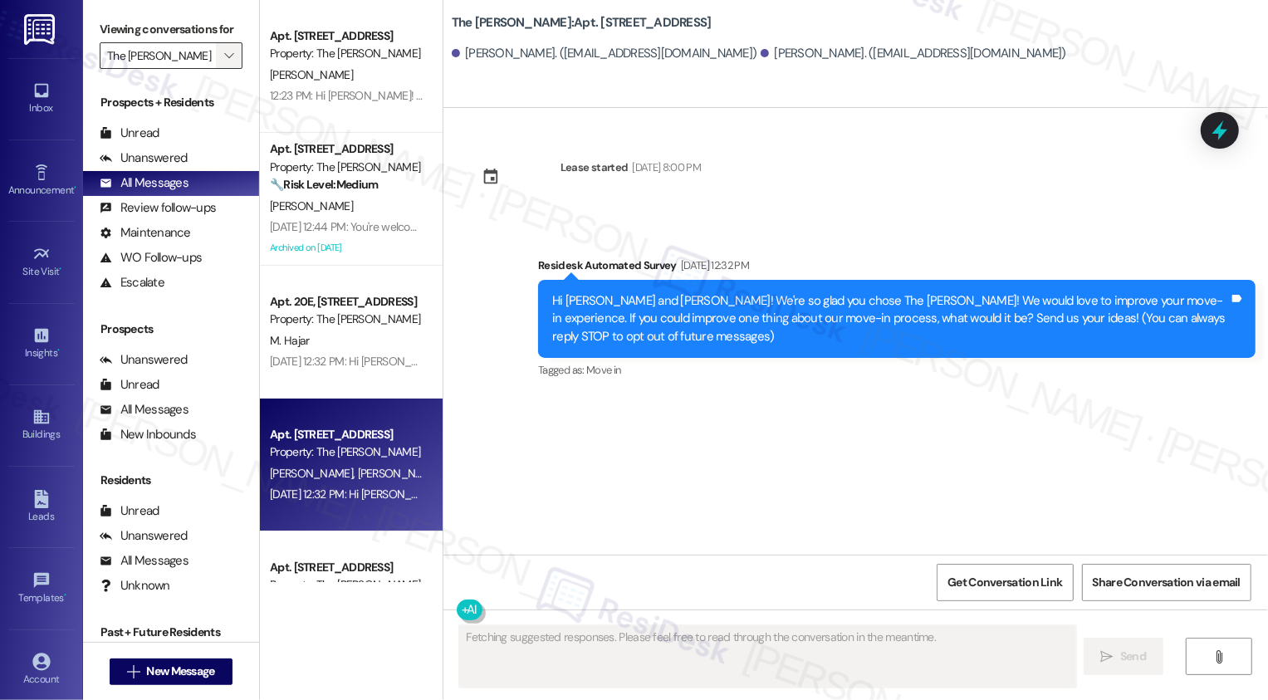
click at [224, 62] on icon "" at bounding box center [228, 55] width 9 height 13
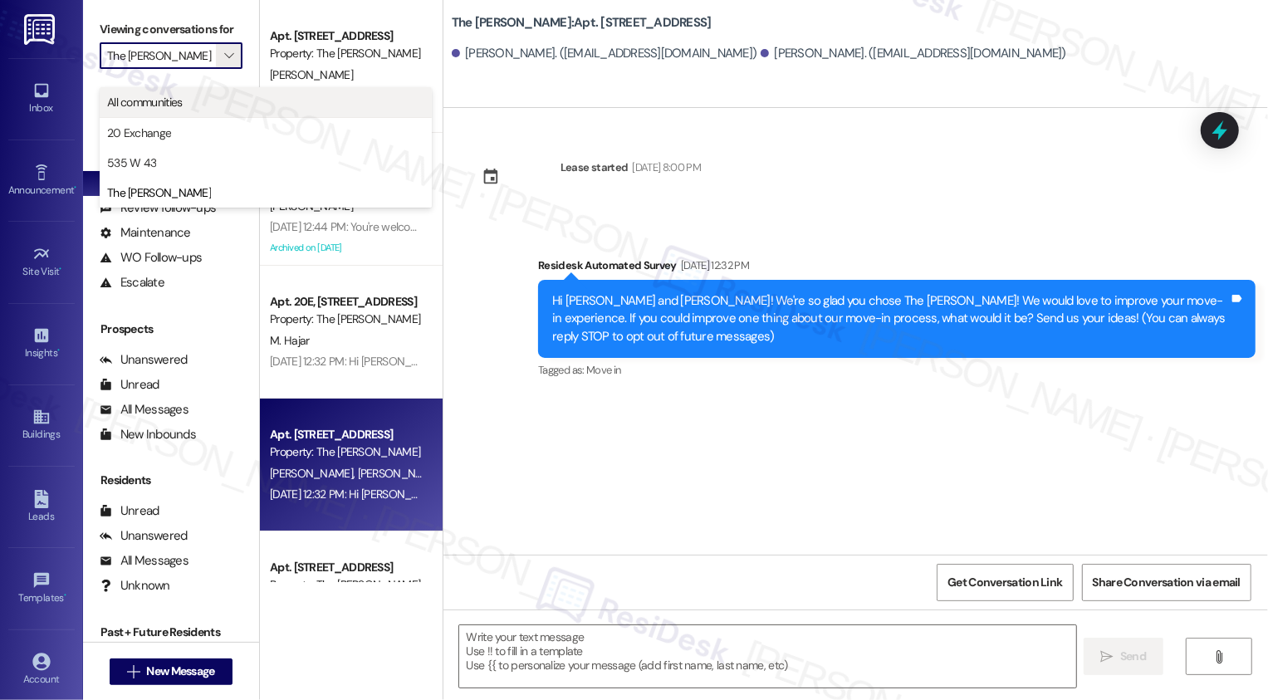
click at [240, 102] on span "All communities" at bounding box center [265, 102] width 317 height 17
